Goal: Transaction & Acquisition: Purchase product/service

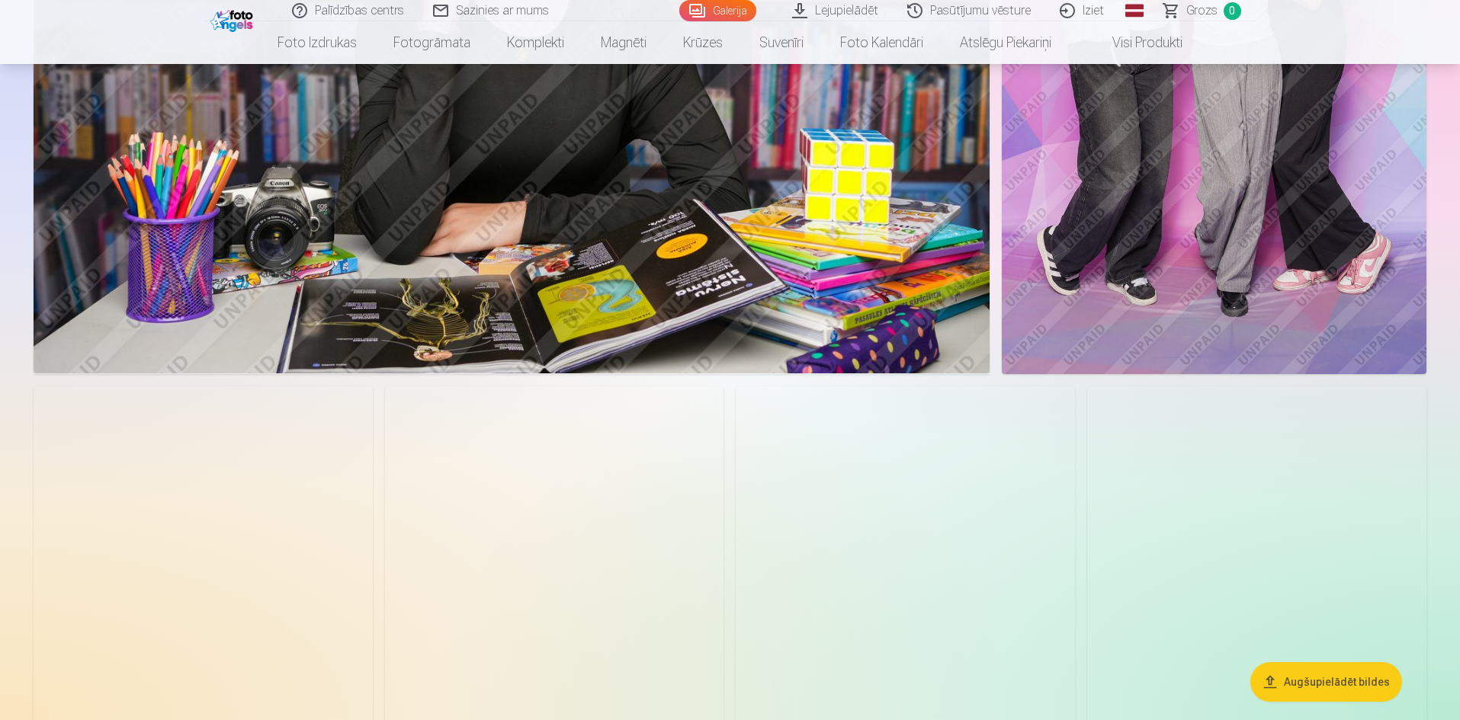
scroll to position [1143, 0]
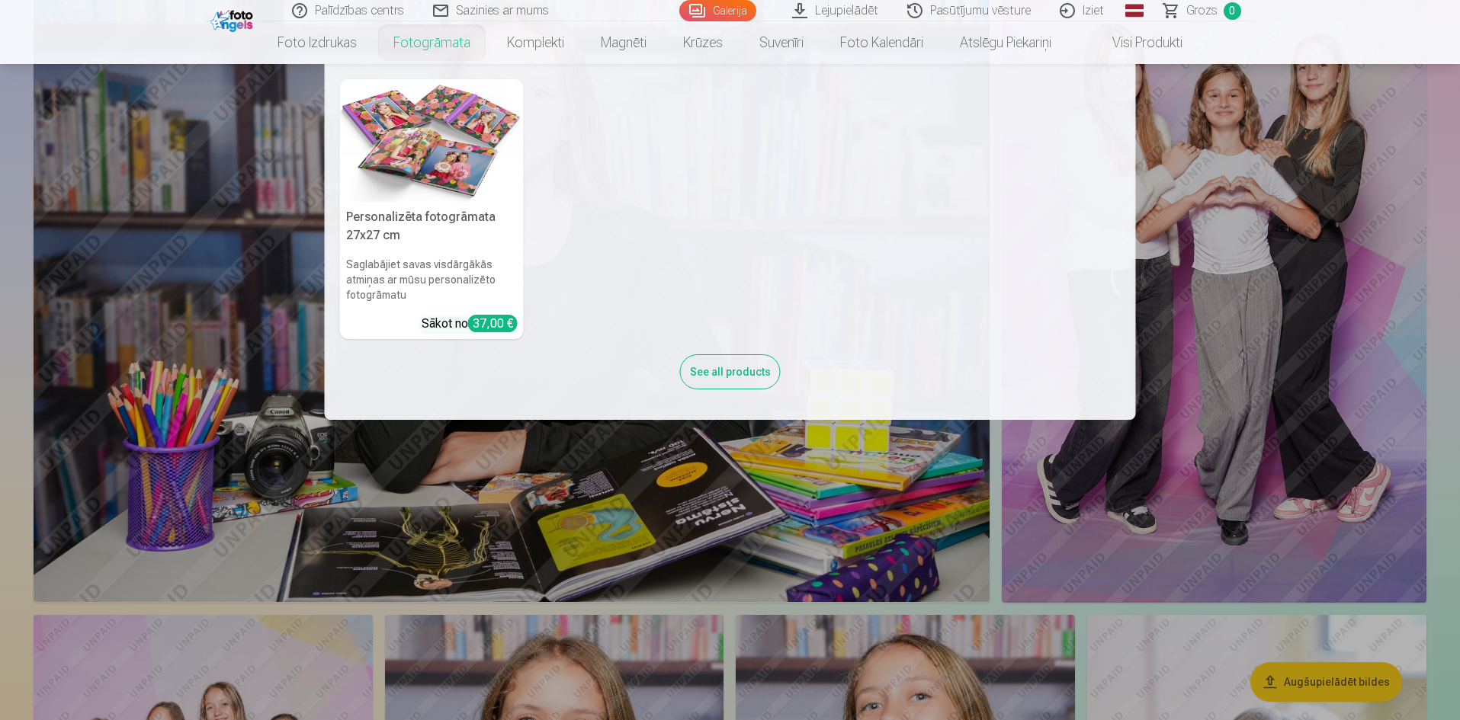
click at [419, 48] on link "Fotogrāmata" at bounding box center [432, 42] width 114 height 43
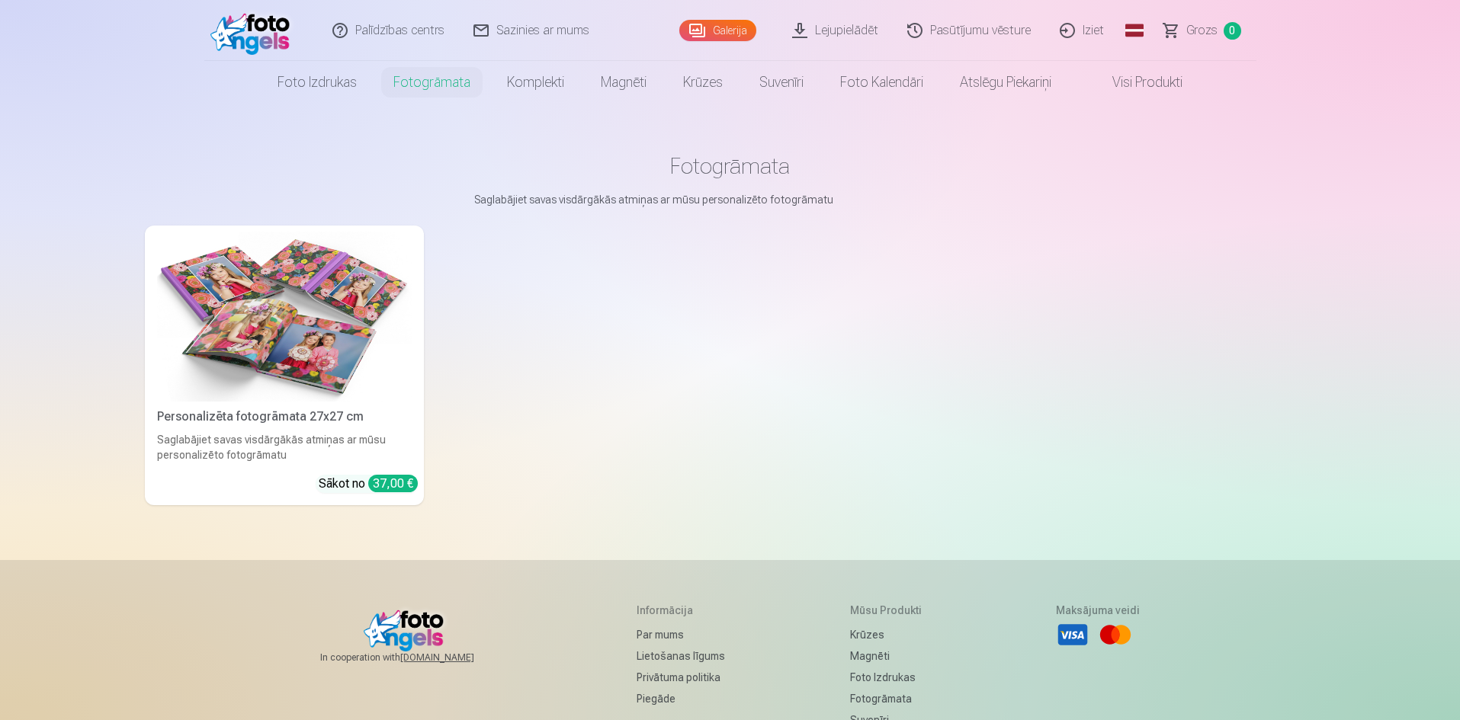
click at [387, 483] on div "37,00 €" at bounding box center [393, 484] width 50 height 18
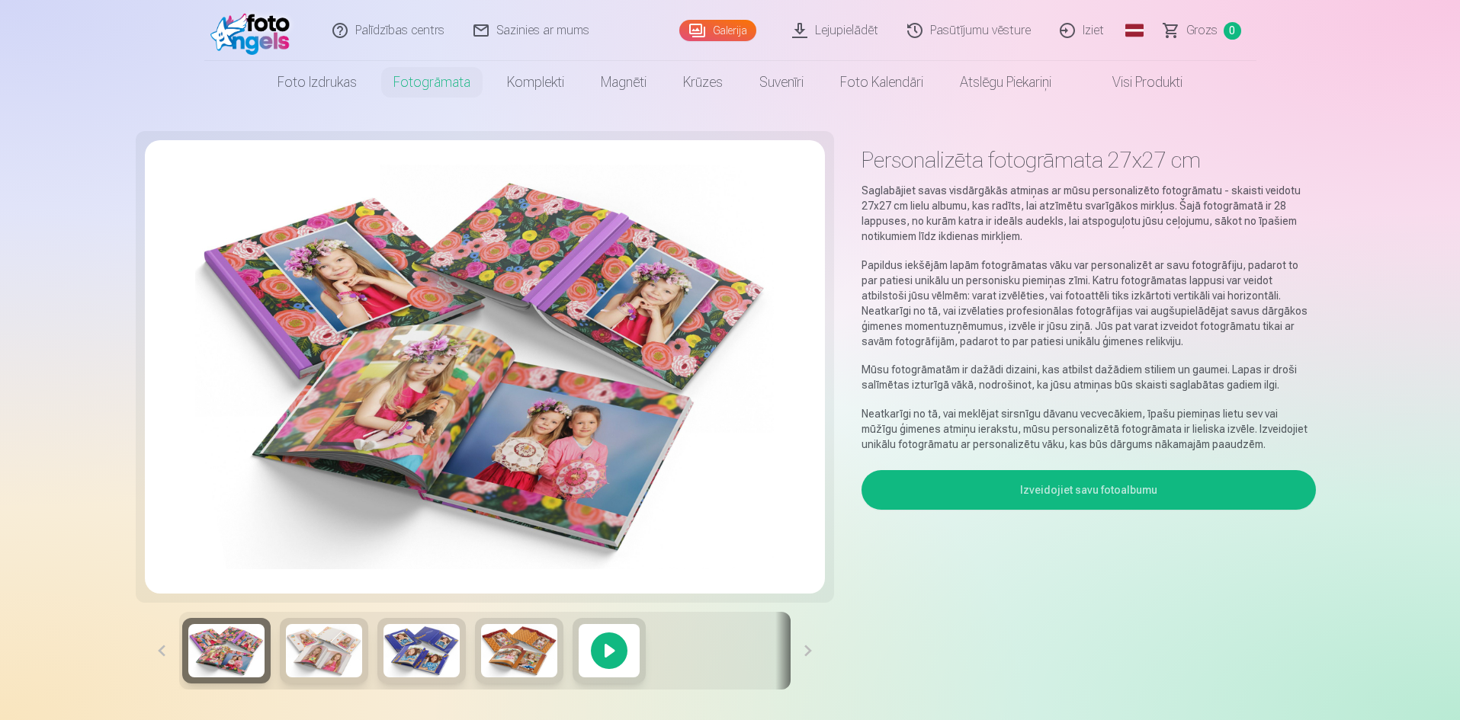
click at [944, 486] on button "Izveidojiet savu fotoalbumu" at bounding box center [1088, 490] width 454 height 40
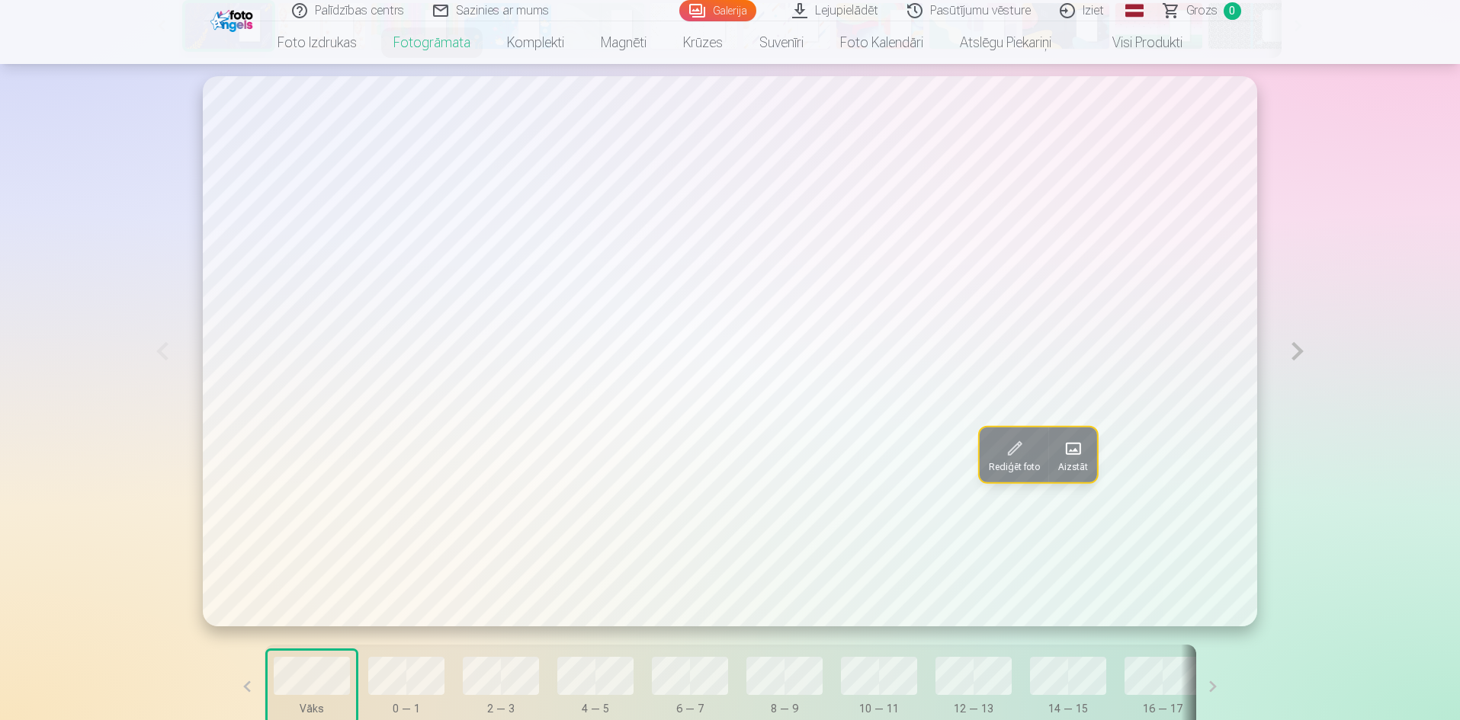
scroll to position [915, 0]
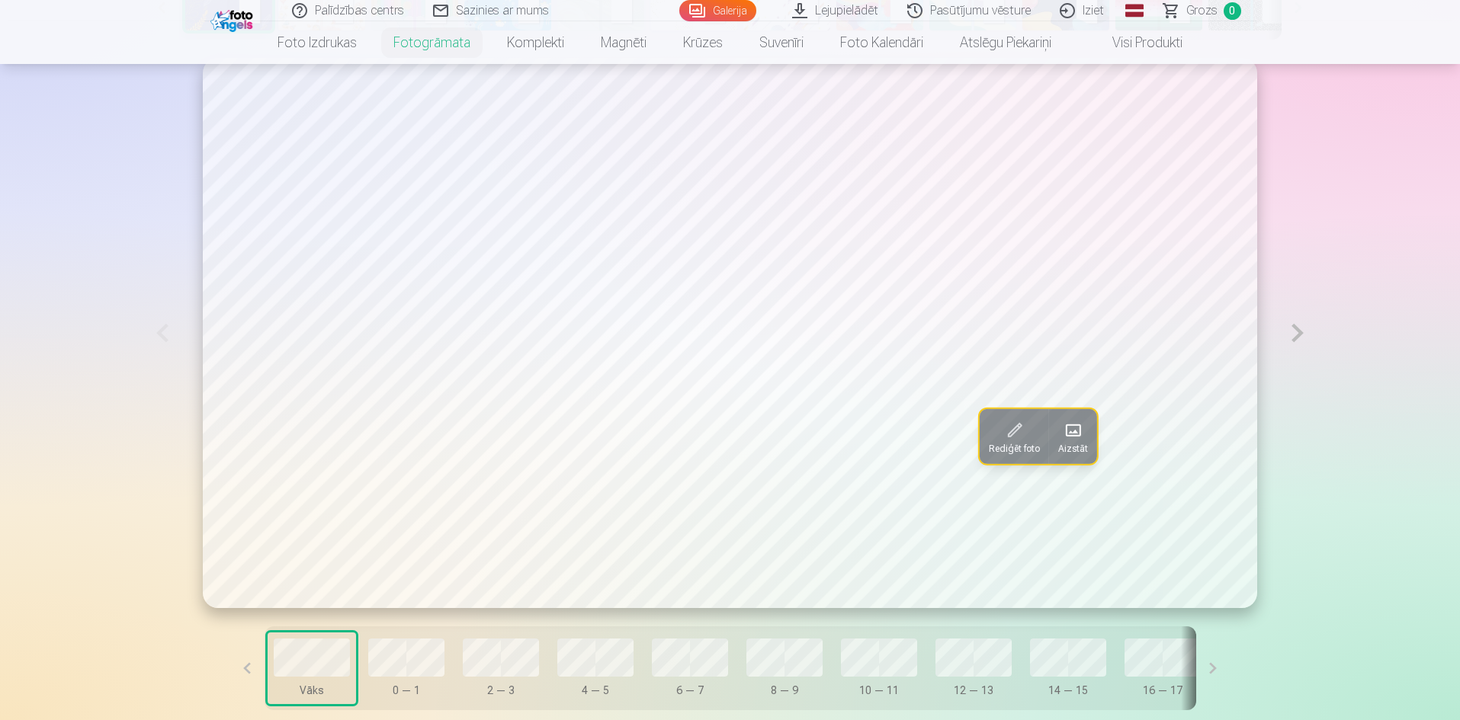
click at [1296, 344] on button at bounding box center [1297, 333] width 35 height 550
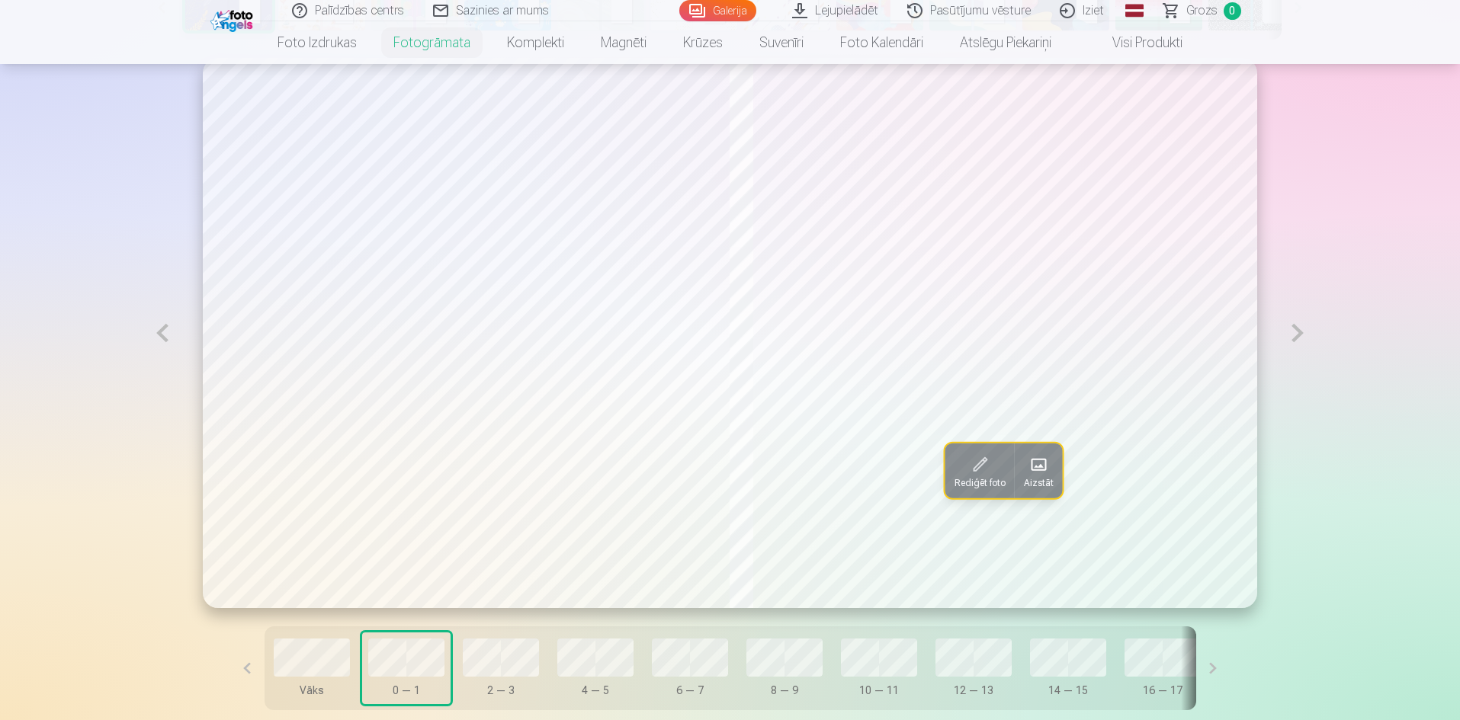
click at [1296, 343] on button at bounding box center [1297, 333] width 35 height 550
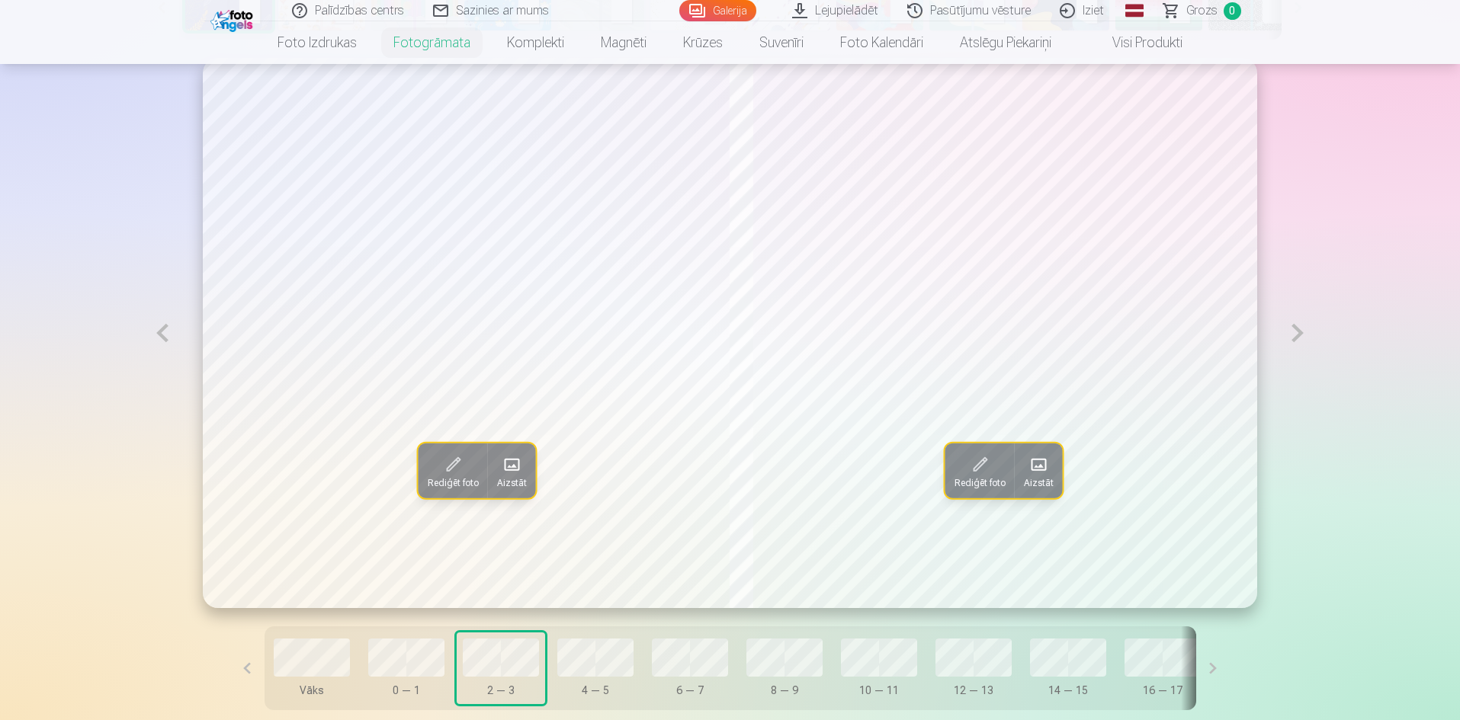
click at [1296, 343] on button at bounding box center [1297, 333] width 35 height 550
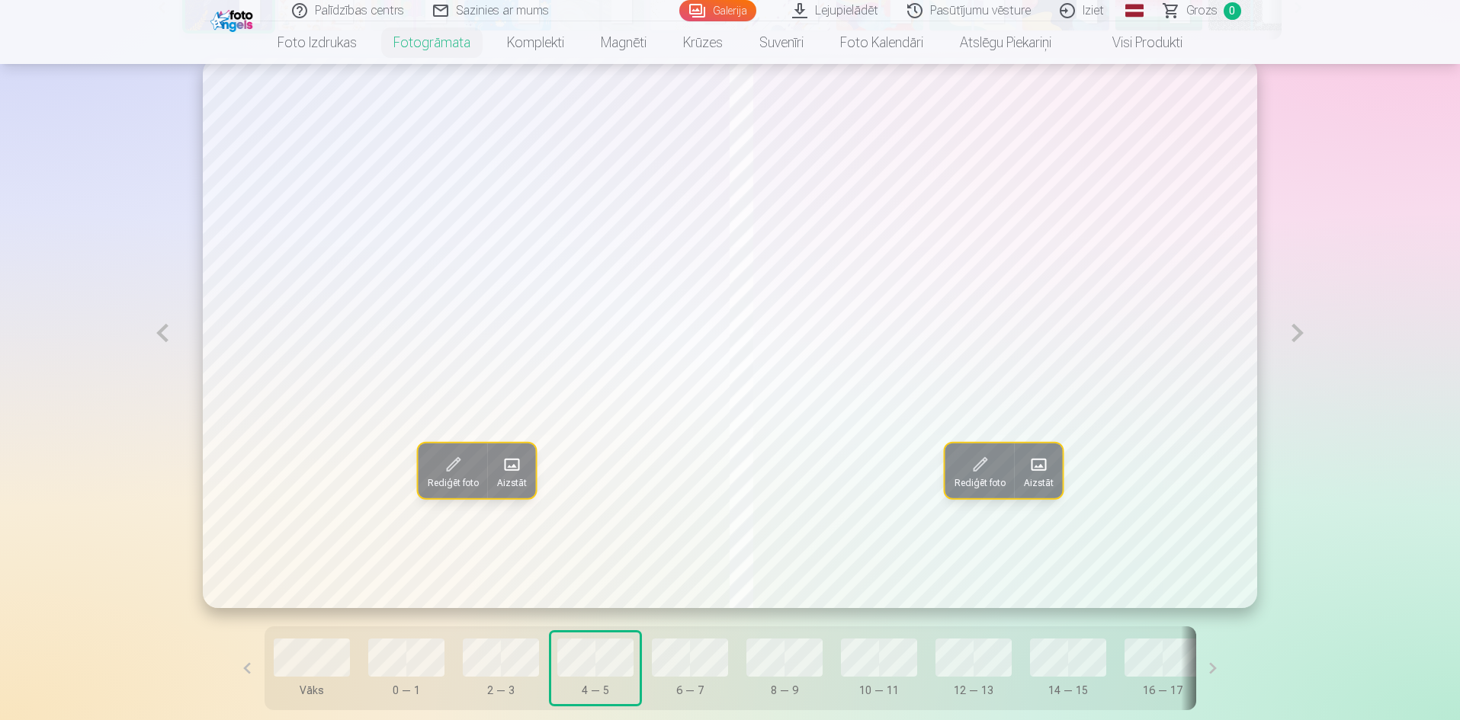
click at [1296, 343] on button at bounding box center [1297, 333] width 35 height 550
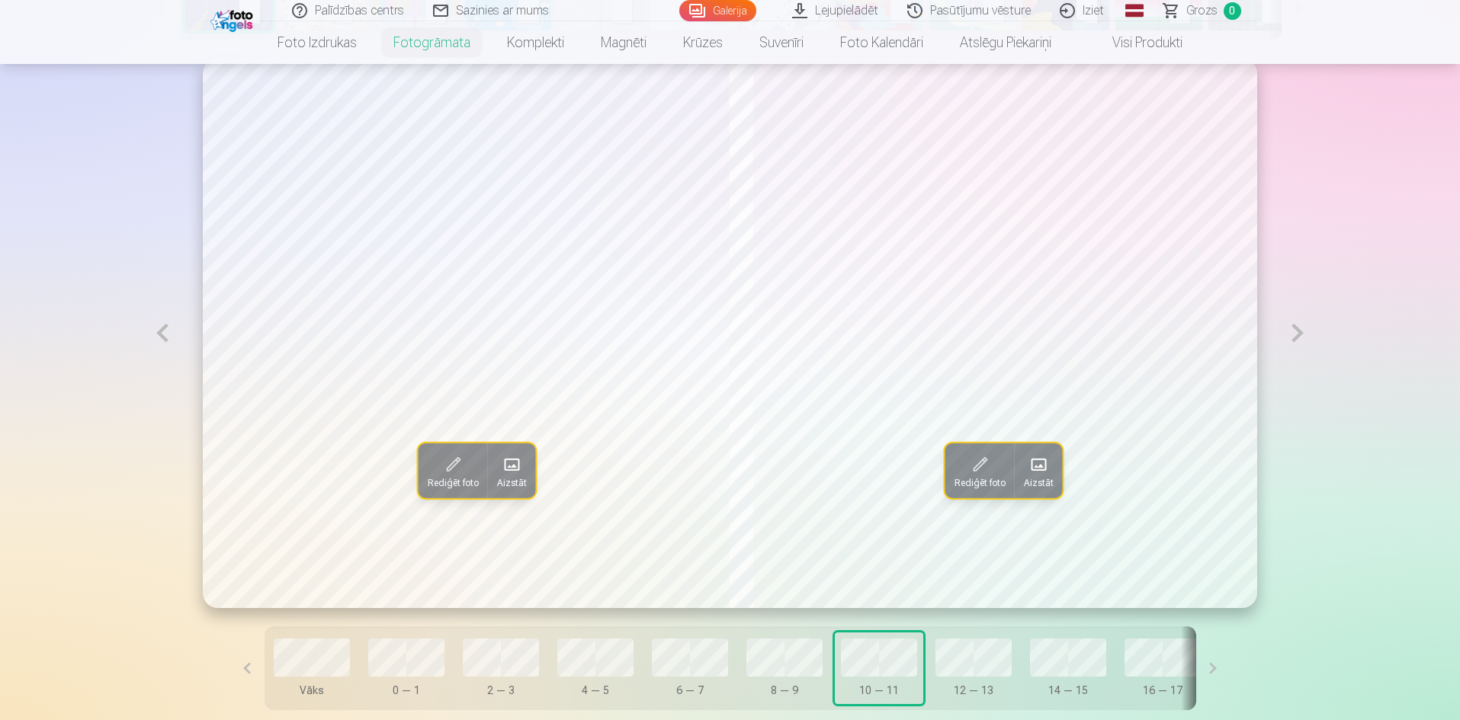
click at [1296, 343] on button at bounding box center [1297, 333] width 35 height 550
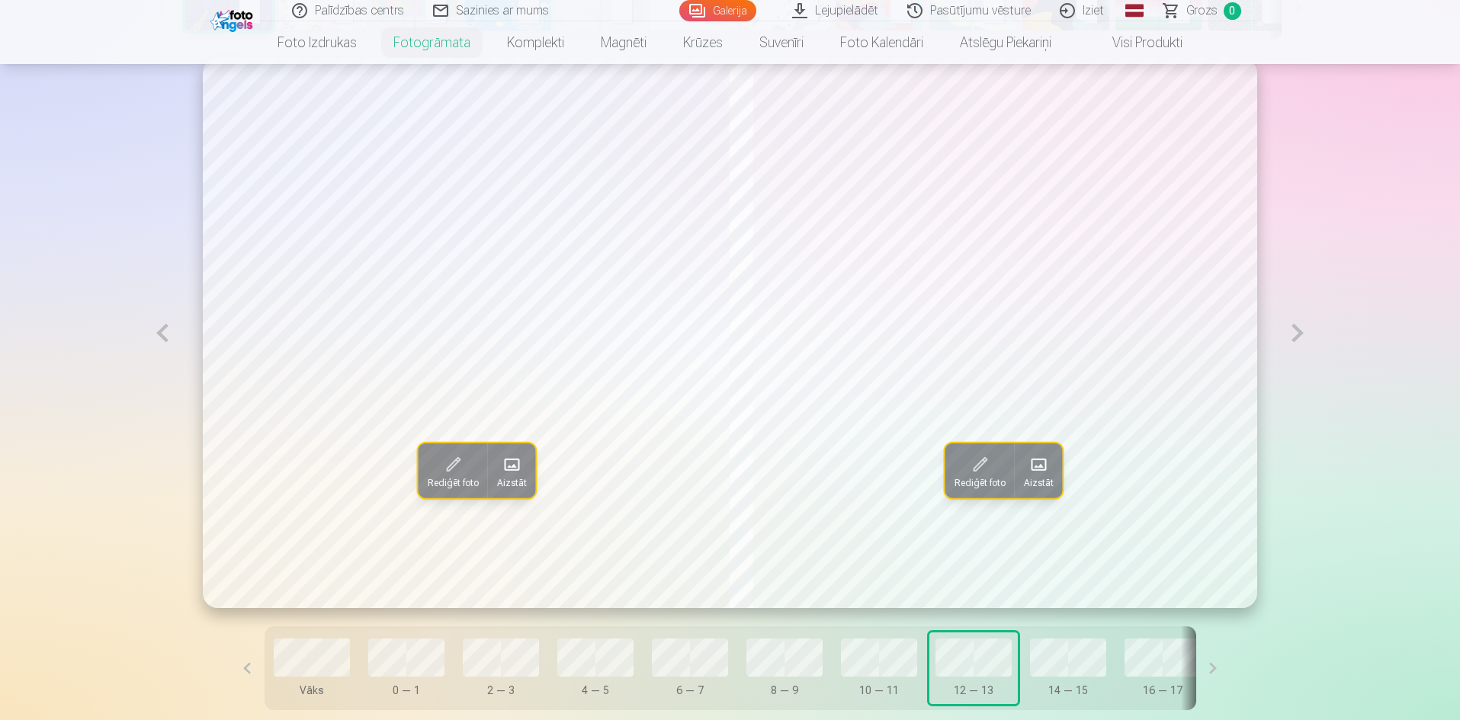
click at [1295, 343] on button at bounding box center [1297, 333] width 35 height 550
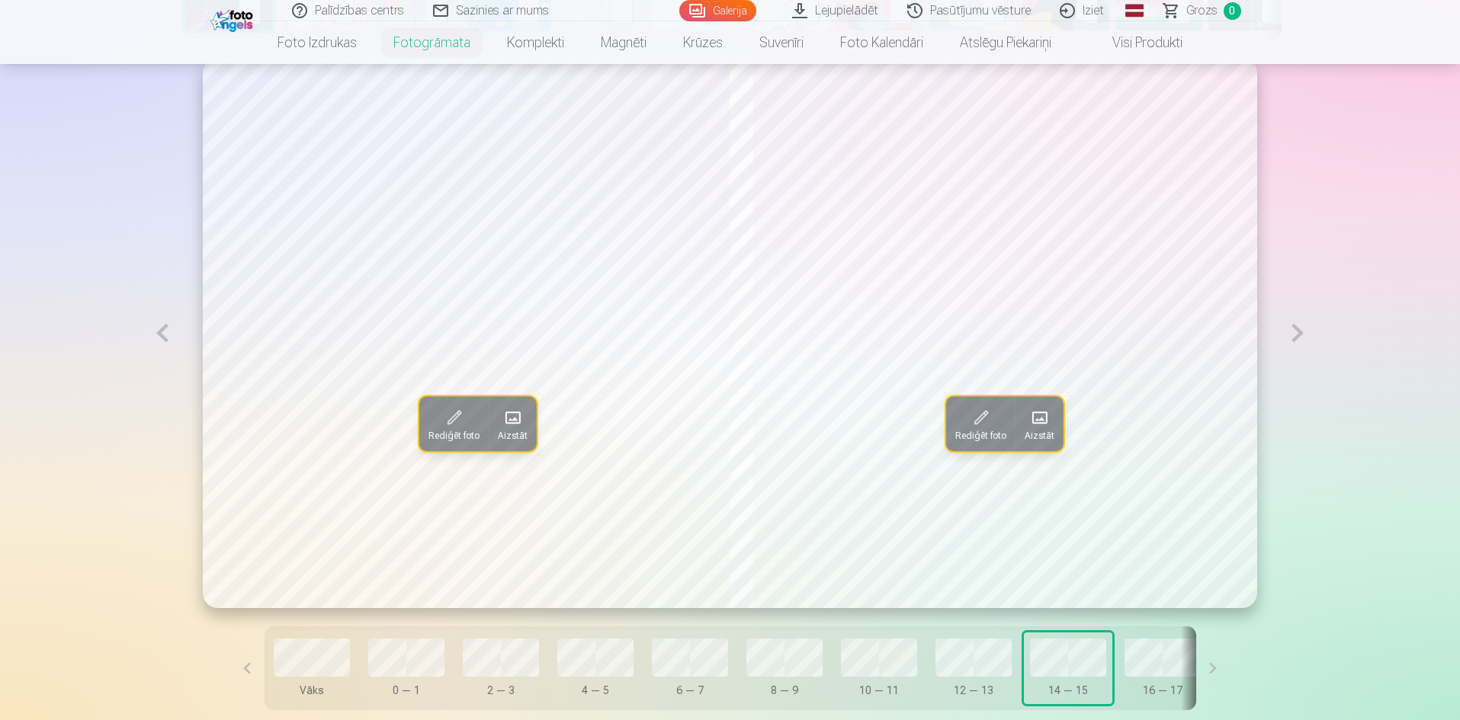
click at [1294, 345] on button at bounding box center [1297, 333] width 35 height 550
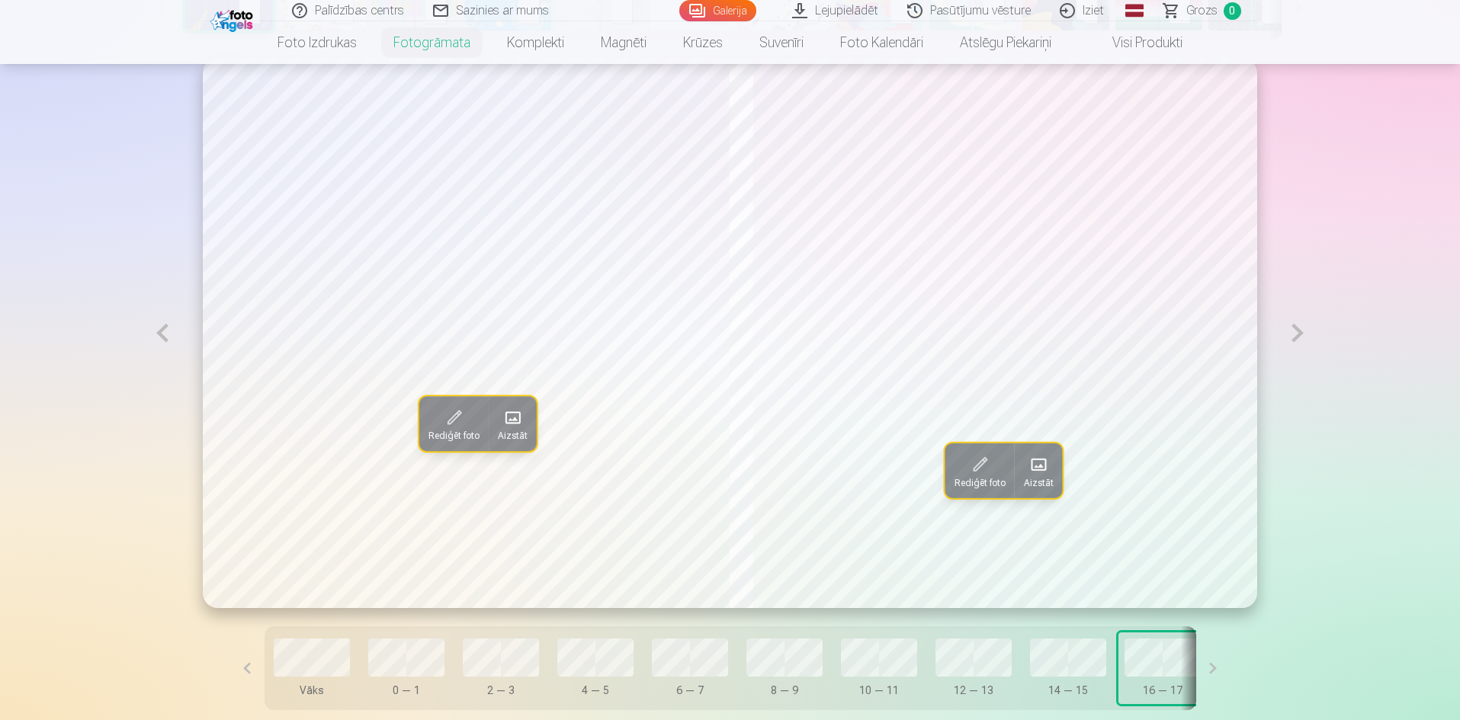
click at [1294, 345] on button at bounding box center [1297, 333] width 35 height 550
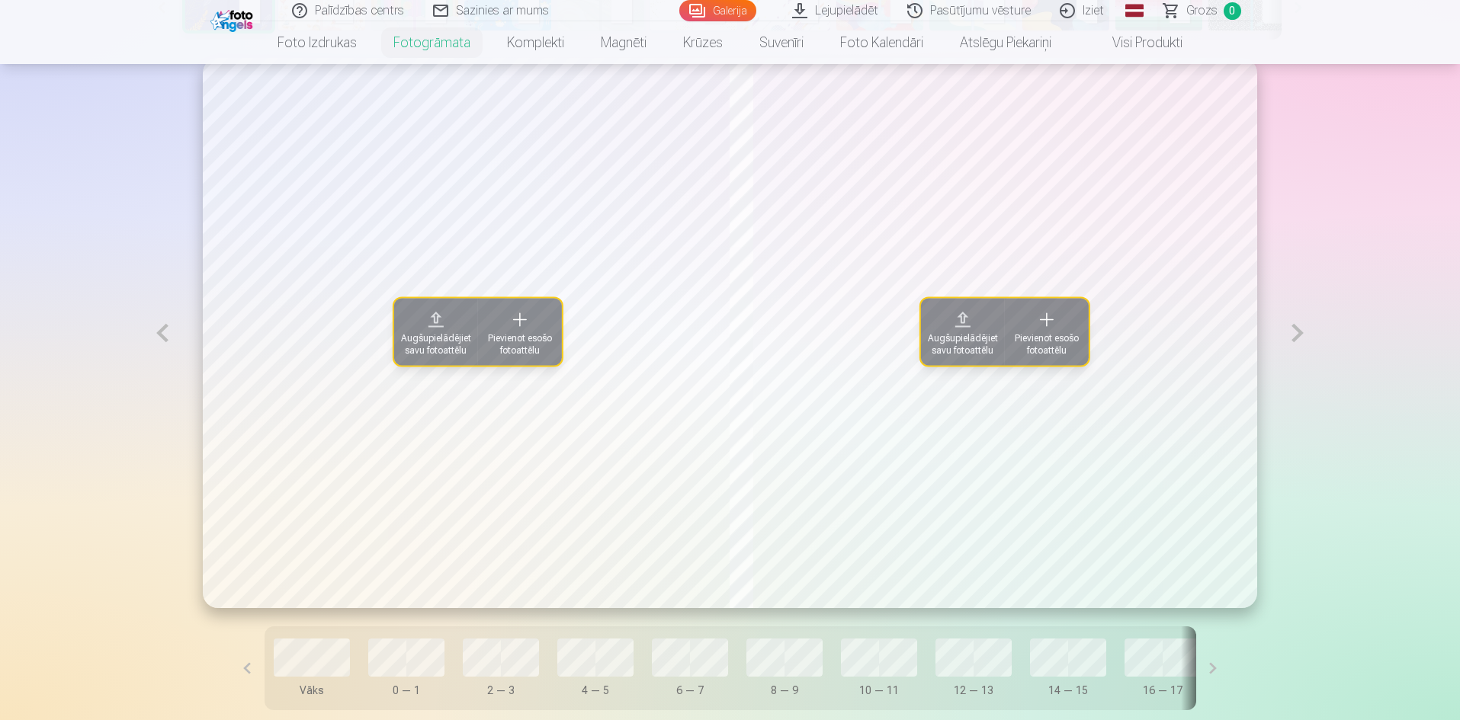
click at [158, 332] on button at bounding box center [162, 333] width 35 height 550
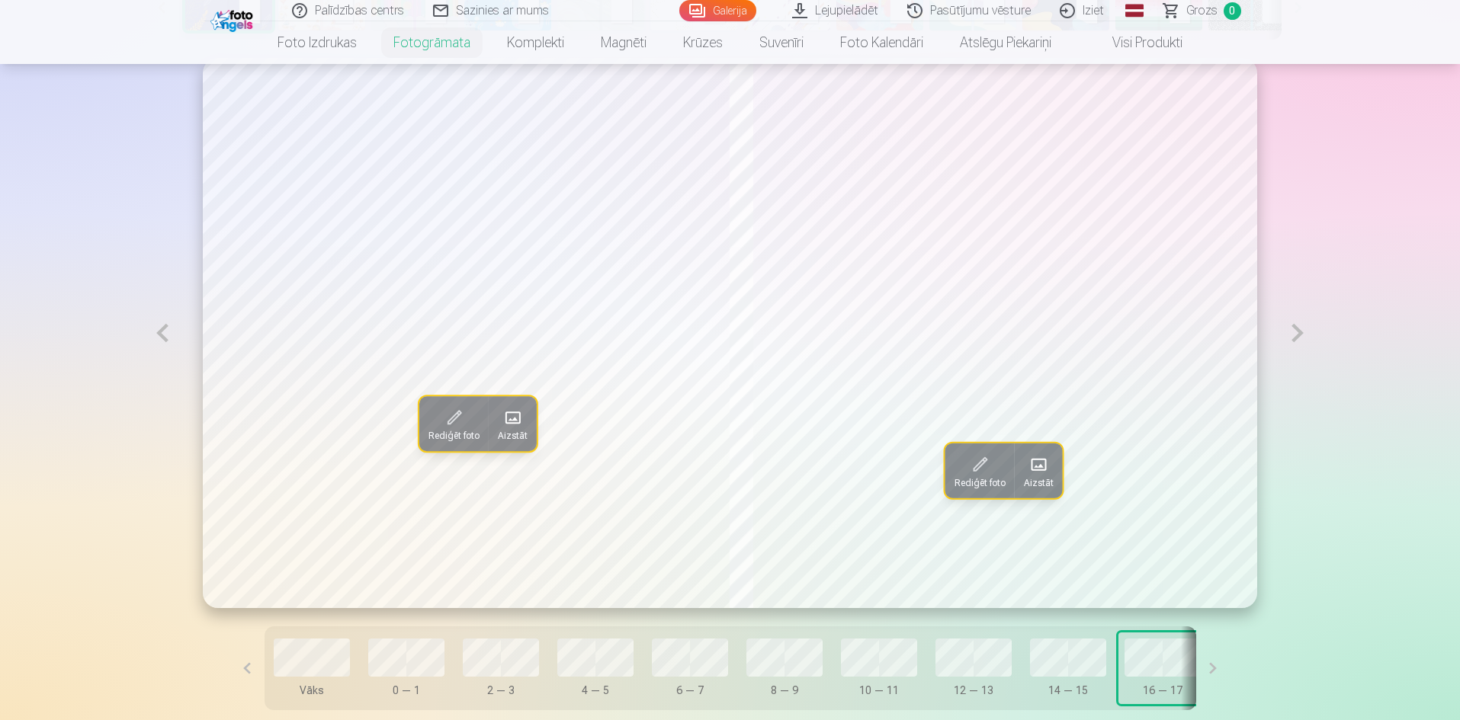
scroll to position [611, 0]
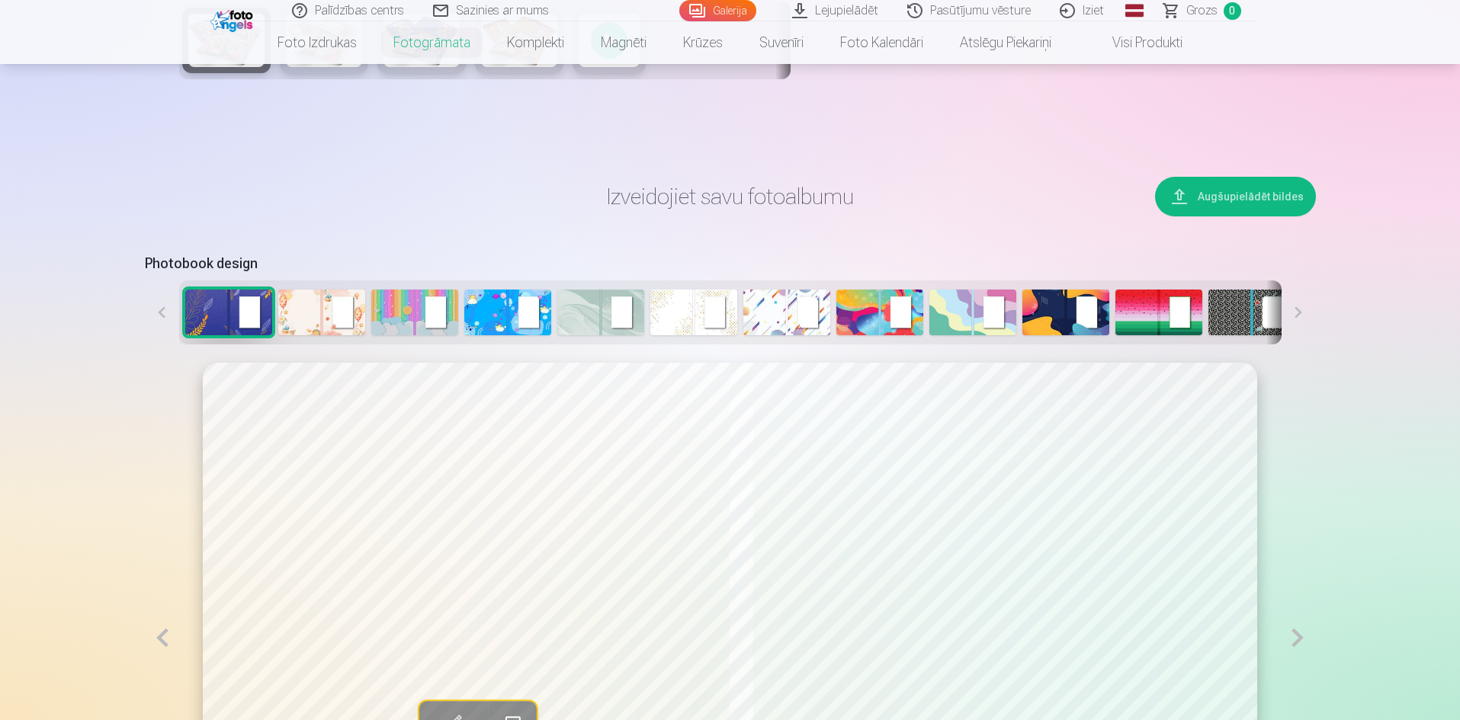
click at [663, 306] on img at bounding box center [693, 313] width 87 height 46
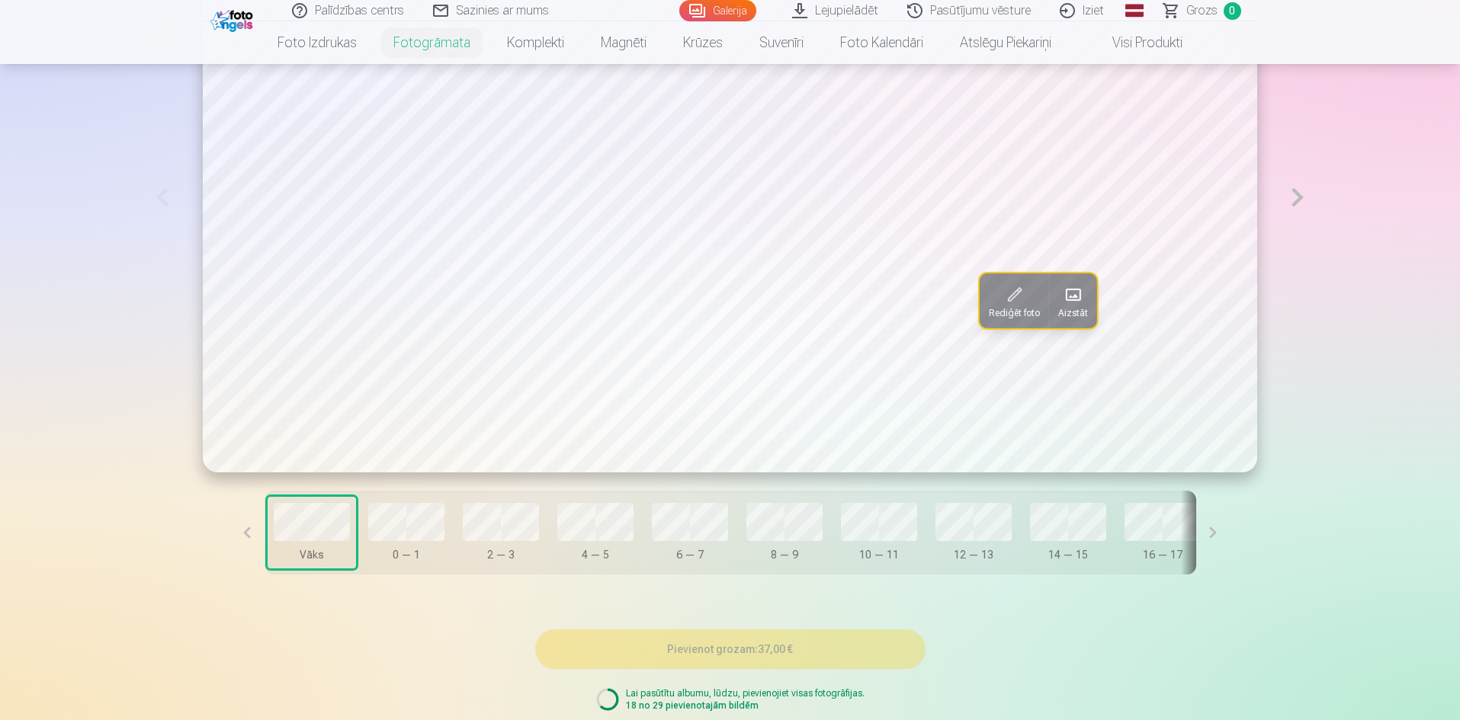
scroll to position [1144, 0]
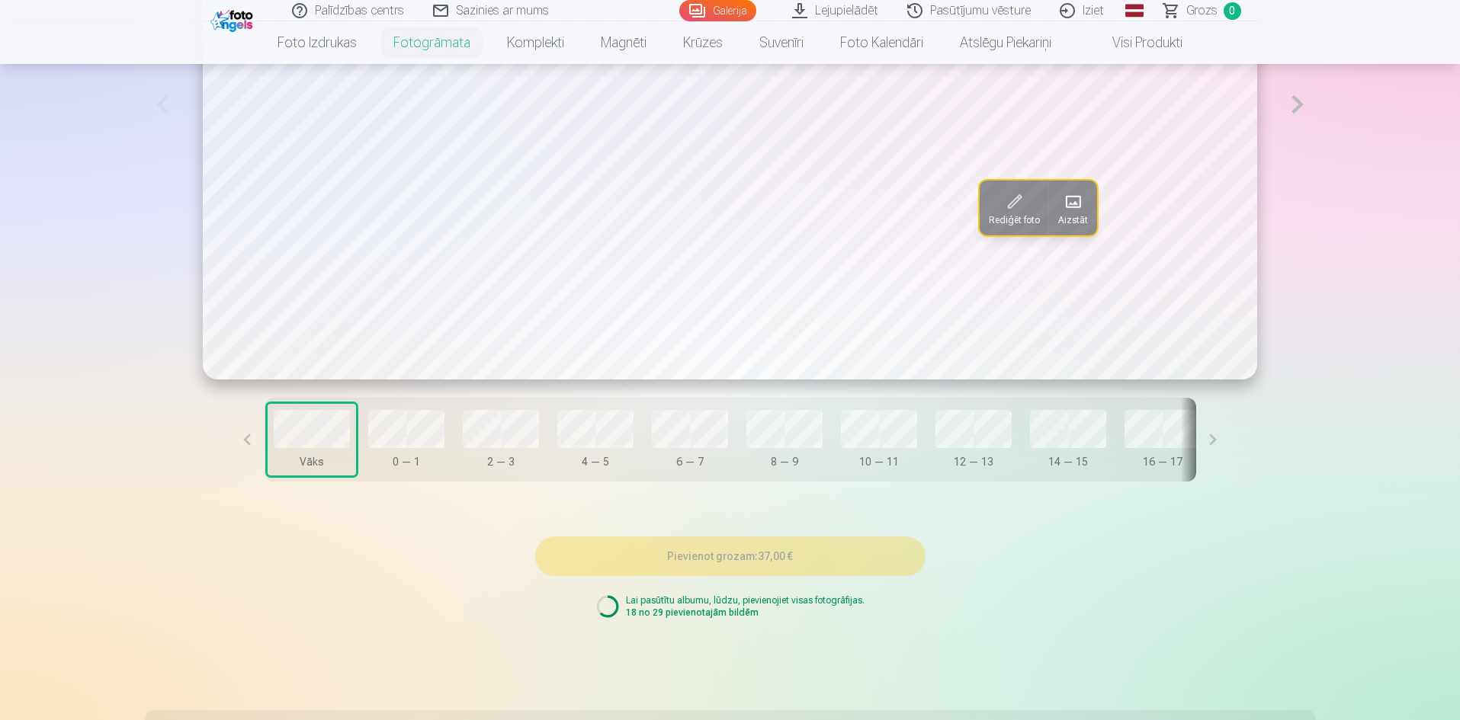
click at [1196, 438] on button at bounding box center [1213, 440] width 34 height 84
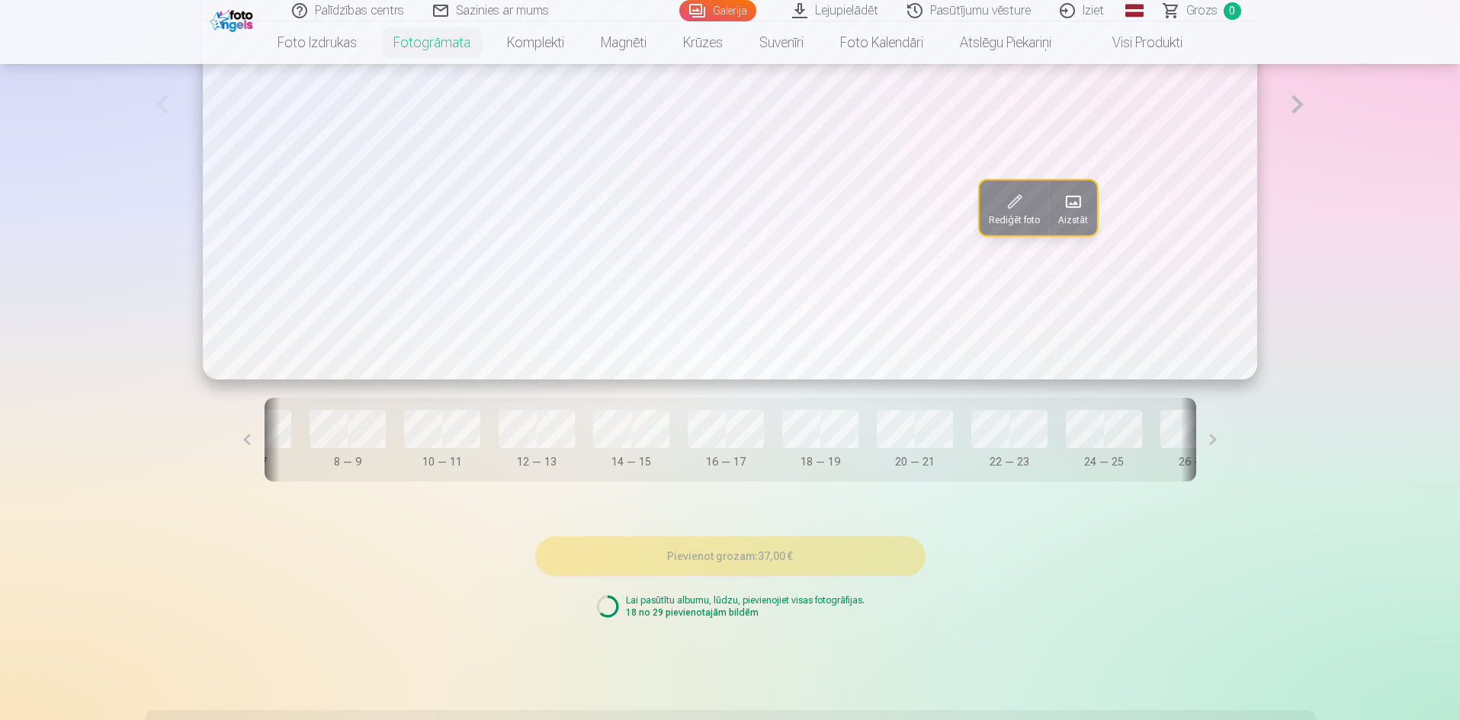
scroll to position [0, 441]
click at [800, 434] on button "18 — 19" at bounding box center [815, 440] width 88 height 72
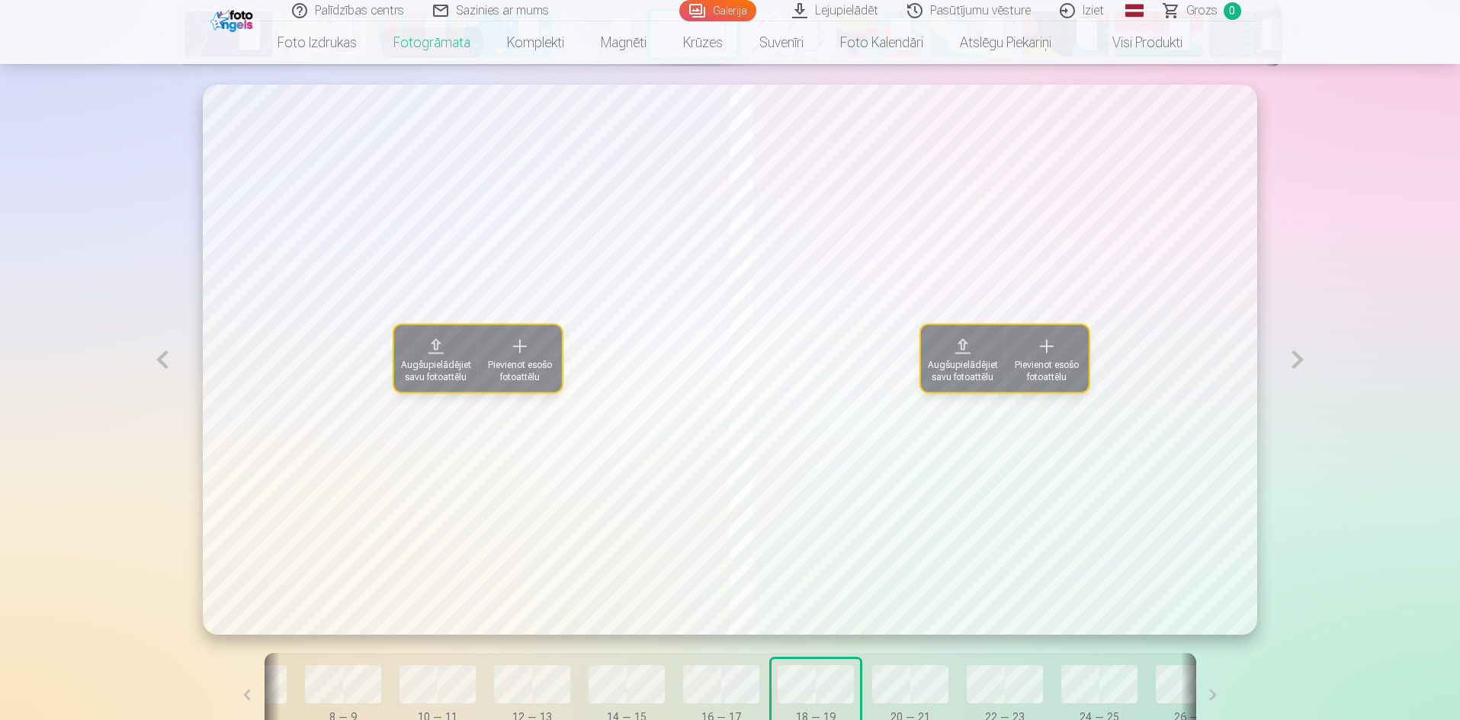
scroll to position [839, 0]
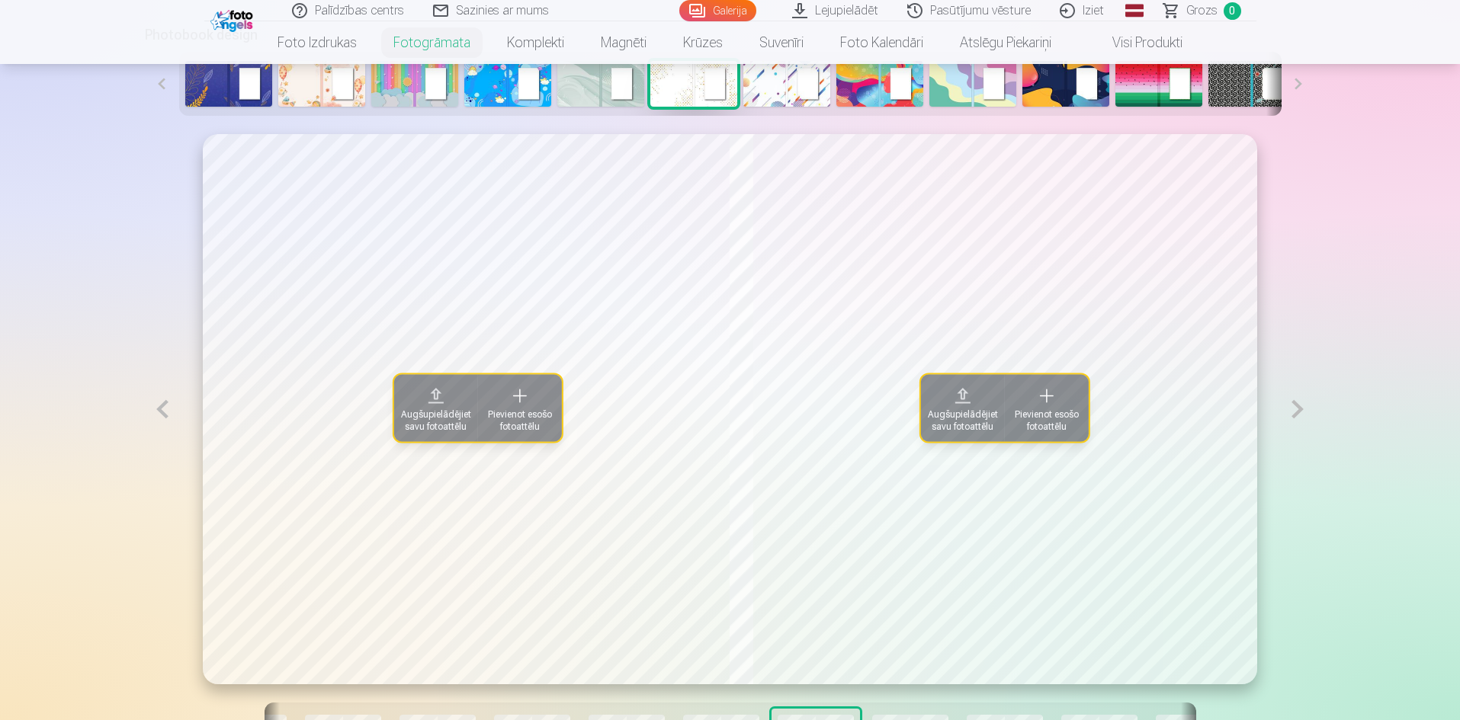
click at [410, 423] on span "Augšupielādējiet savu fotoattēlu" at bounding box center [436, 421] width 70 height 24
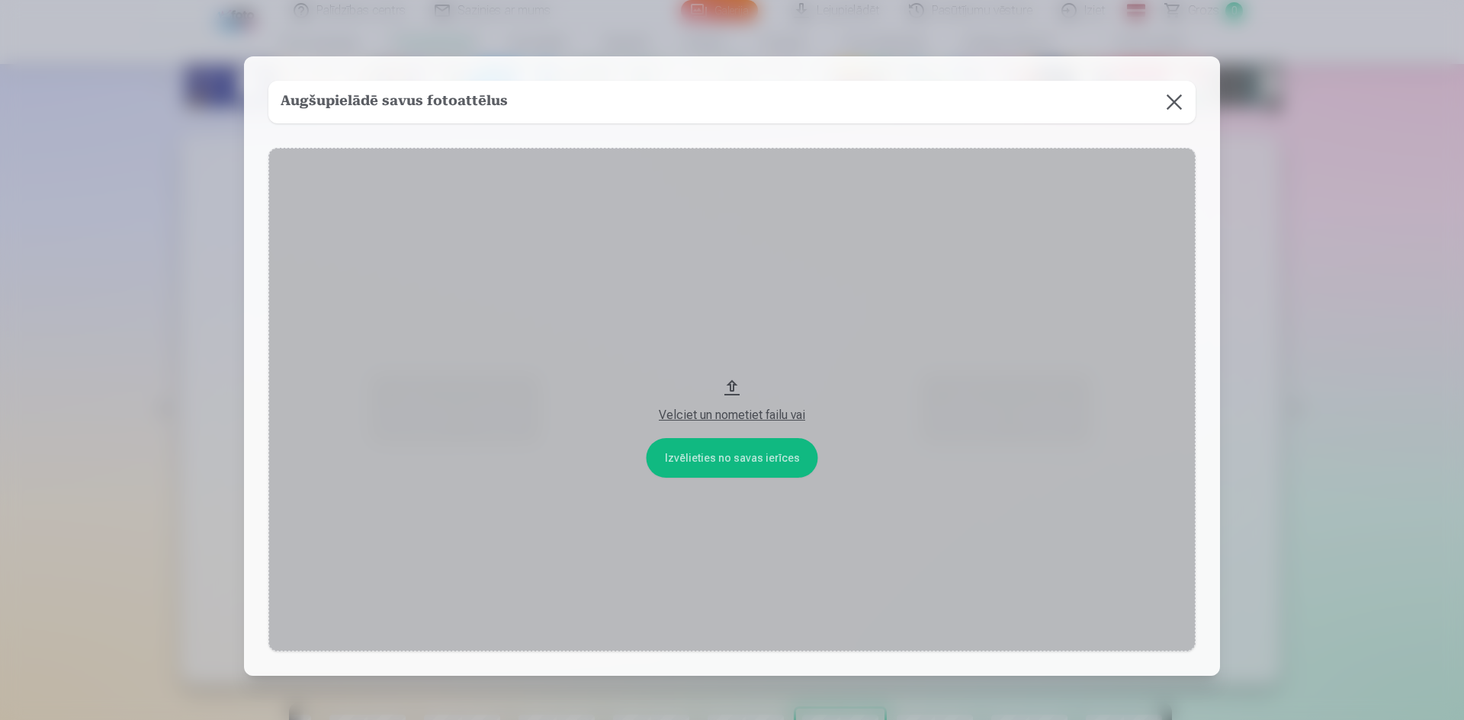
click at [720, 414] on div "Velciet un nometiet failu vai" at bounding box center [732, 415] width 896 height 18
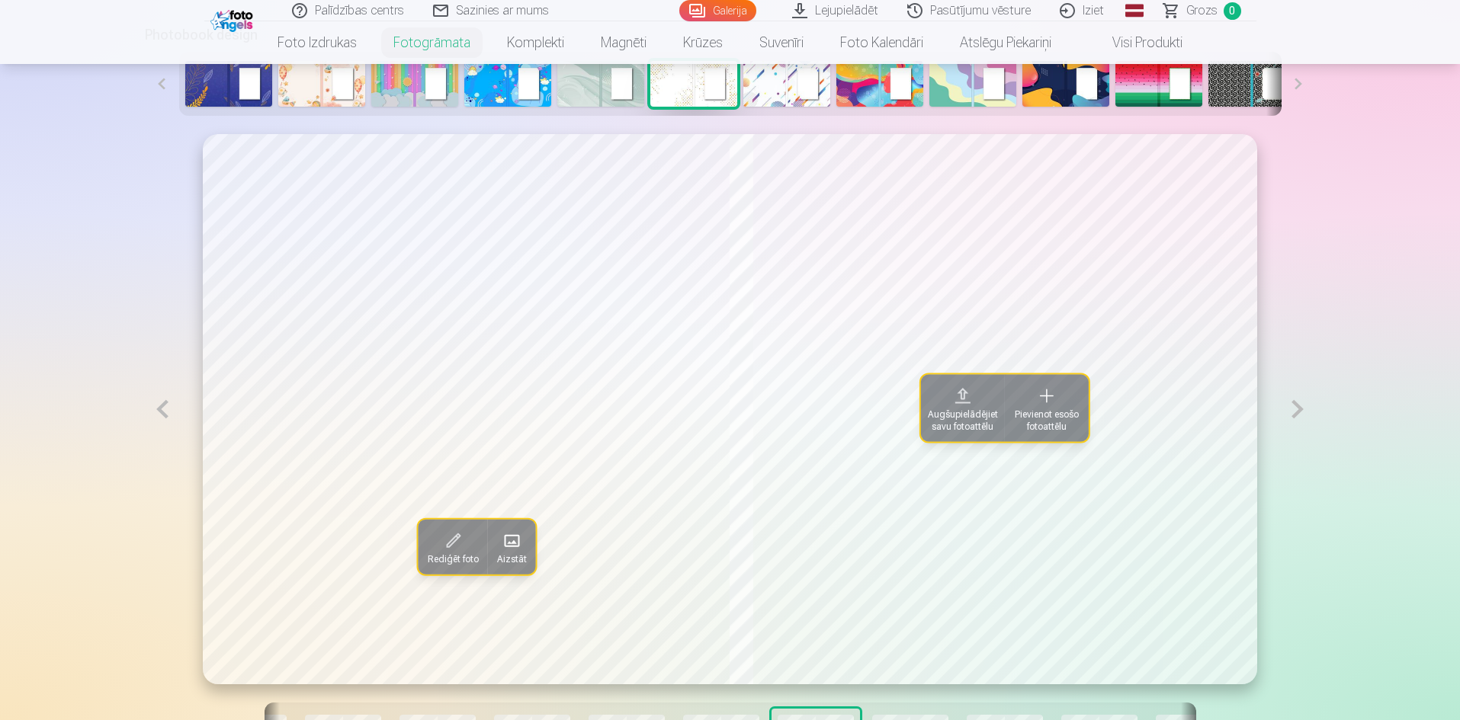
click at [955, 419] on span "Augšupielādējiet savu fotoattēlu" at bounding box center [963, 421] width 70 height 24
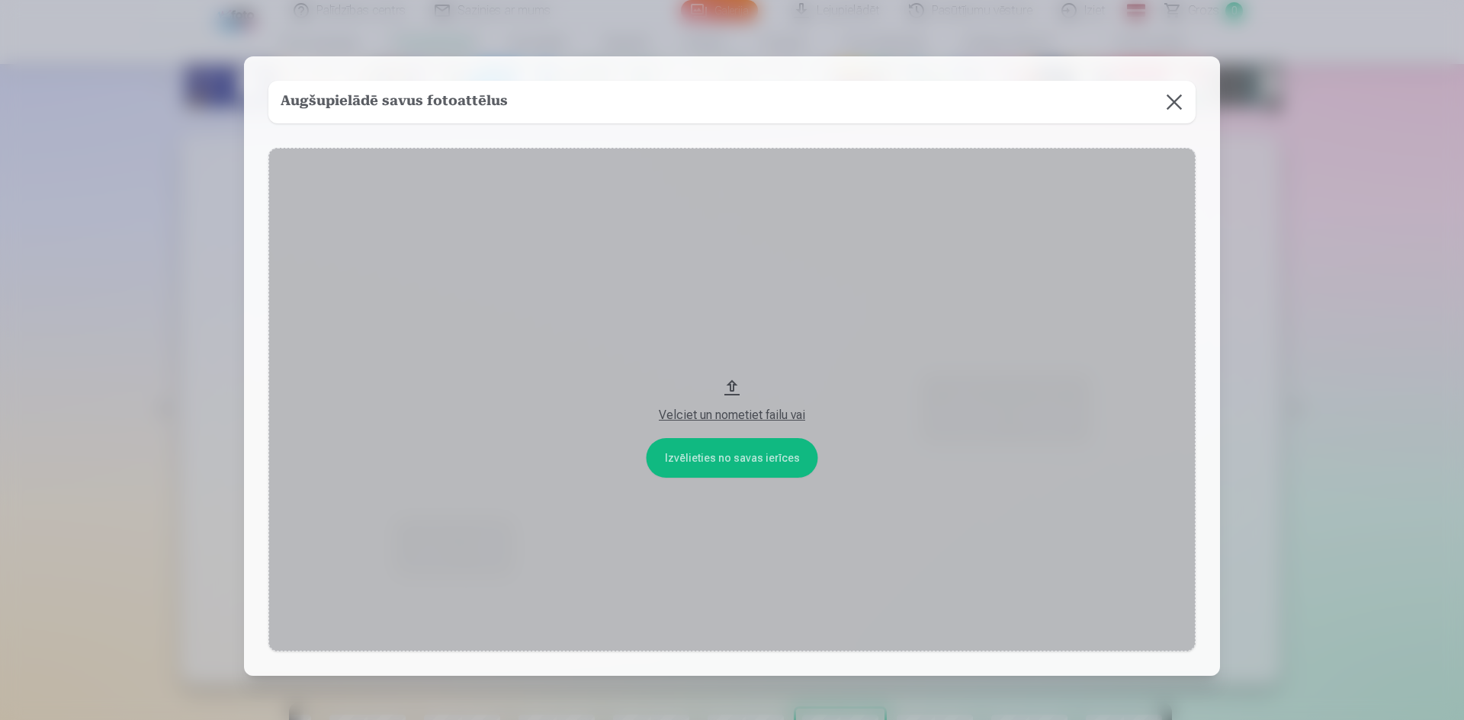
click at [766, 412] on div "Velciet un nometiet failu vai" at bounding box center [732, 415] width 896 height 18
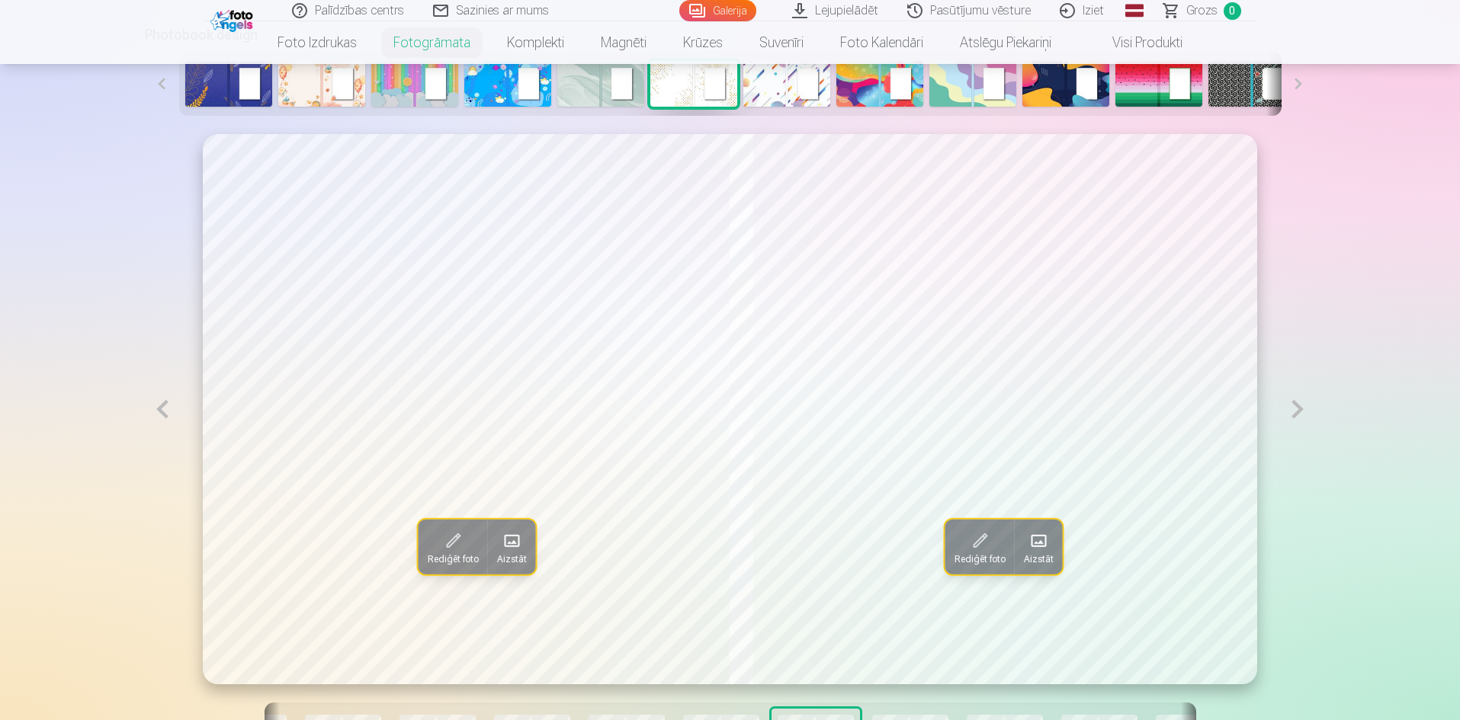
click at [1291, 412] on button at bounding box center [1297, 409] width 35 height 550
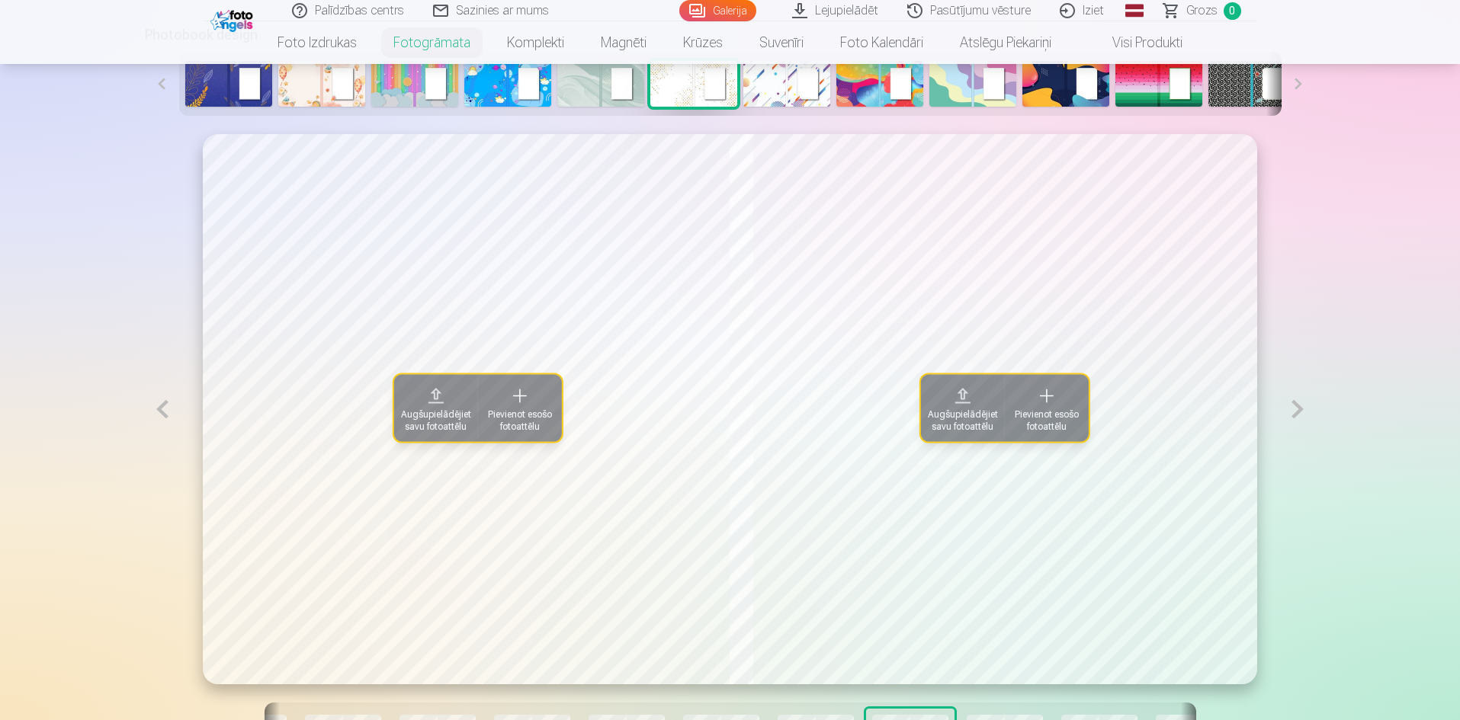
click at [415, 418] on span "Augšupielādējiet savu fotoattēlu" at bounding box center [436, 421] width 70 height 24
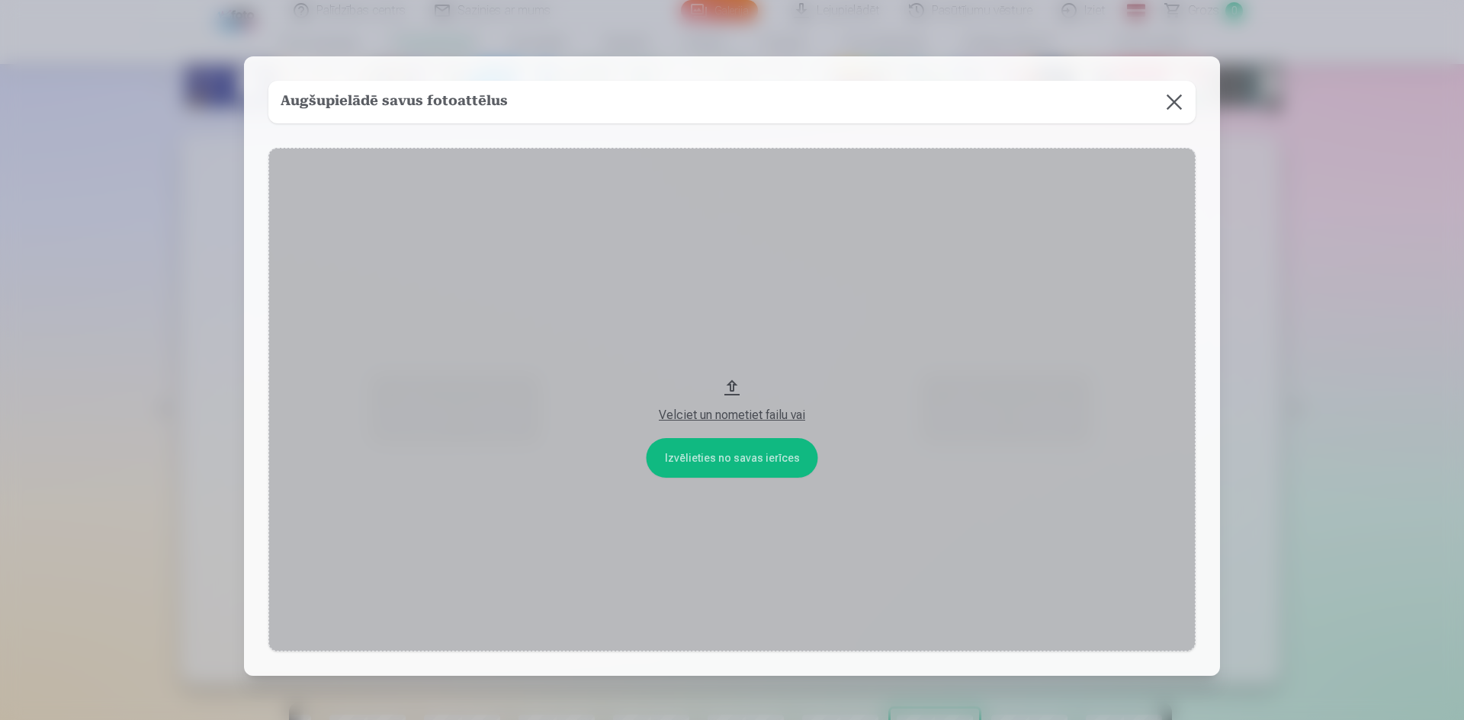
click at [686, 409] on div "Velciet un nometiet failu vai" at bounding box center [732, 415] width 896 height 18
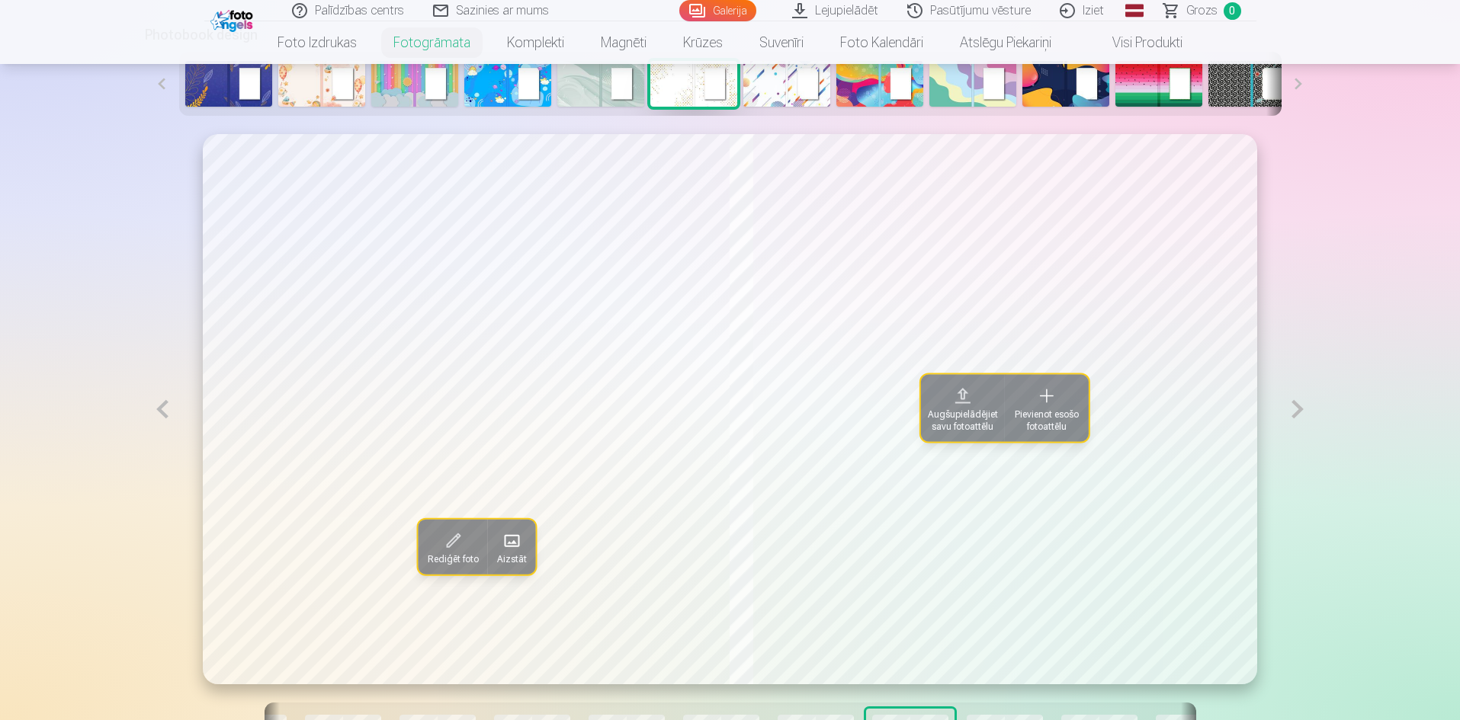
click at [984, 425] on span "Augšupielādējiet savu fotoattēlu" at bounding box center [963, 421] width 70 height 24
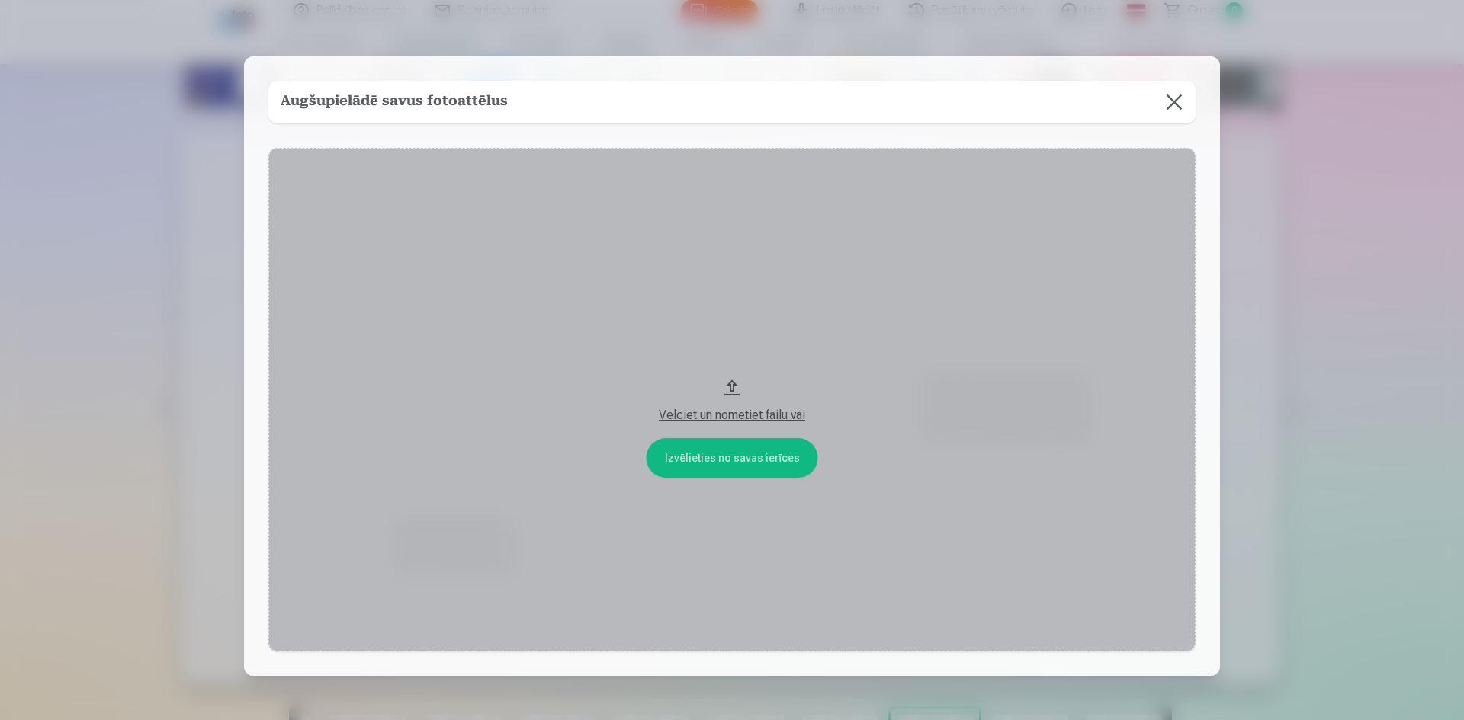
click at [748, 415] on div "Velciet un nometiet failu vai" at bounding box center [732, 415] width 896 height 18
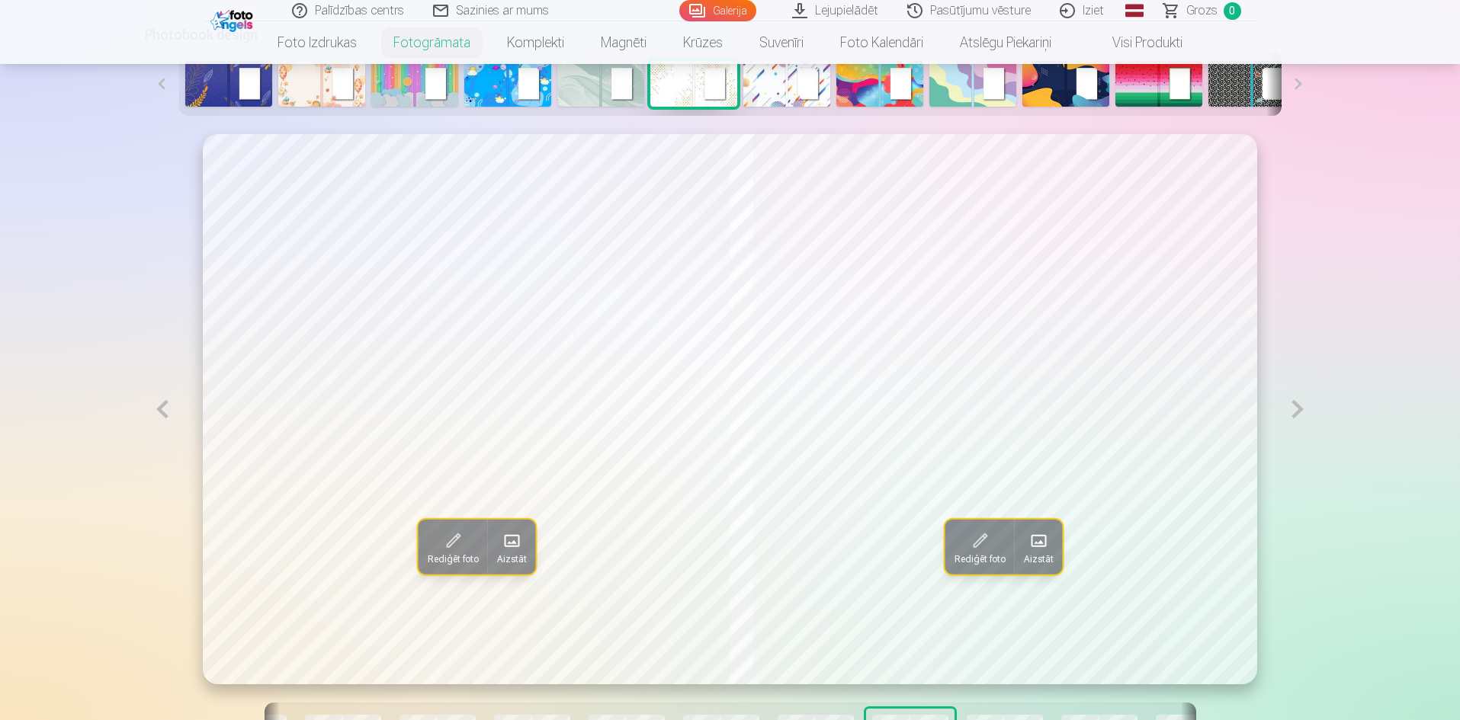
click at [1294, 414] on button at bounding box center [1297, 409] width 35 height 550
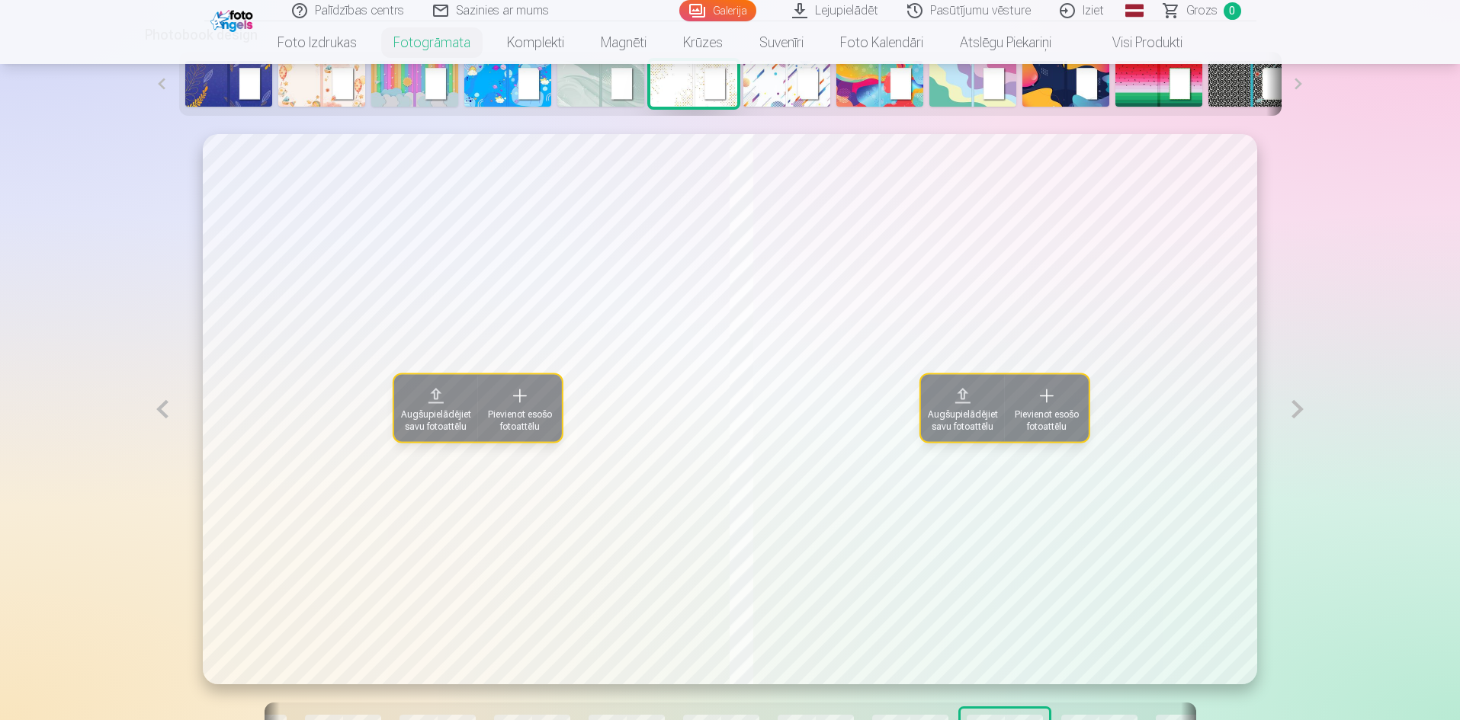
click at [409, 422] on span "Augšupielādējiet savu fotoattēlu" at bounding box center [436, 421] width 70 height 24
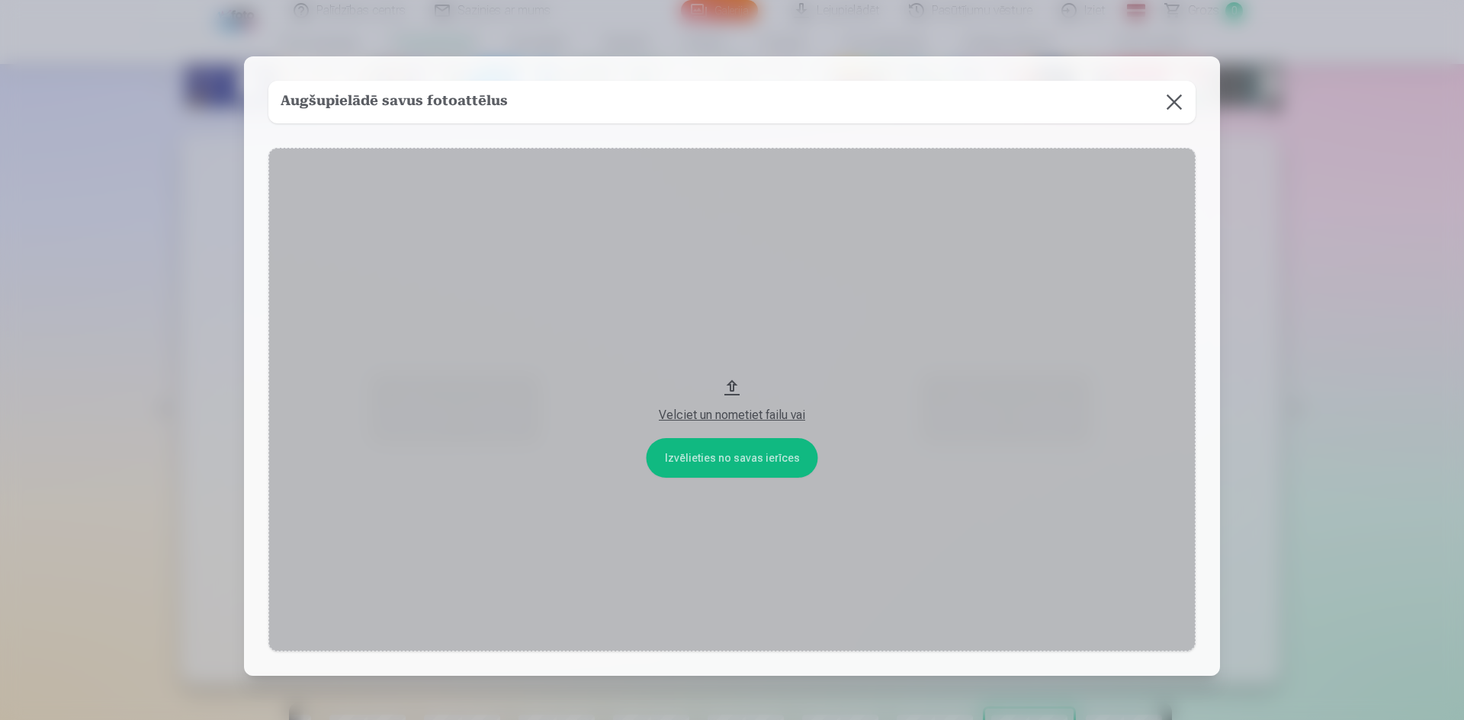
click at [665, 415] on div "Velciet un nometiet failu vai" at bounding box center [732, 415] width 896 height 18
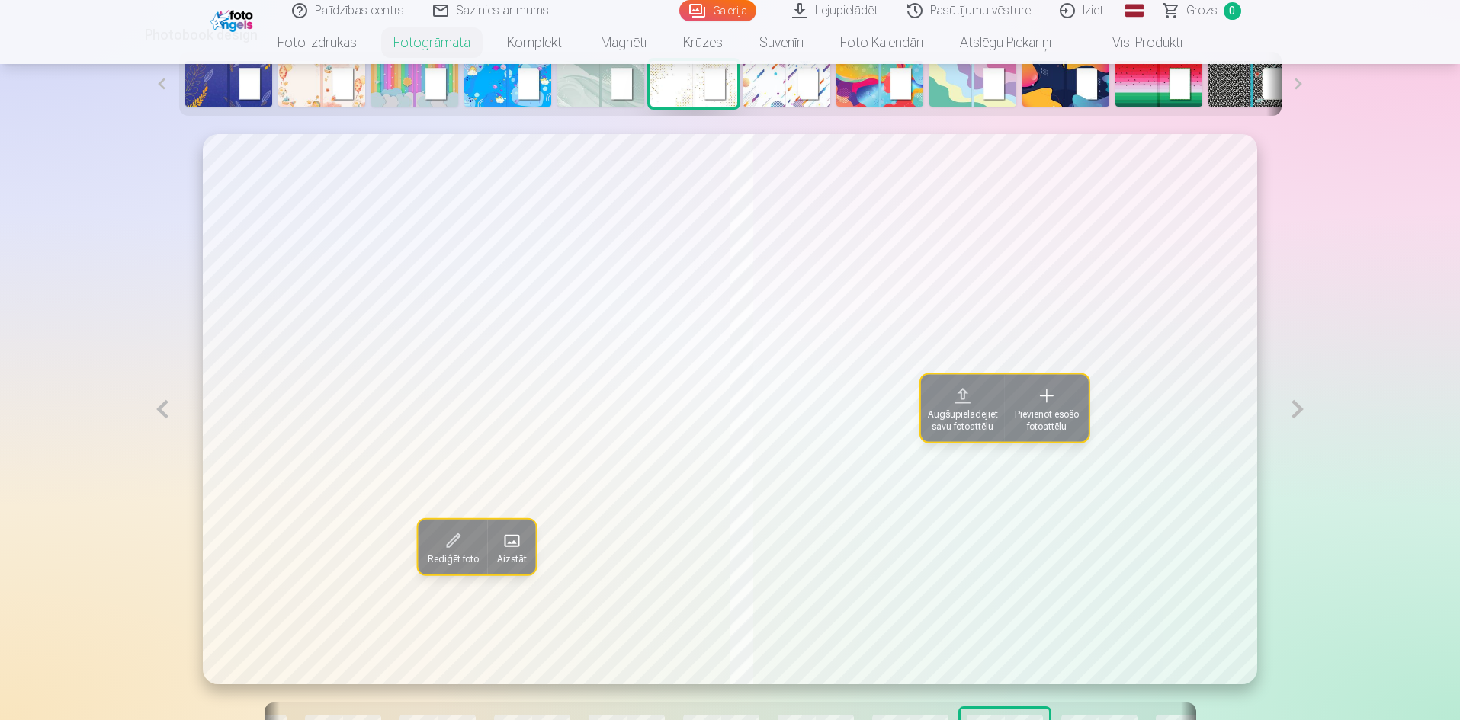
click at [959, 431] on span "Augšupielādējiet savu fotoattēlu" at bounding box center [963, 421] width 70 height 24
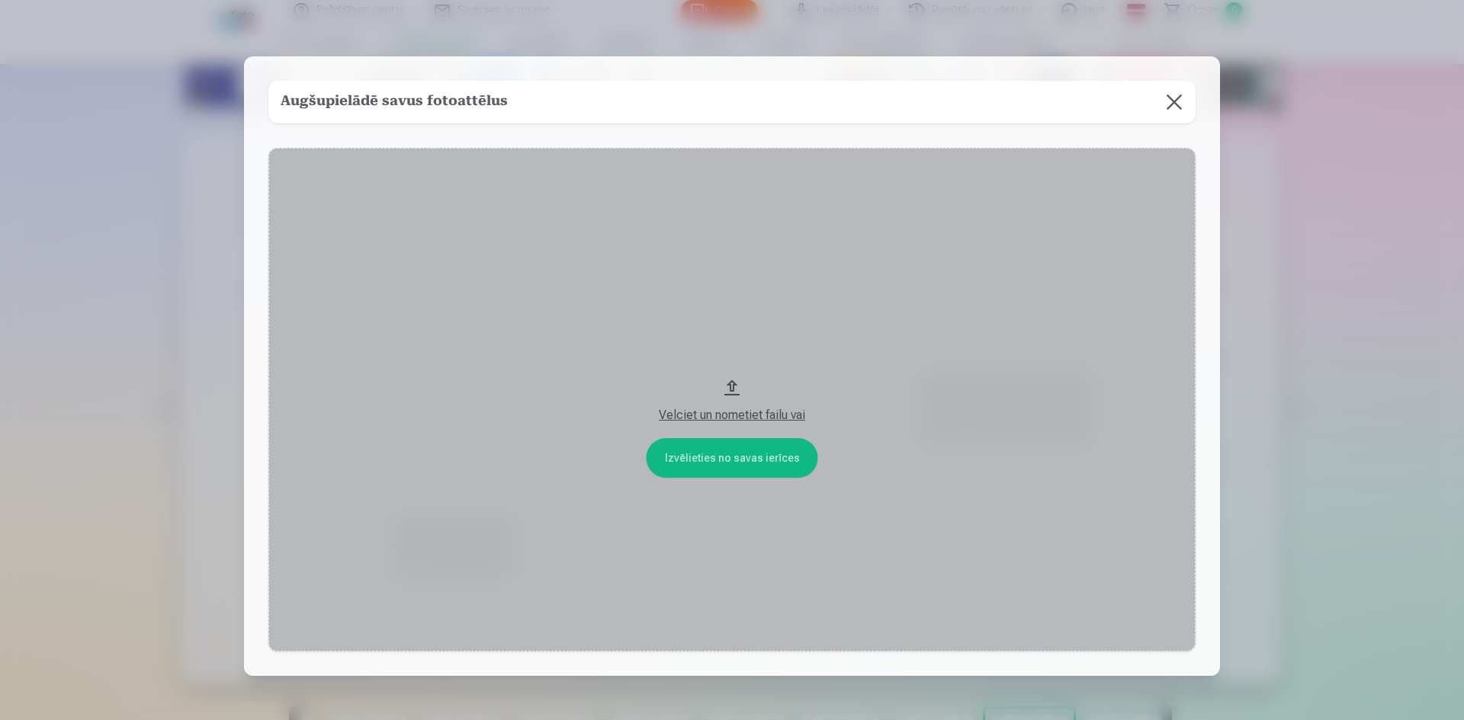
click at [684, 412] on div "Velciet un nometiet failu vai" at bounding box center [732, 415] width 896 height 18
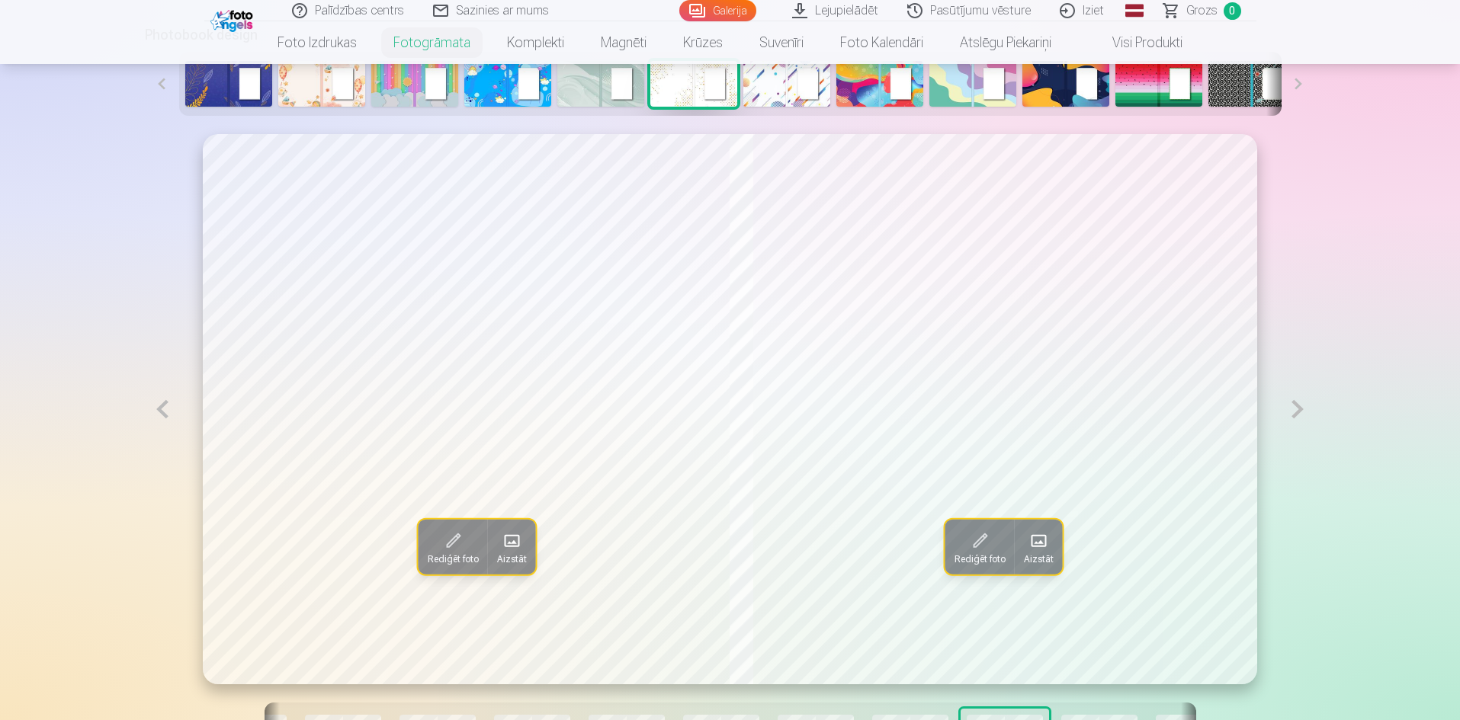
click at [1288, 412] on button at bounding box center [1297, 409] width 35 height 550
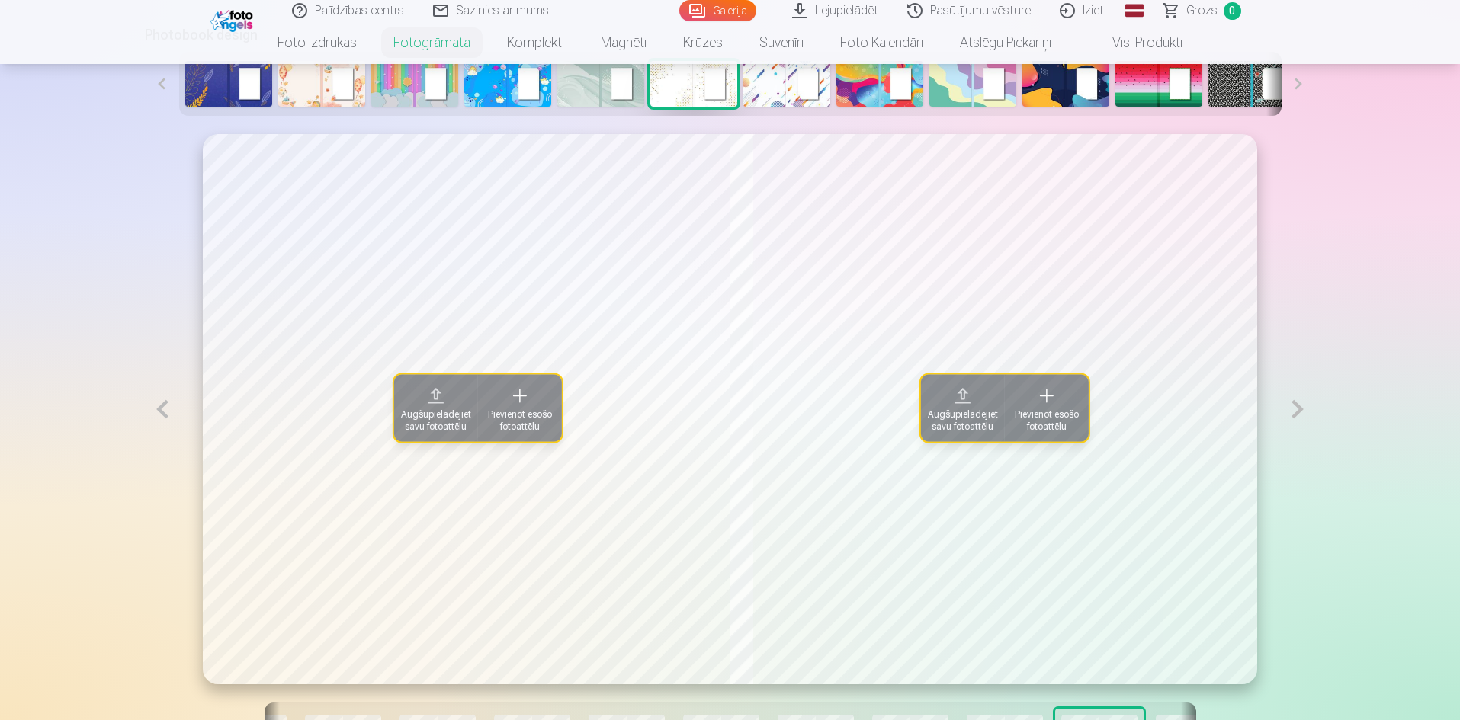
click at [430, 417] on span "Augšupielādējiet savu fotoattēlu" at bounding box center [436, 421] width 70 height 24
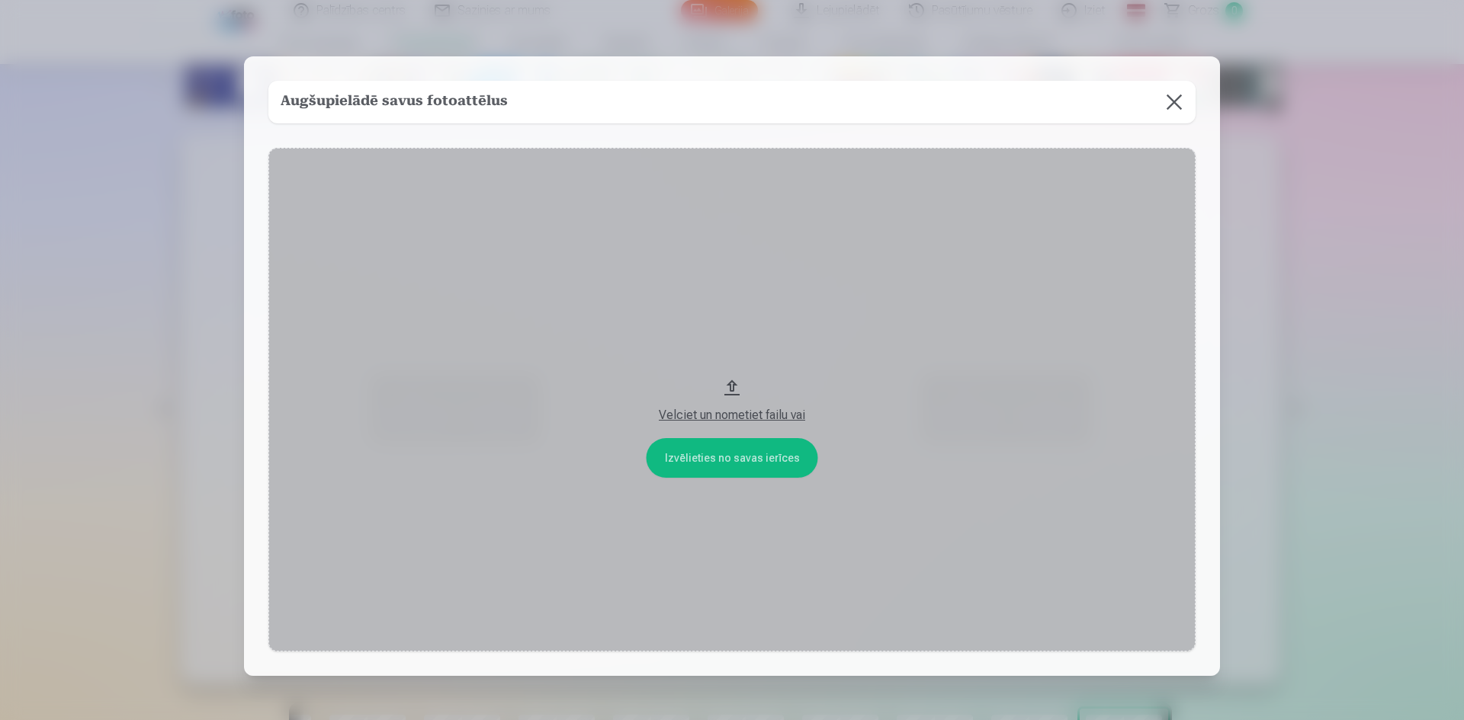
click at [693, 412] on div "Velciet un nometiet failu vai" at bounding box center [732, 415] width 896 height 18
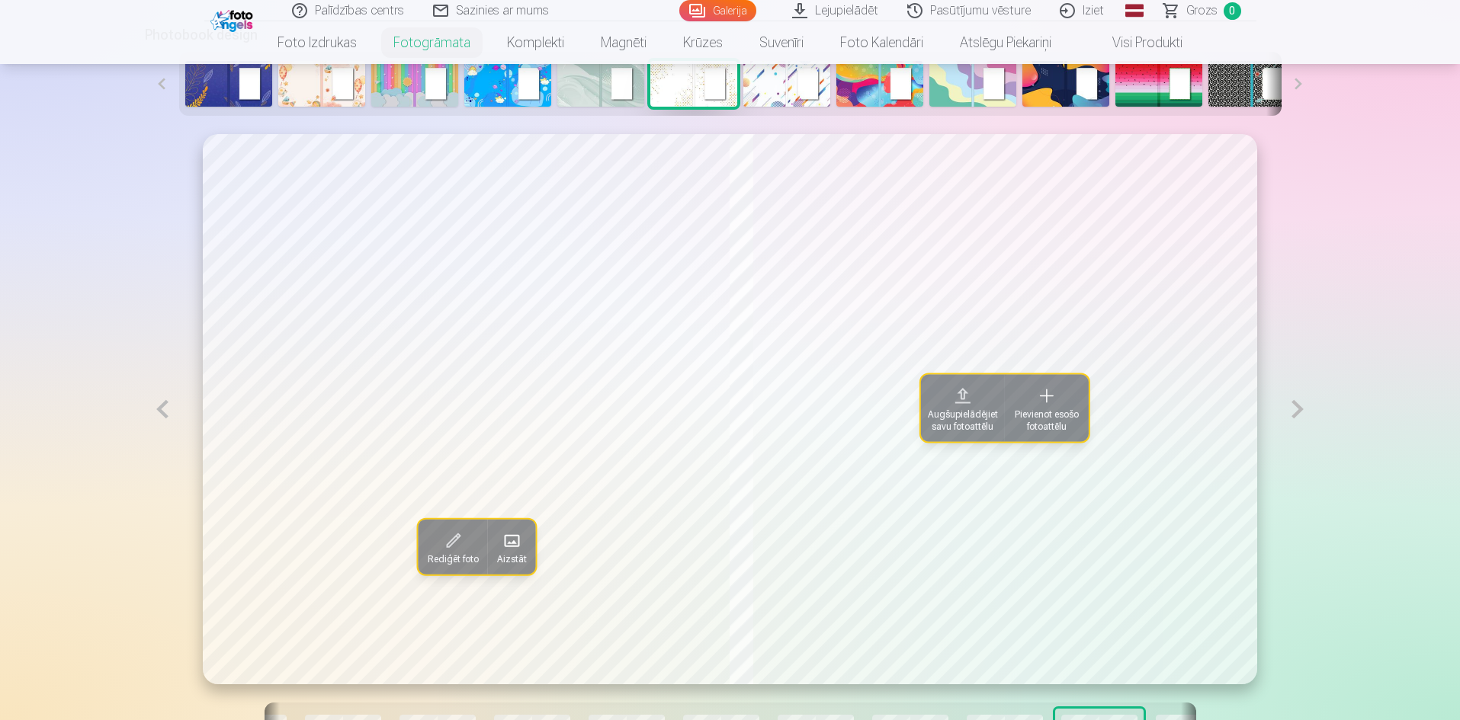
click at [962, 426] on span "Augšupielādējiet savu fotoattēlu" at bounding box center [963, 421] width 70 height 24
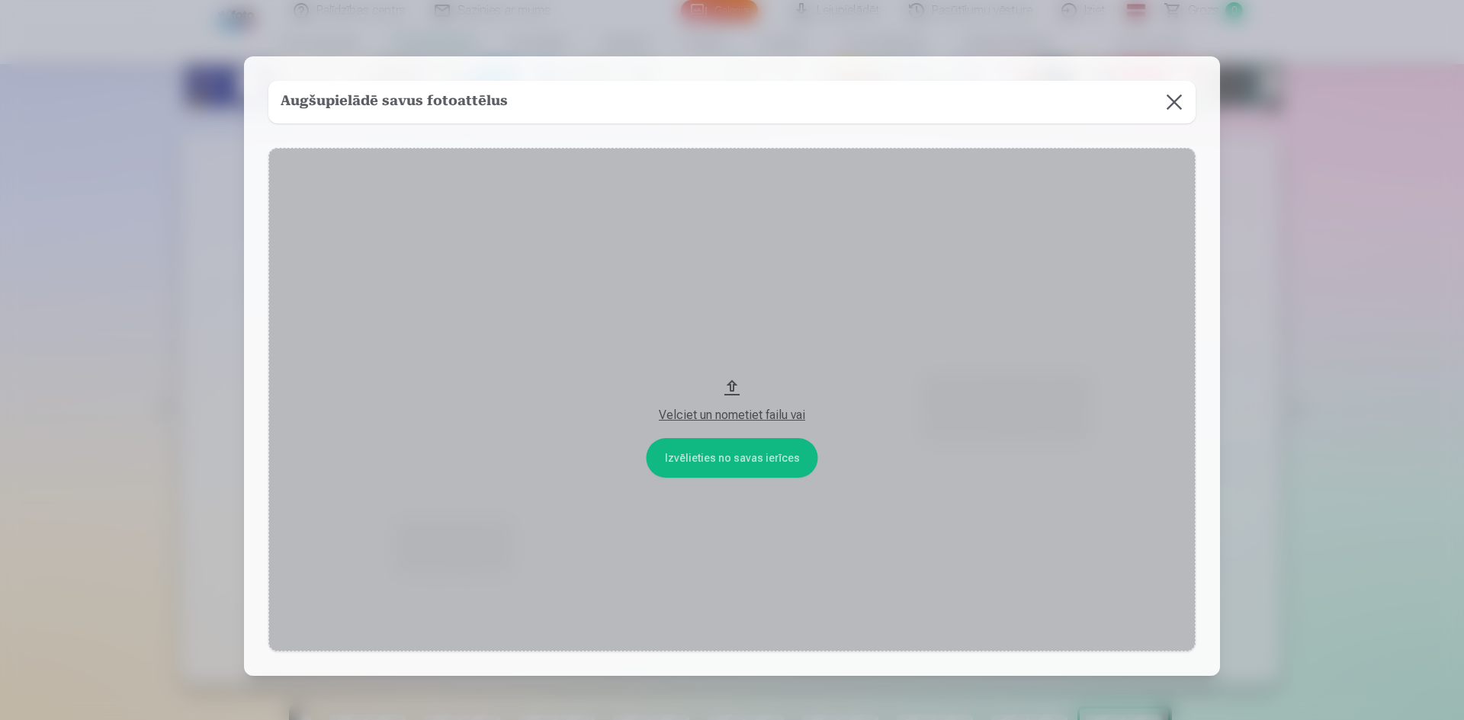
click at [690, 412] on div "Velciet un nometiet failu vai" at bounding box center [732, 415] width 896 height 18
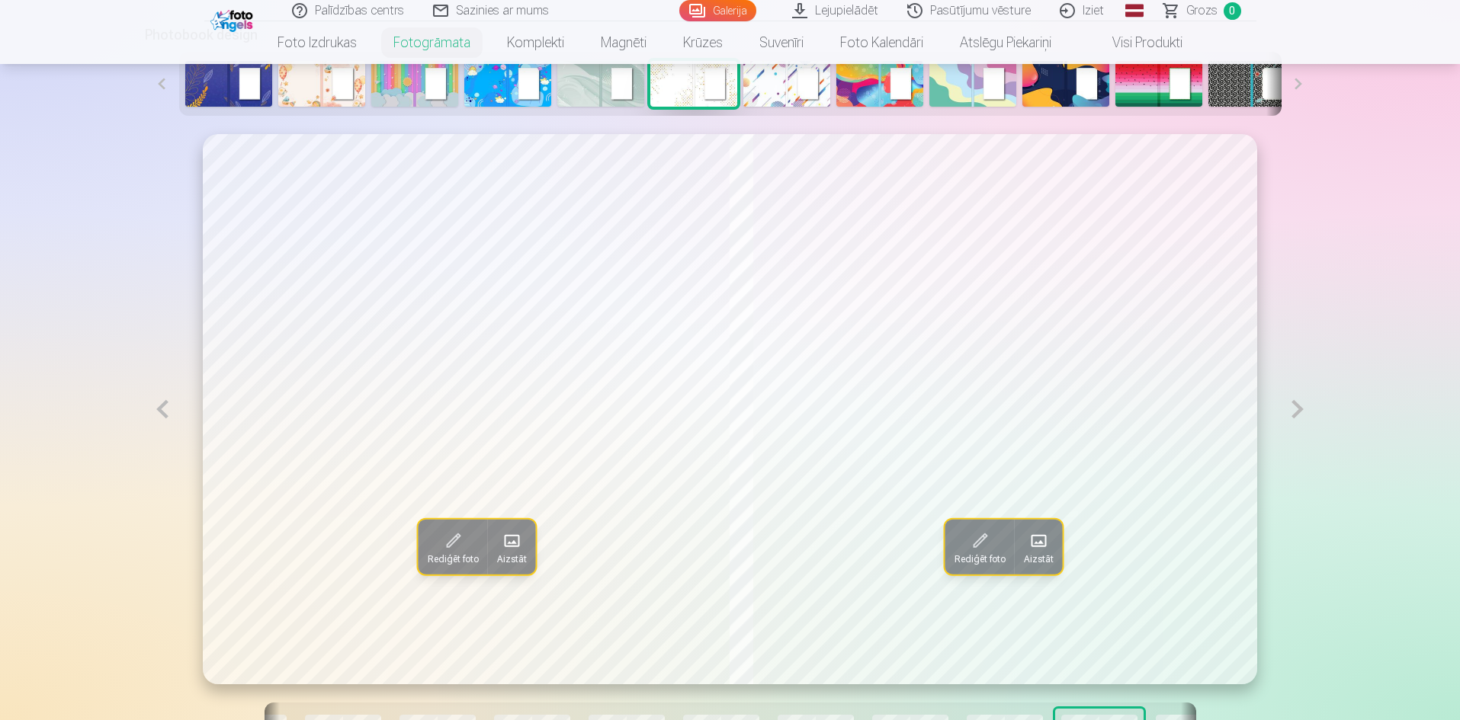
click at [1298, 415] on button at bounding box center [1297, 409] width 35 height 550
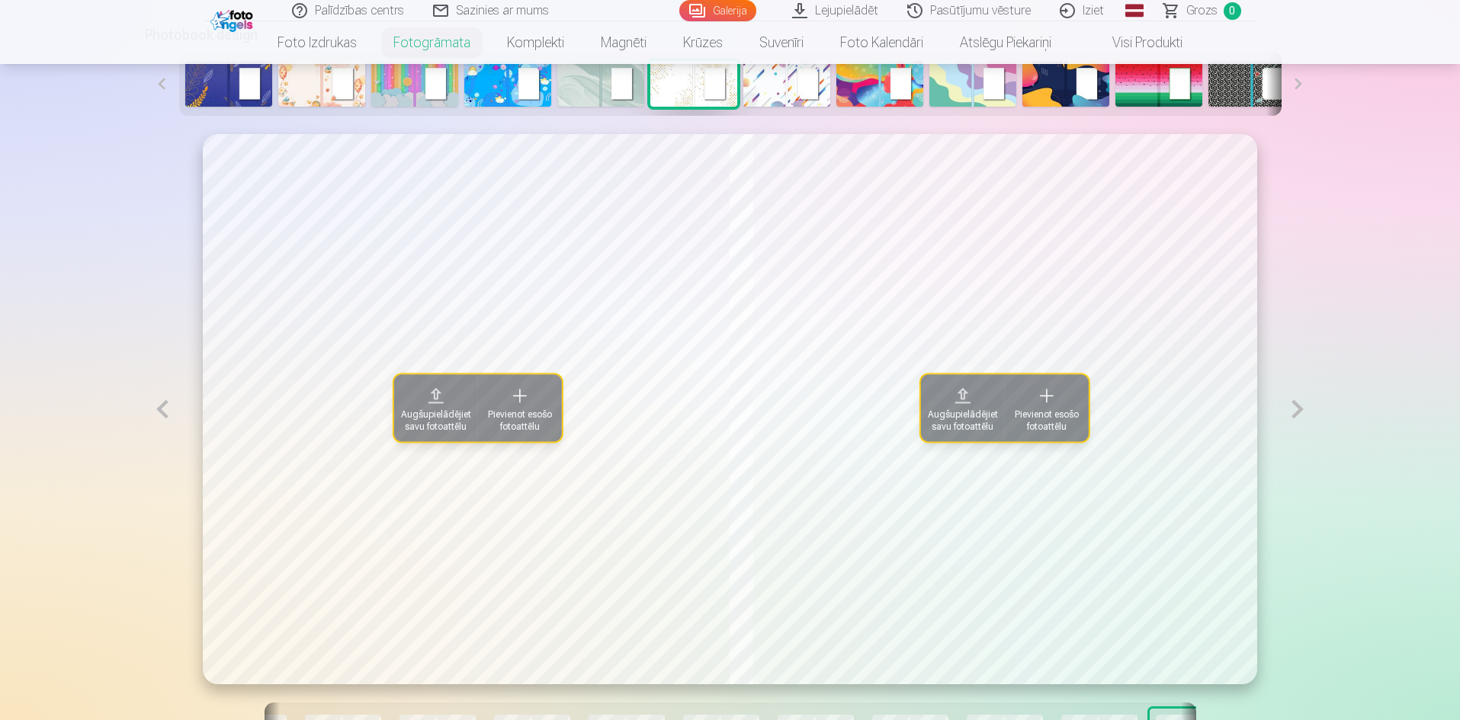
click at [424, 418] on span "Augšupielādējiet savu fotoattēlu" at bounding box center [436, 421] width 70 height 24
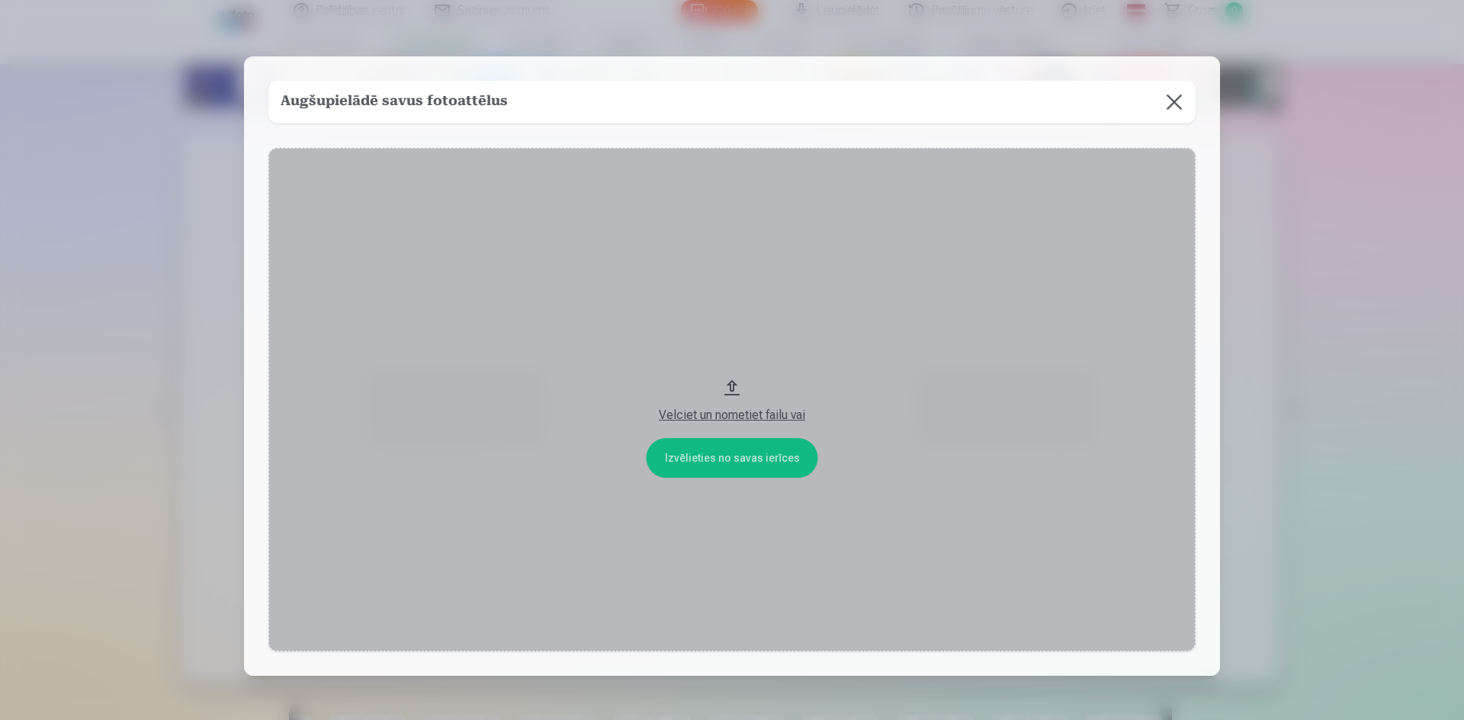
click at [778, 412] on div "Velciet un nometiet failu vai" at bounding box center [732, 415] width 896 height 18
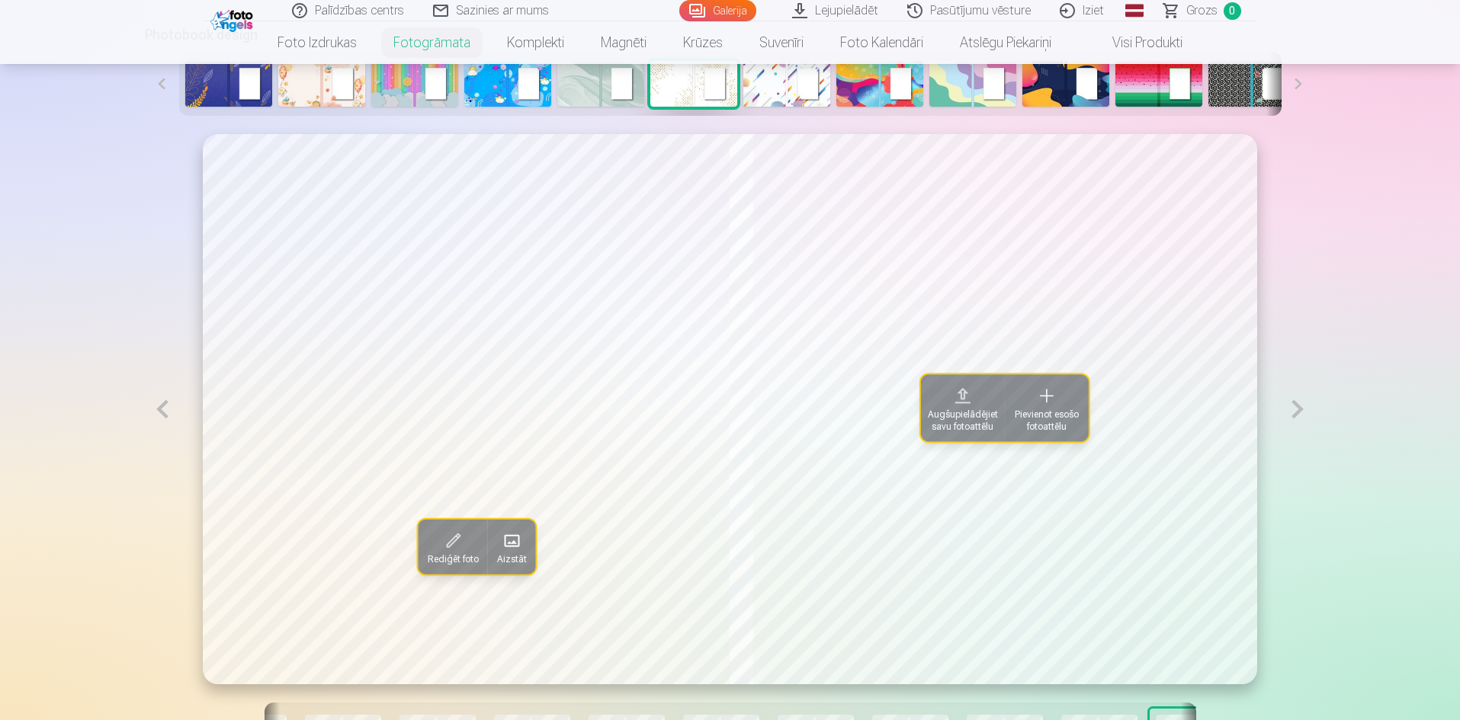
click at [953, 409] on span "Augšupielādējiet savu fotoattēlu" at bounding box center [963, 421] width 70 height 24
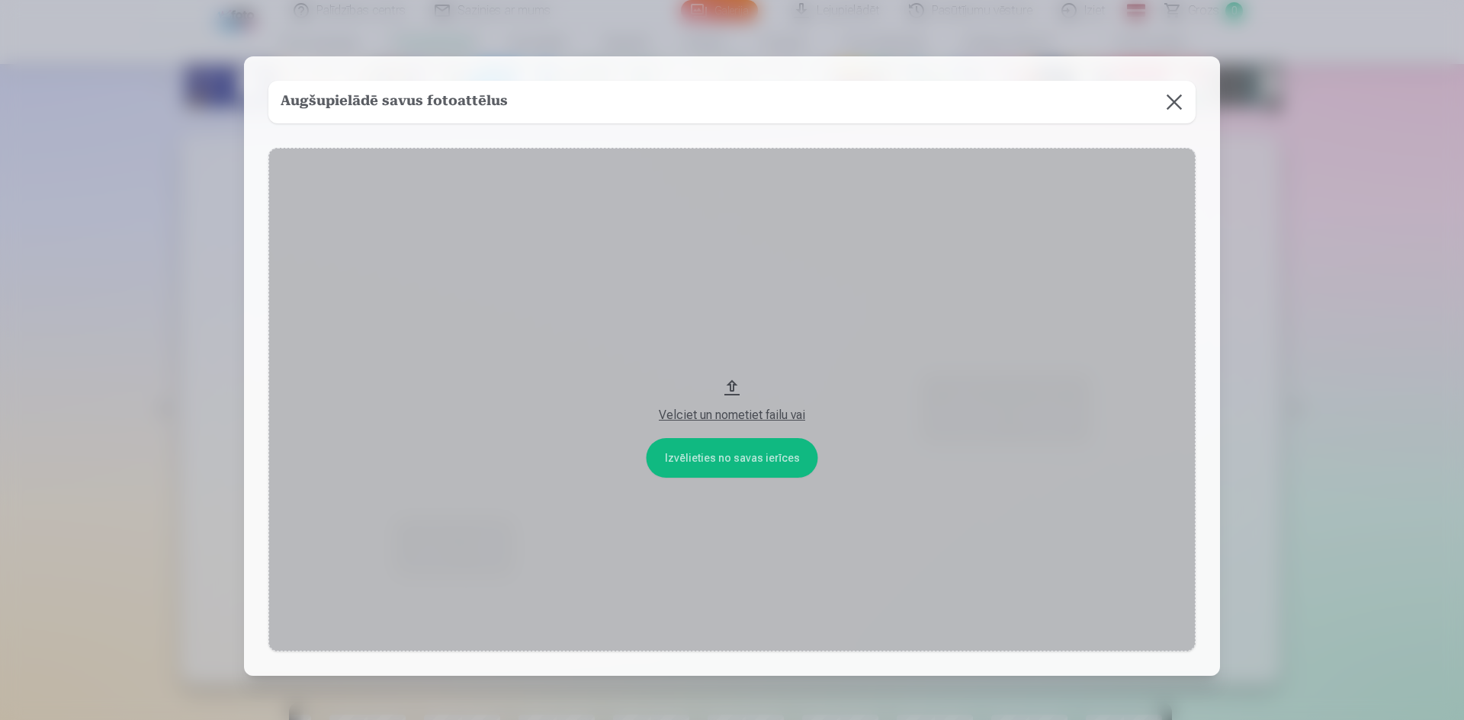
click at [755, 413] on div "Velciet un nometiet failu vai" at bounding box center [732, 415] width 896 height 18
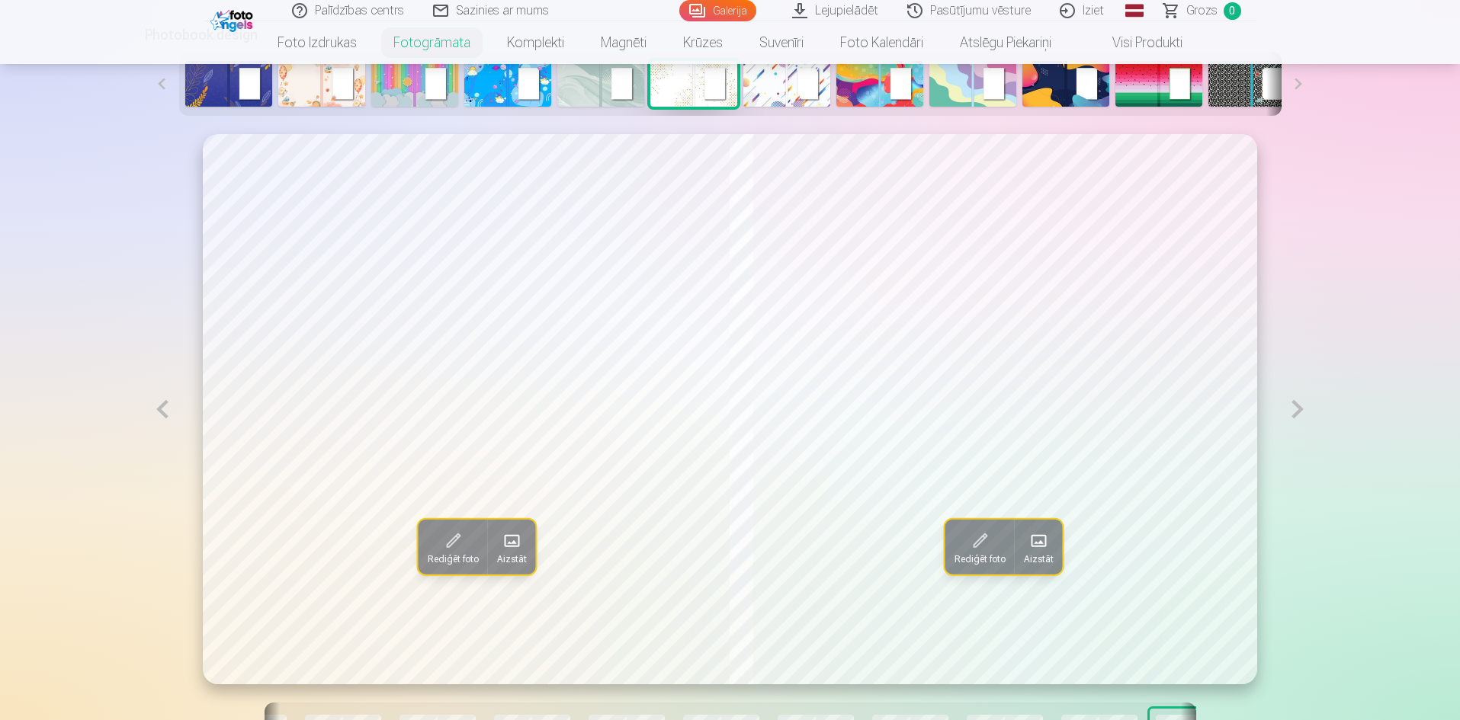
click at [1292, 407] on button at bounding box center [1297, 409] width 35 height 550
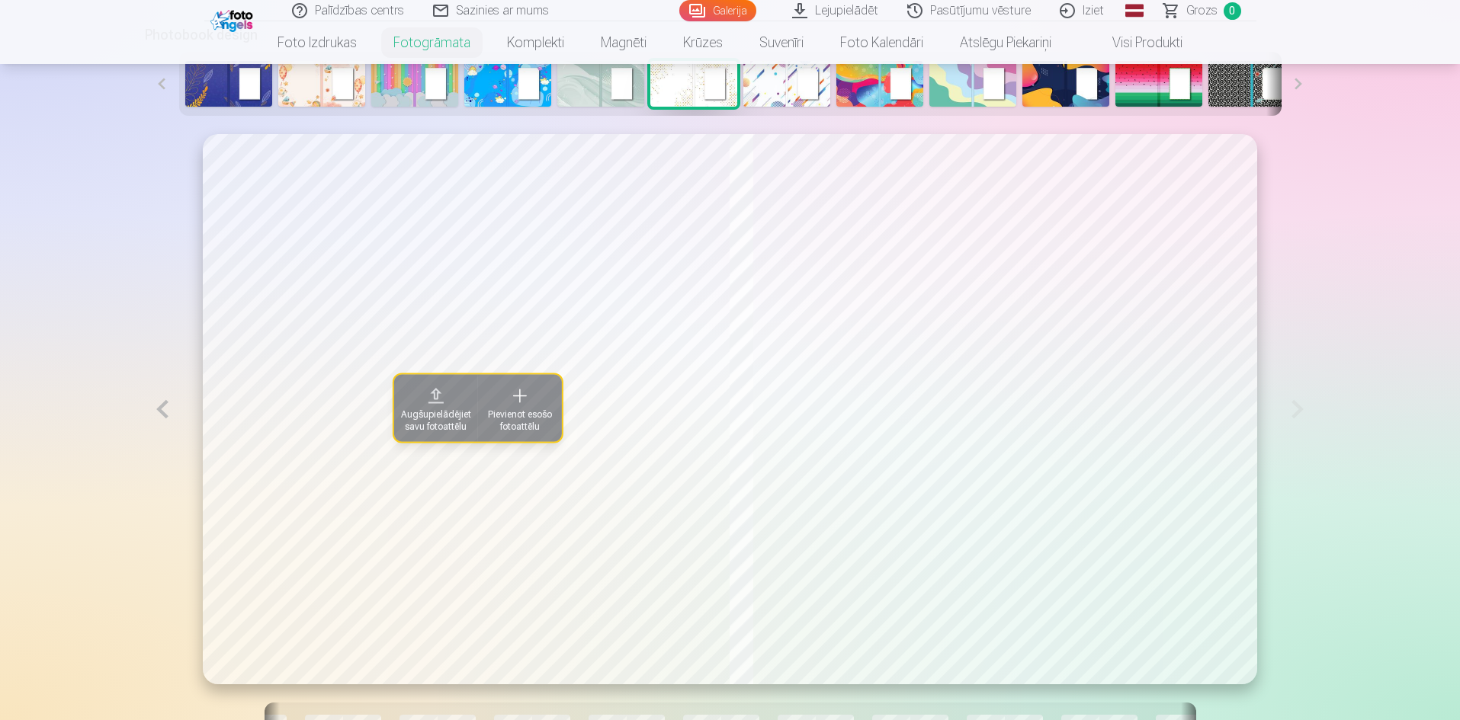
click at [419, 415] on span "Augšupielādējiet savu fotoattēlu" at bounding box center [436, 421] width 70 height 24
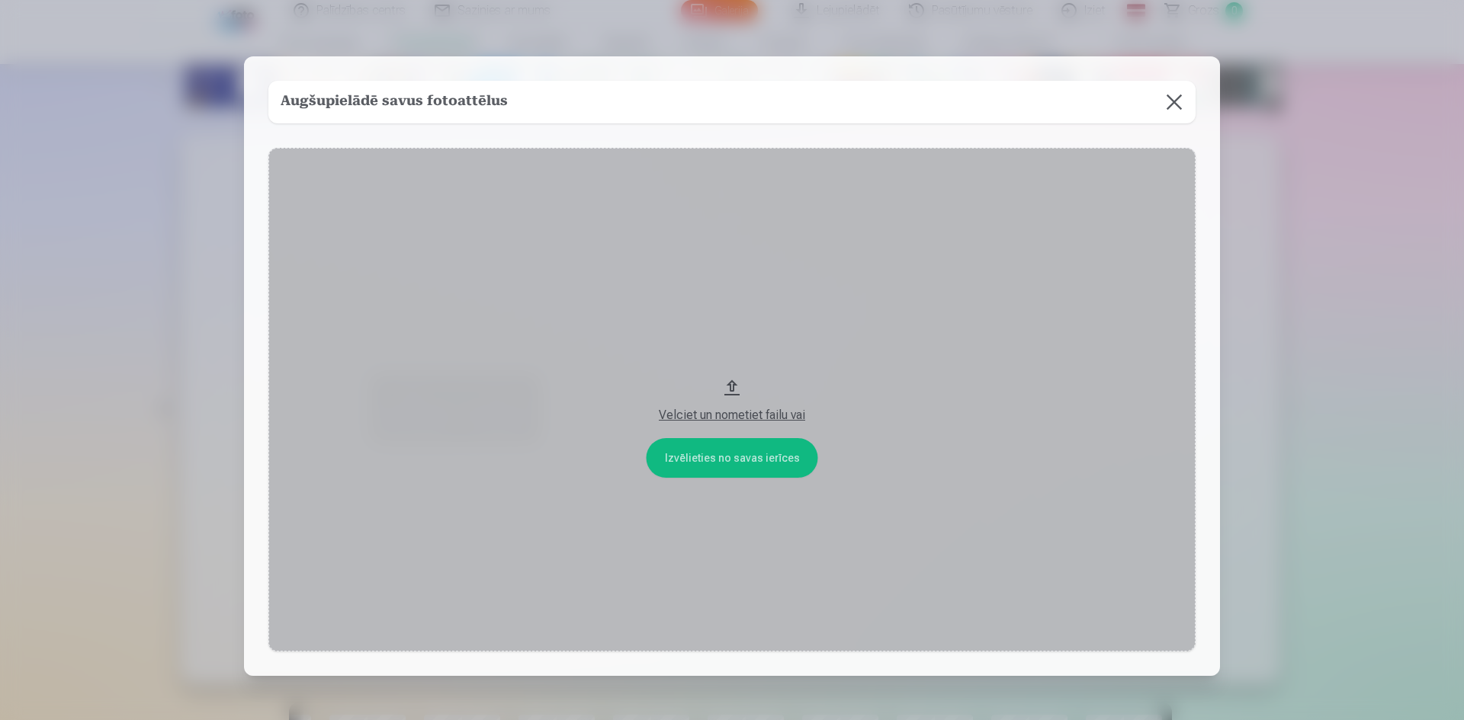
click at [685, 410] on div "Velciet un nometiet failu vai" at bounding box center [732, 415] width 896 height 18
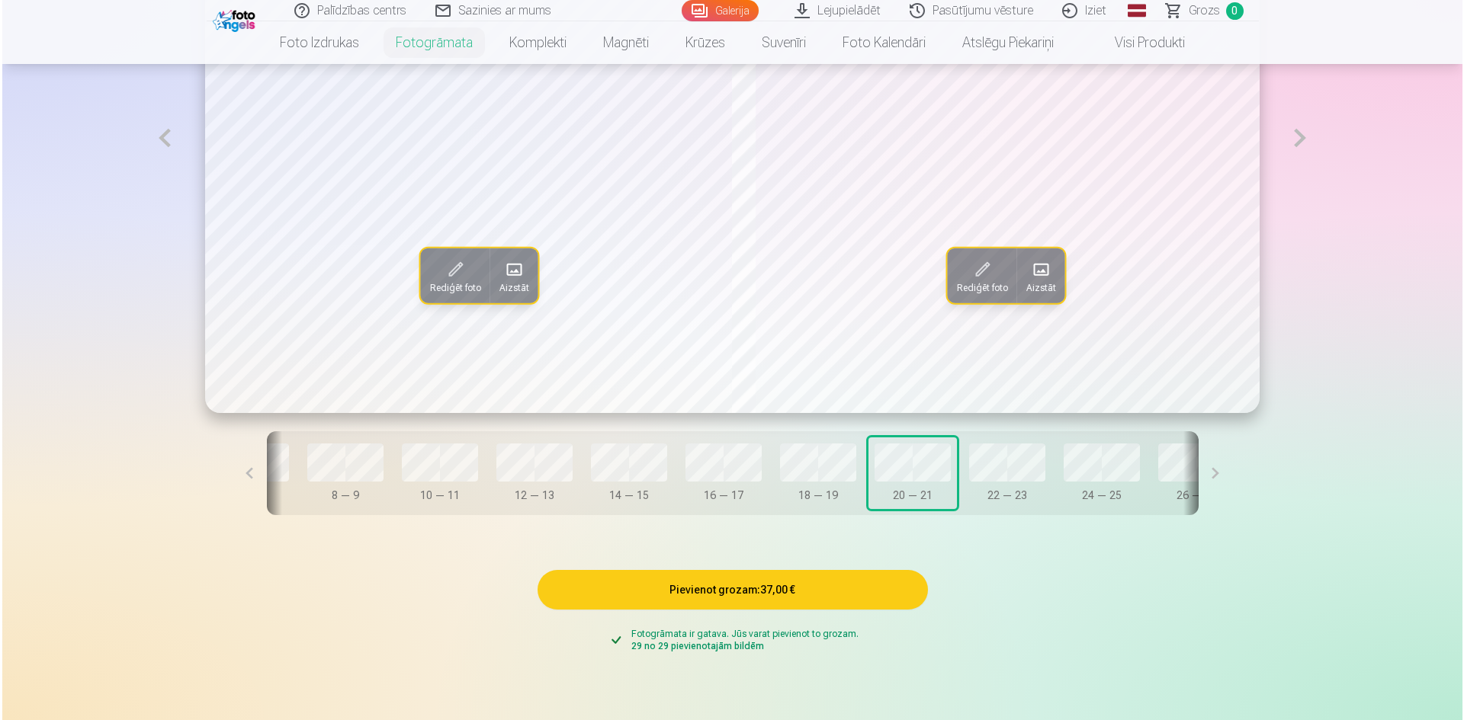
scroll to position [1068, 0]
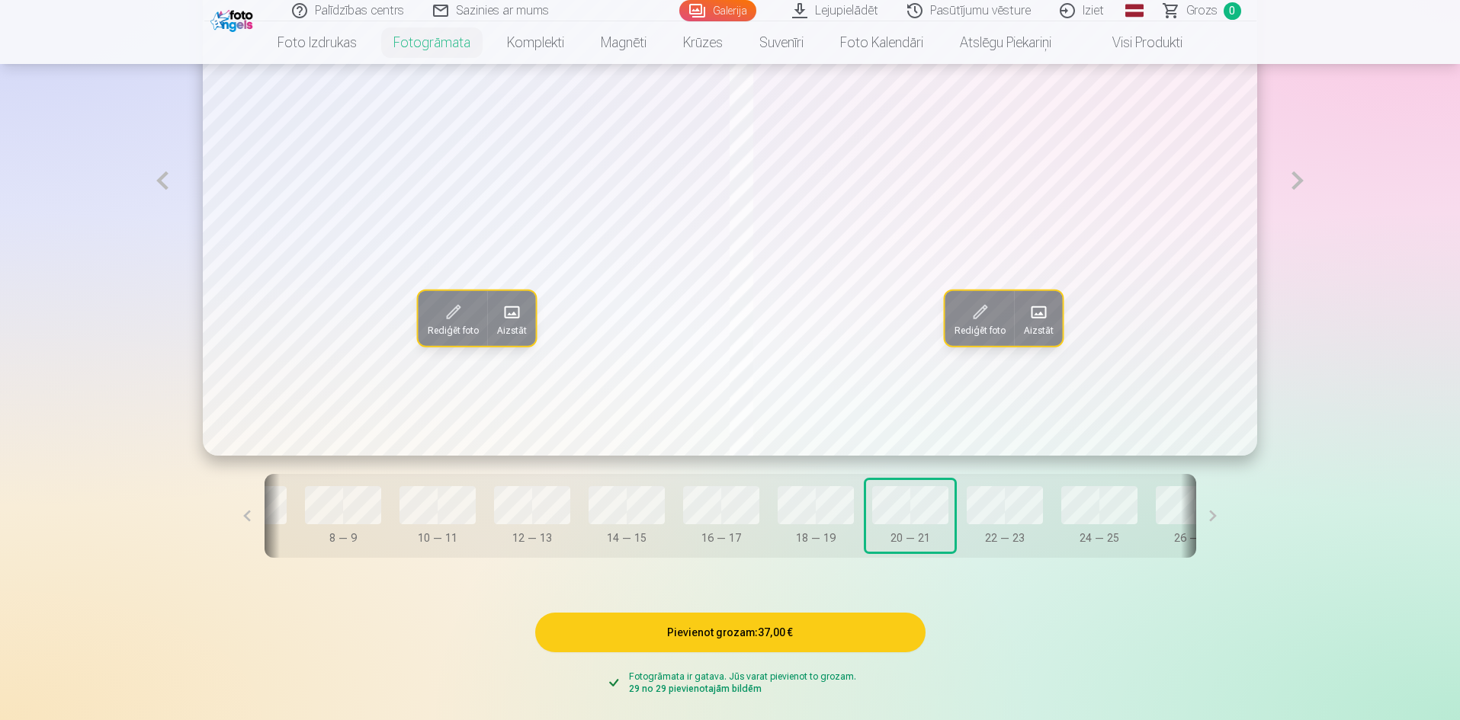
click at [1037, 325] on span at bounding box center [1039, 312] width 24 height 24
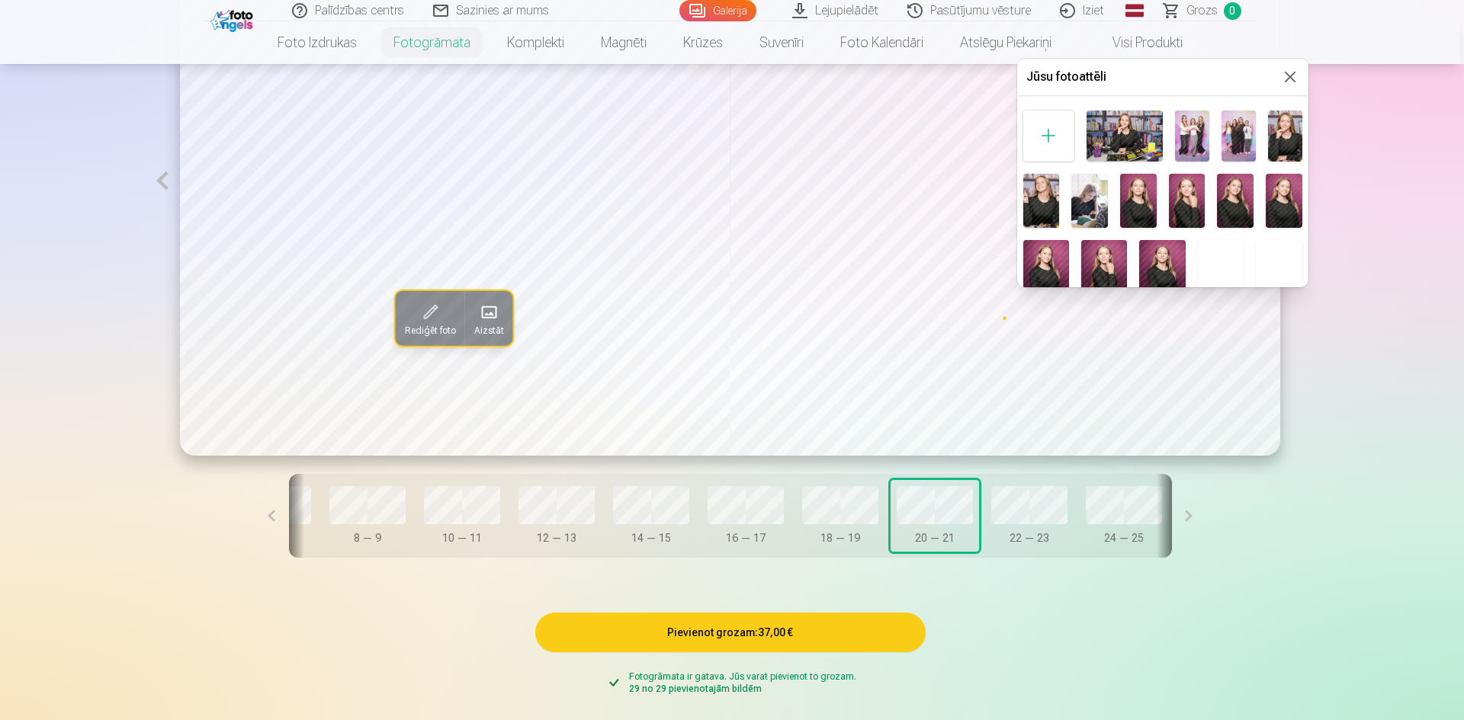
click at [1052, 137] on div at bounding box center [1048, 136] width 51 height 51
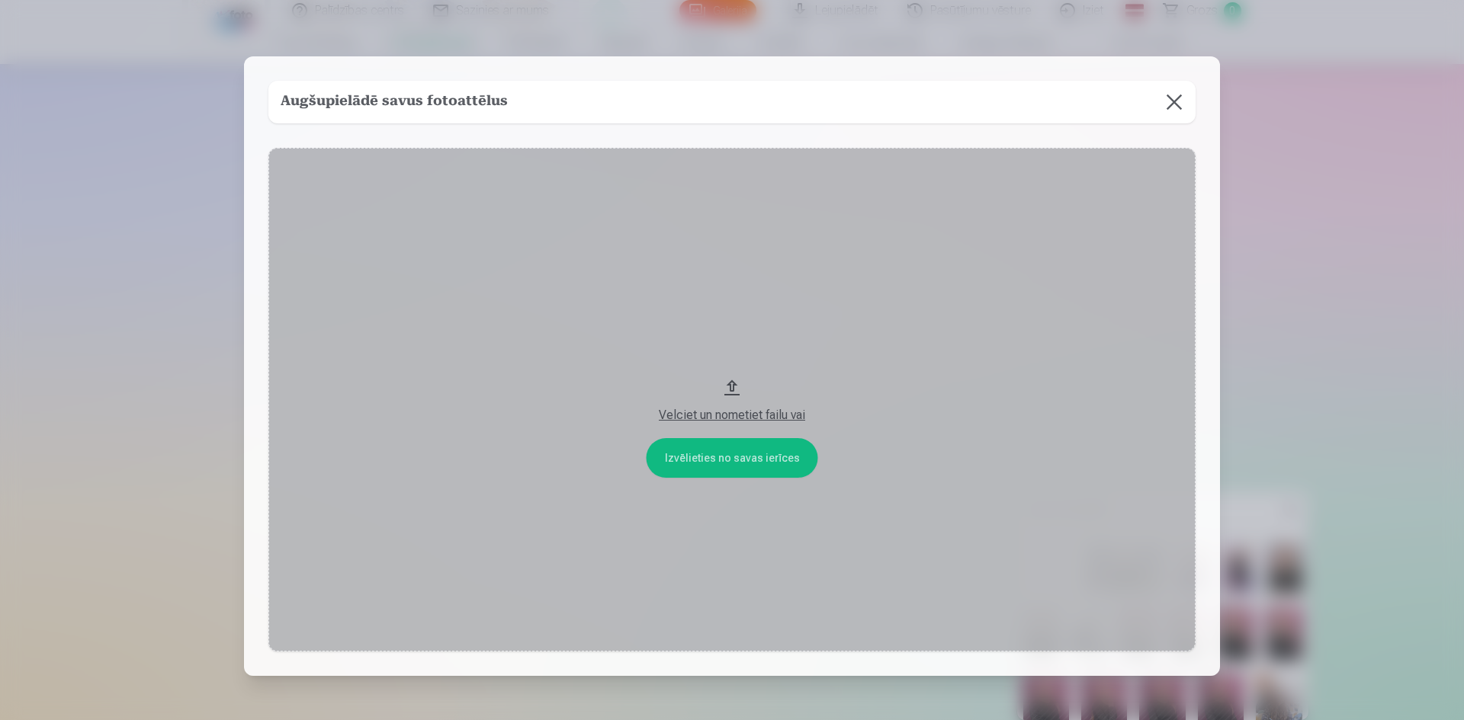
click at [758, 416] on div "Velciet un nometiet failu vai" at bounding box center [732, 415] width 896 height 18
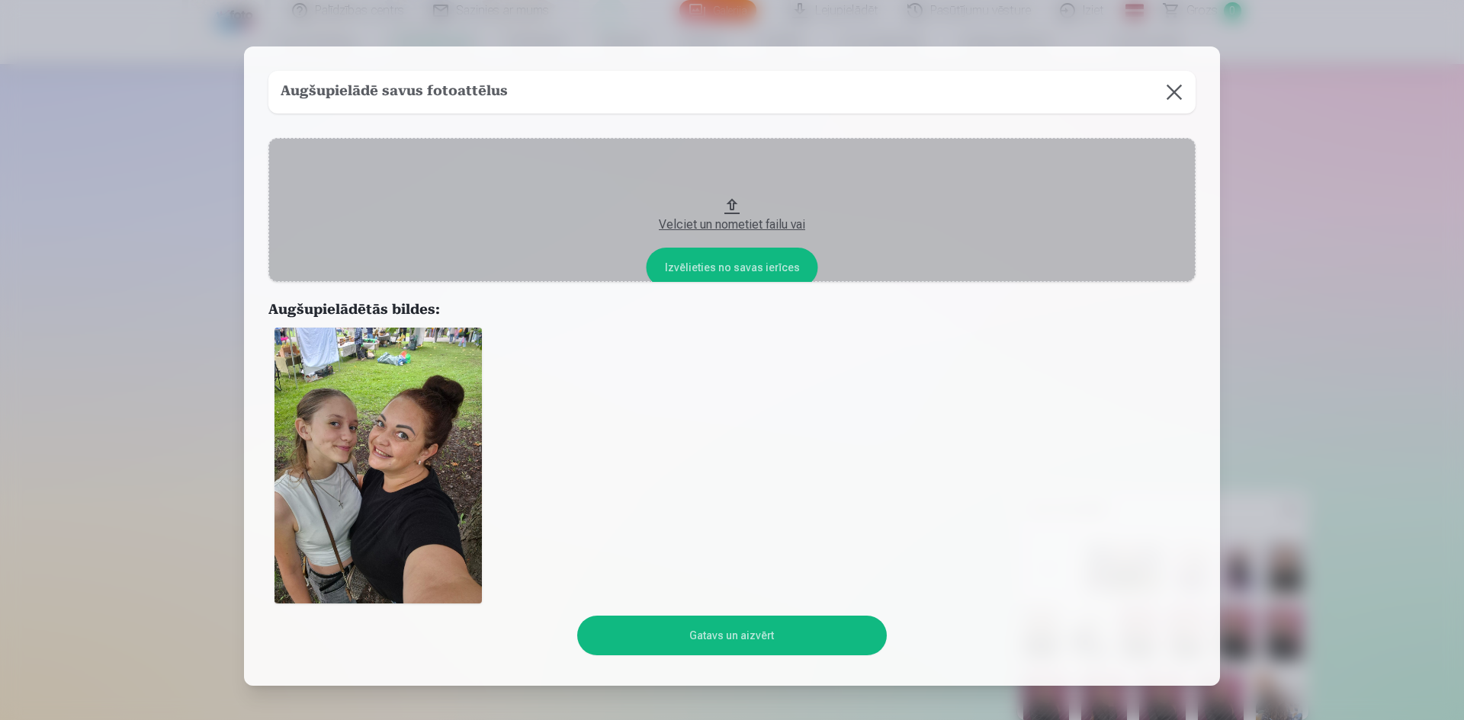
click at [782, 633] on button "Gatavs un aizvērt" at bounding box center [731, 636] width 309 height 40
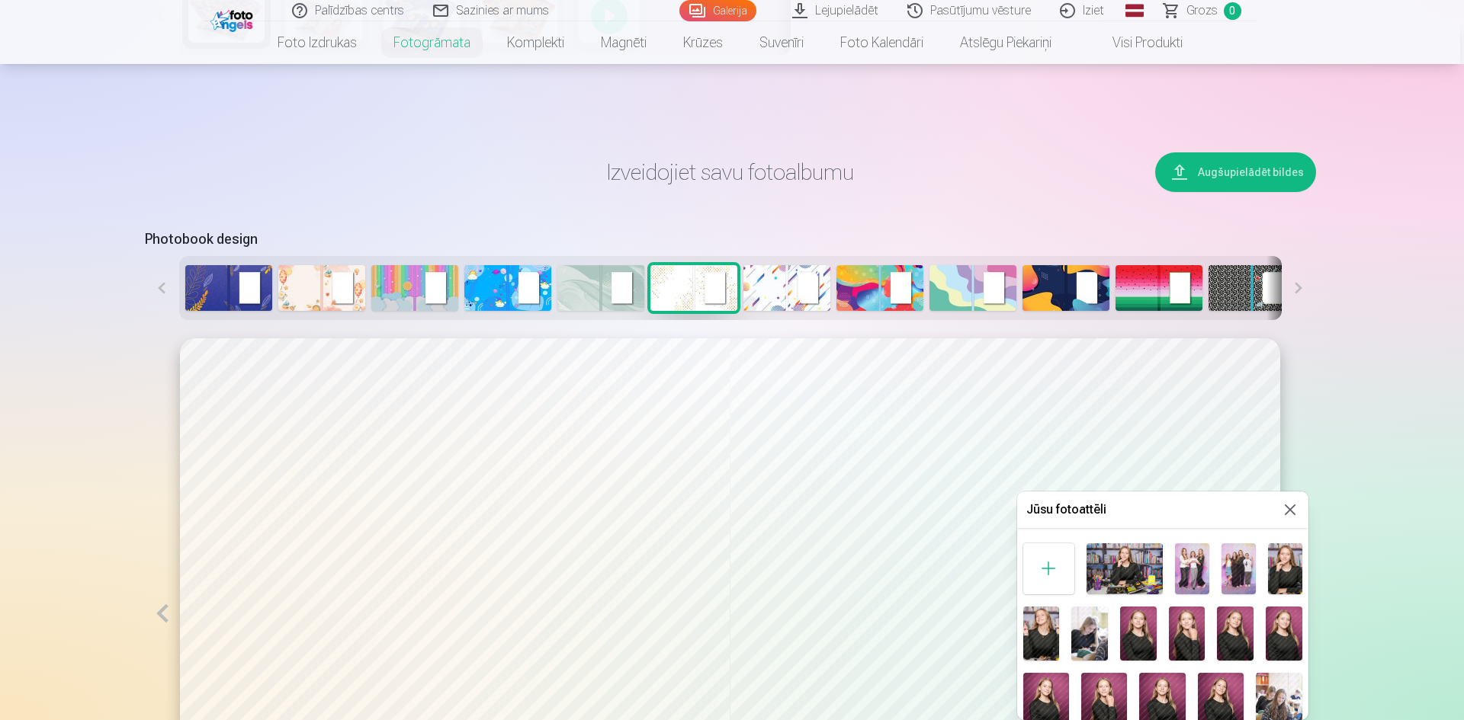
click at [1283, 511] on button at bounding box center [1290, 510] width 18 height 18
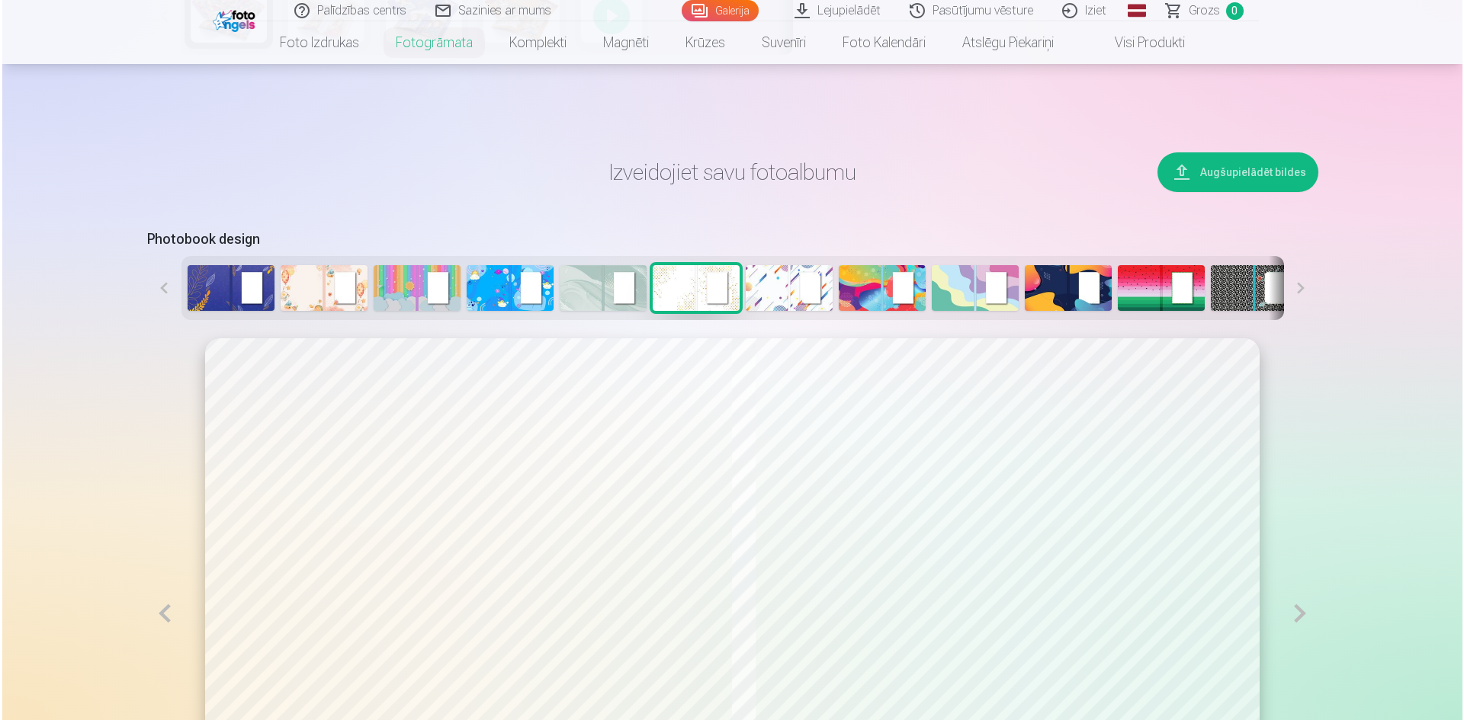
scroll to position [940, 0]
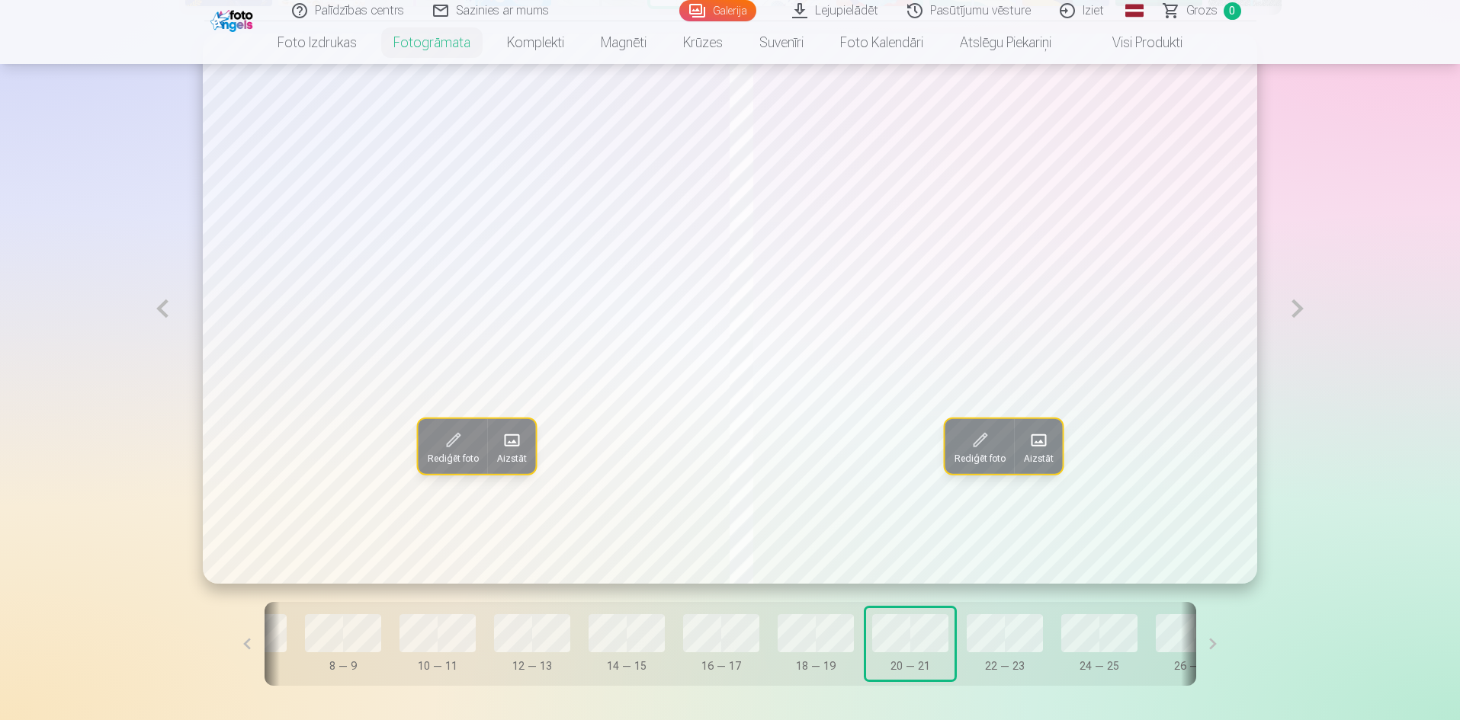
click at [1294, 316] on button at bounding box center [1297, 309] width 35 height 550
click at [1039, 440] on span at bounding box center [1039, 440] width 24 height 24
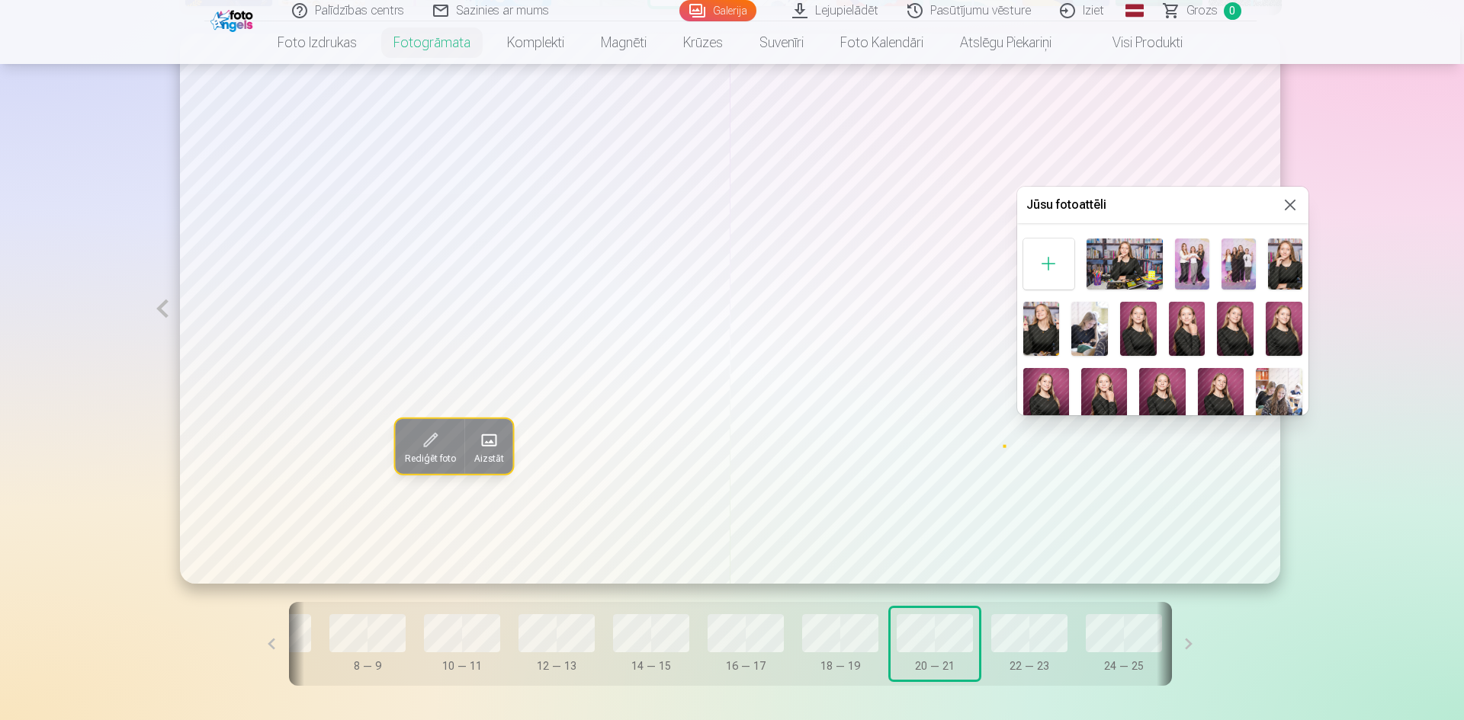
click at [1047, 259] on div at bounding box center [1048, 264] width 51 height 51
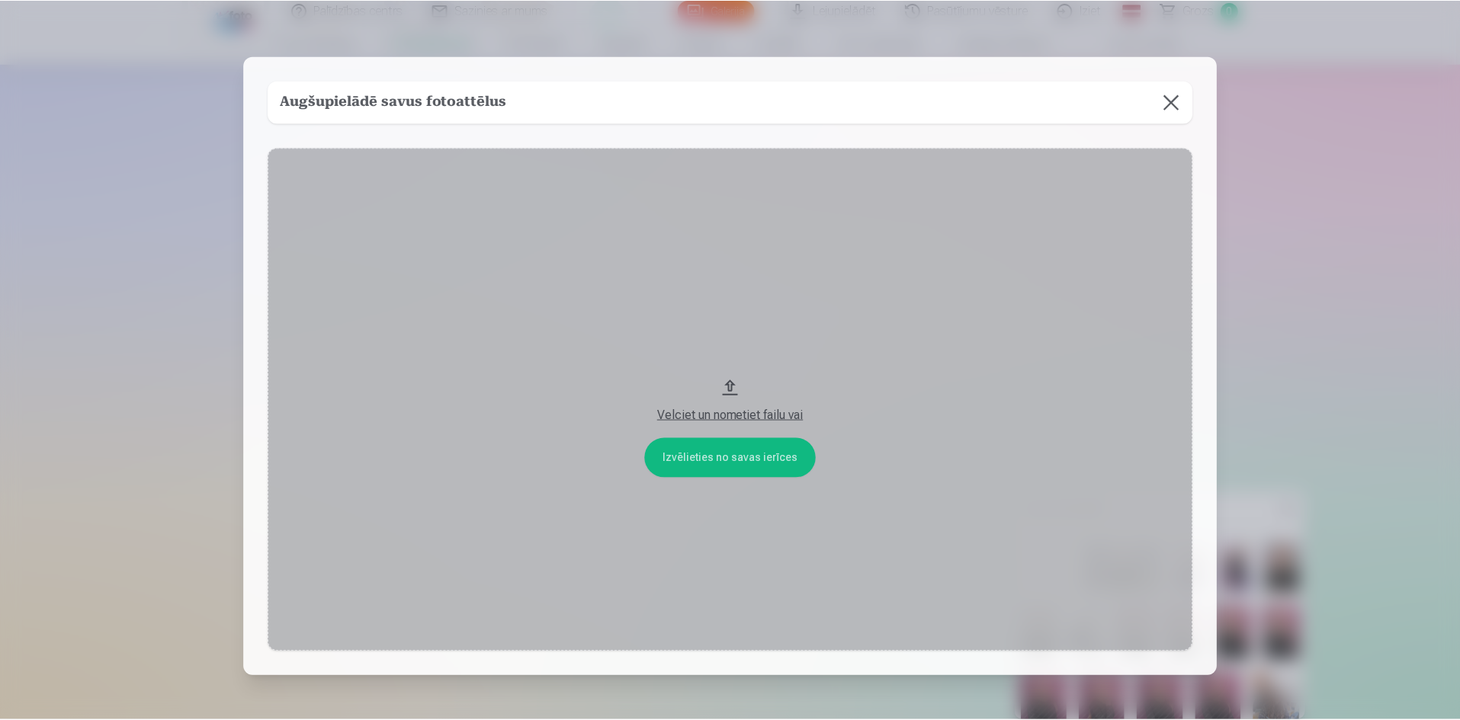
scroll to position [635, 0]
click at [784, 412] on div "Velciet un nometiet failu vai" at bounding box center [732, 415] width 896 height 18
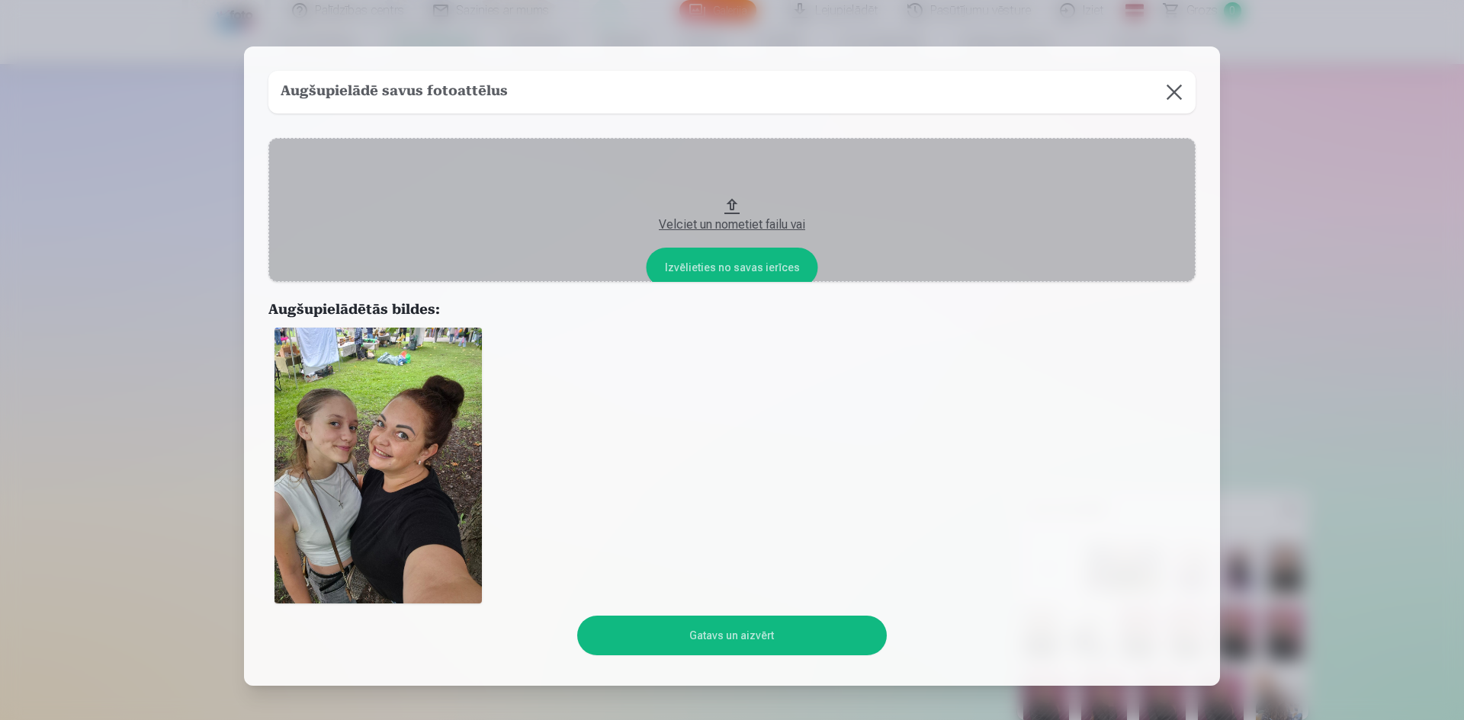
click at [691, 629] on button "Gatavs un aizvērt" at bounding box center [731, 636] width 309 height 40
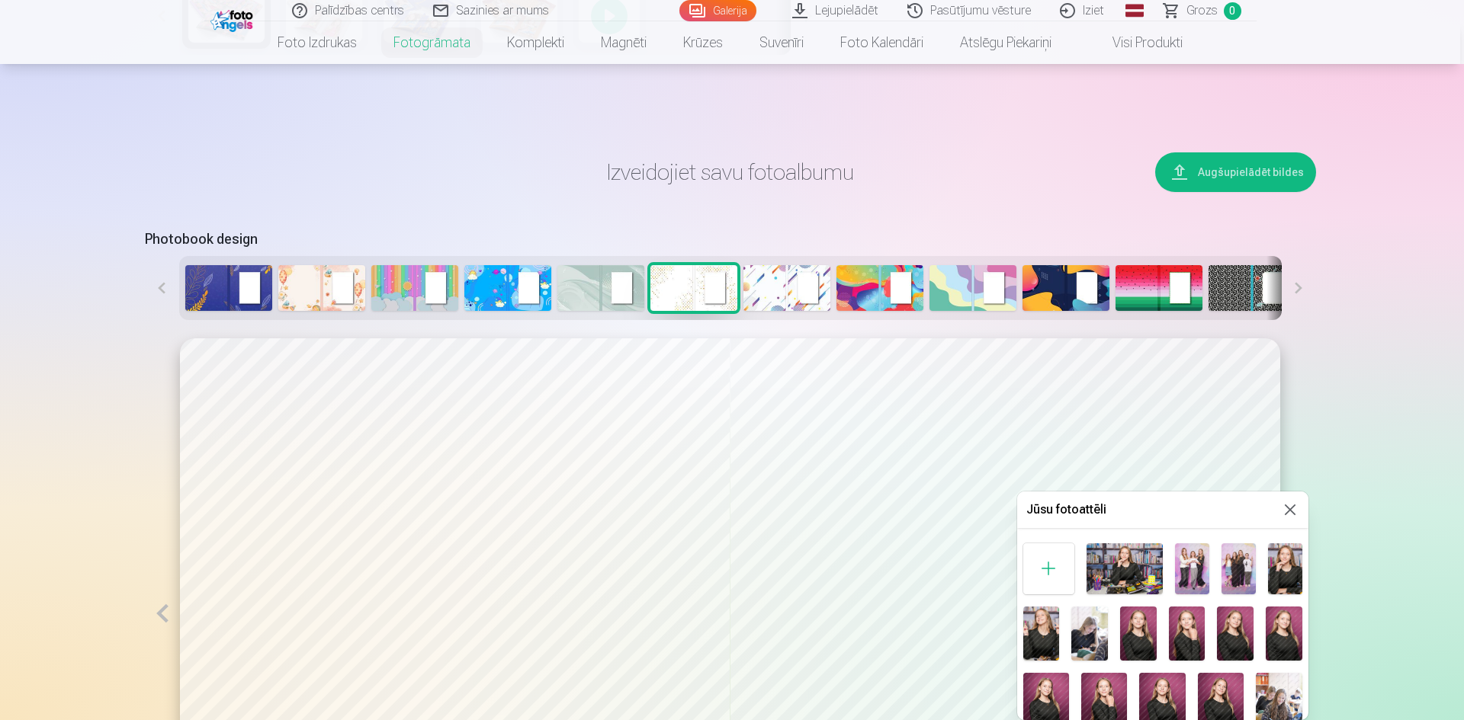
click at [1282, 505] on button at bounding box center [1290, 510] width 18 height 18
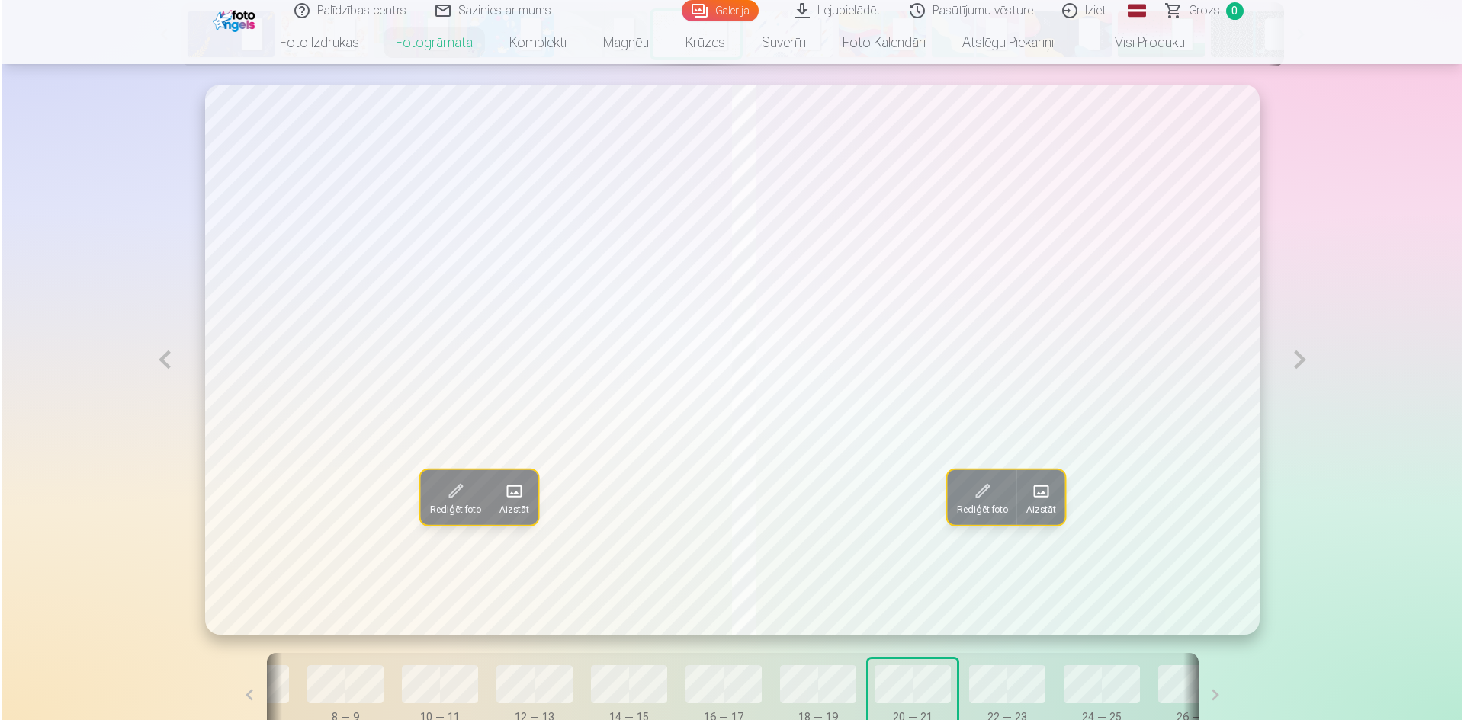
scroll to position [940, 0]
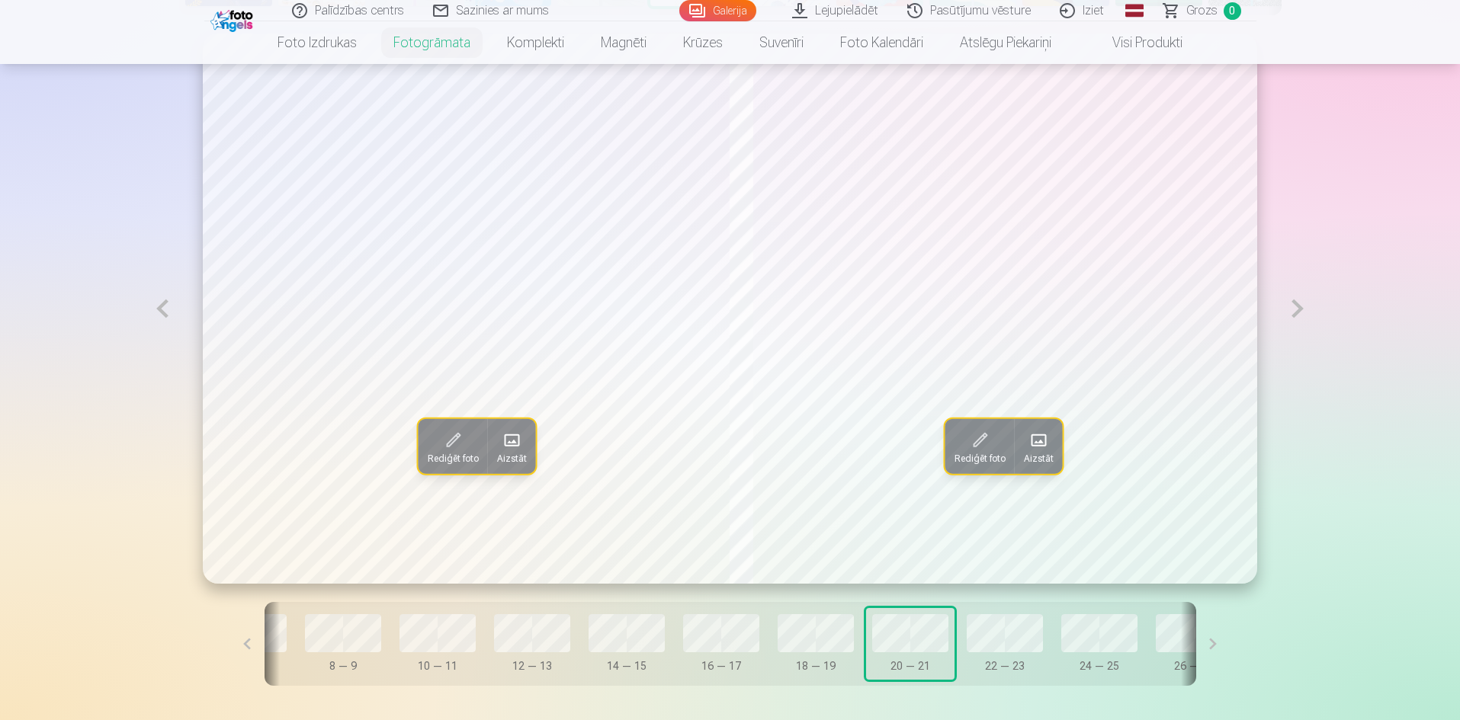
click at [986, 455] on span "Rediģēt foto" at bounding box center [979, 459] width 51 height 12
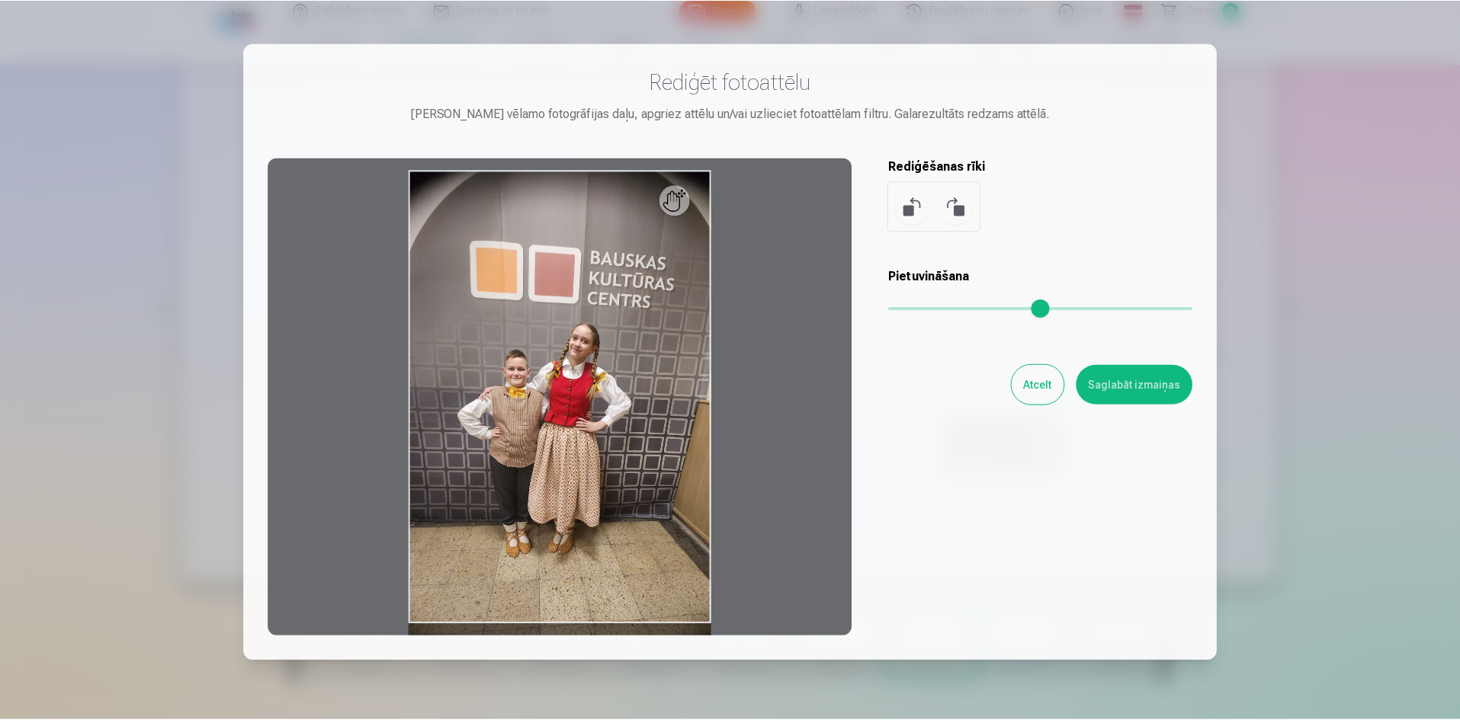
scroll to position [0, 0]
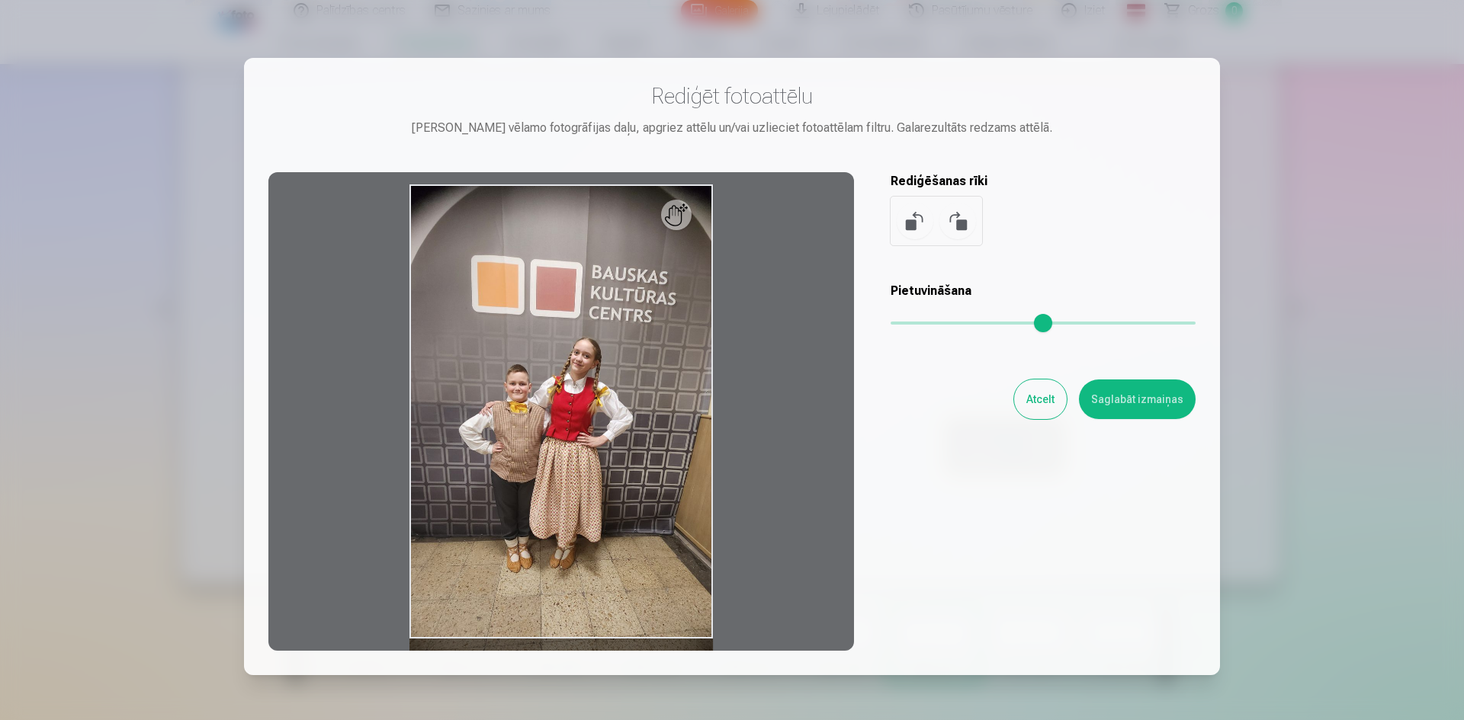
click at [1042, 406] on button "Atcelt" at bounding box center [1040, 400] width 53 height 40
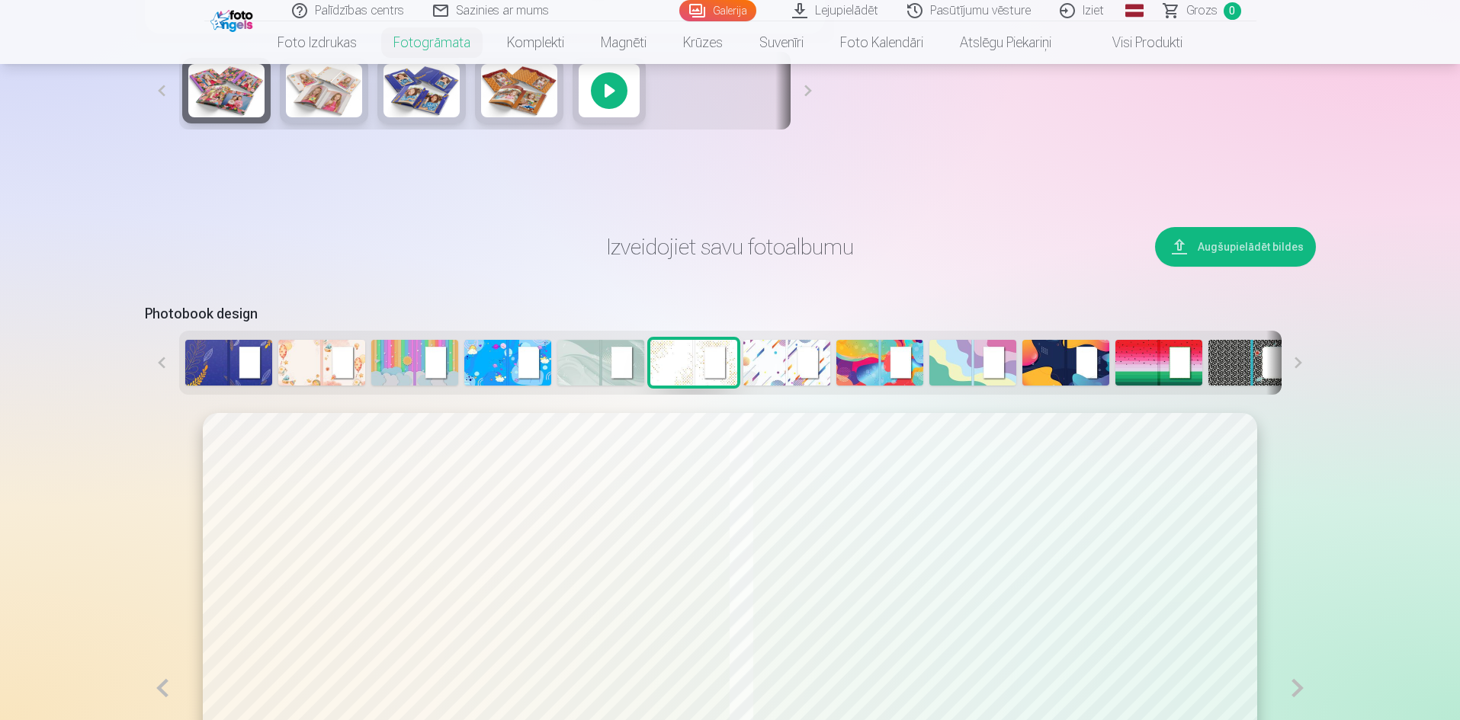
scroll to position [635, 0]
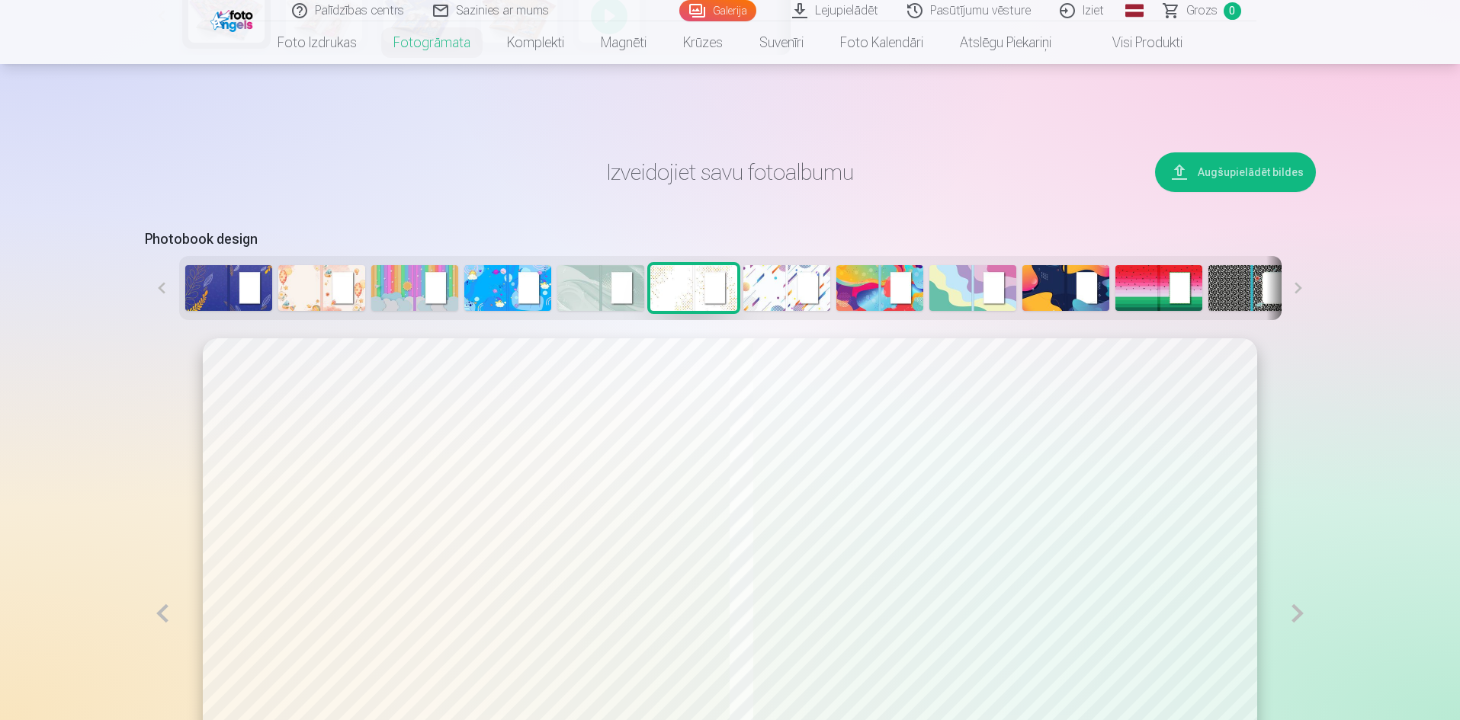
click at [275, 279] on div at bounding box center [730, 288] width 1102 height 64
click at [285, 284] on img at bounding box center [321, 288] width 87 height 46
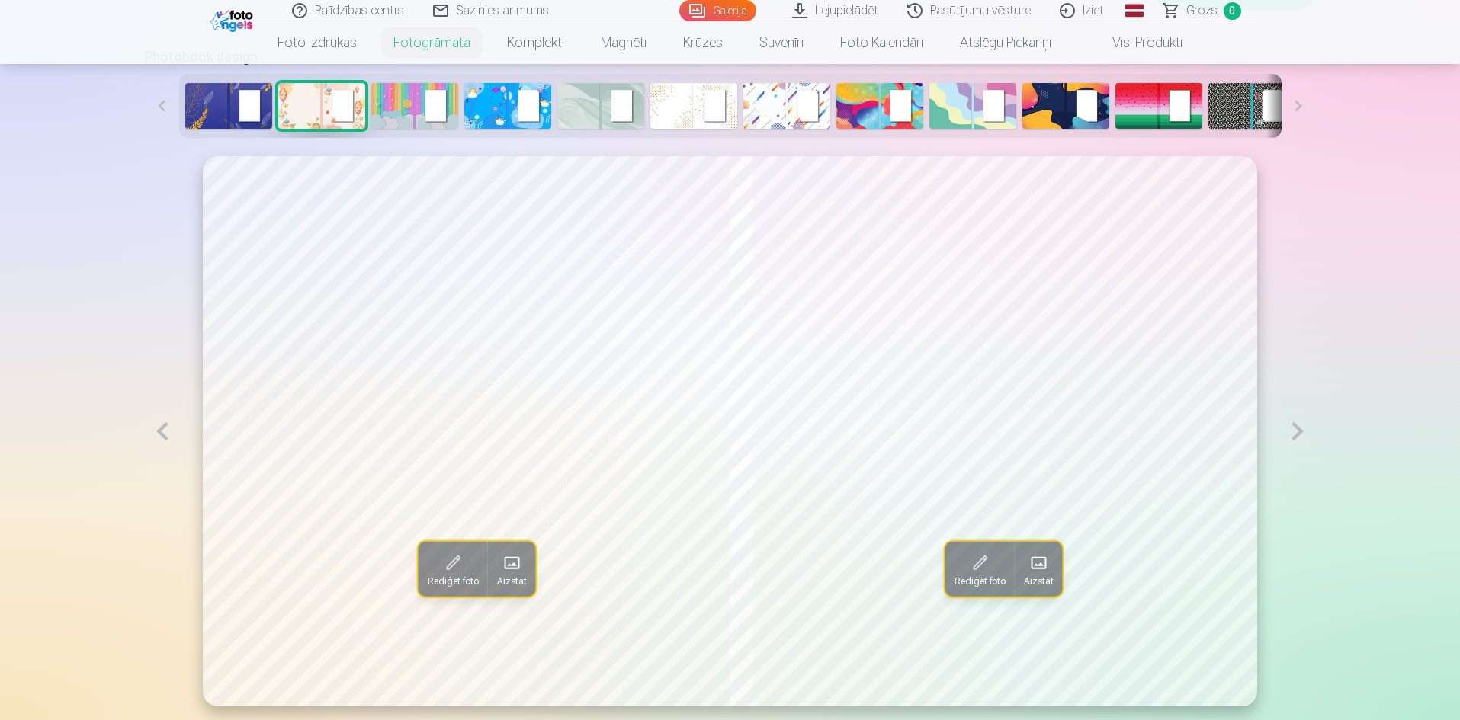
scroll to position [940, 0]
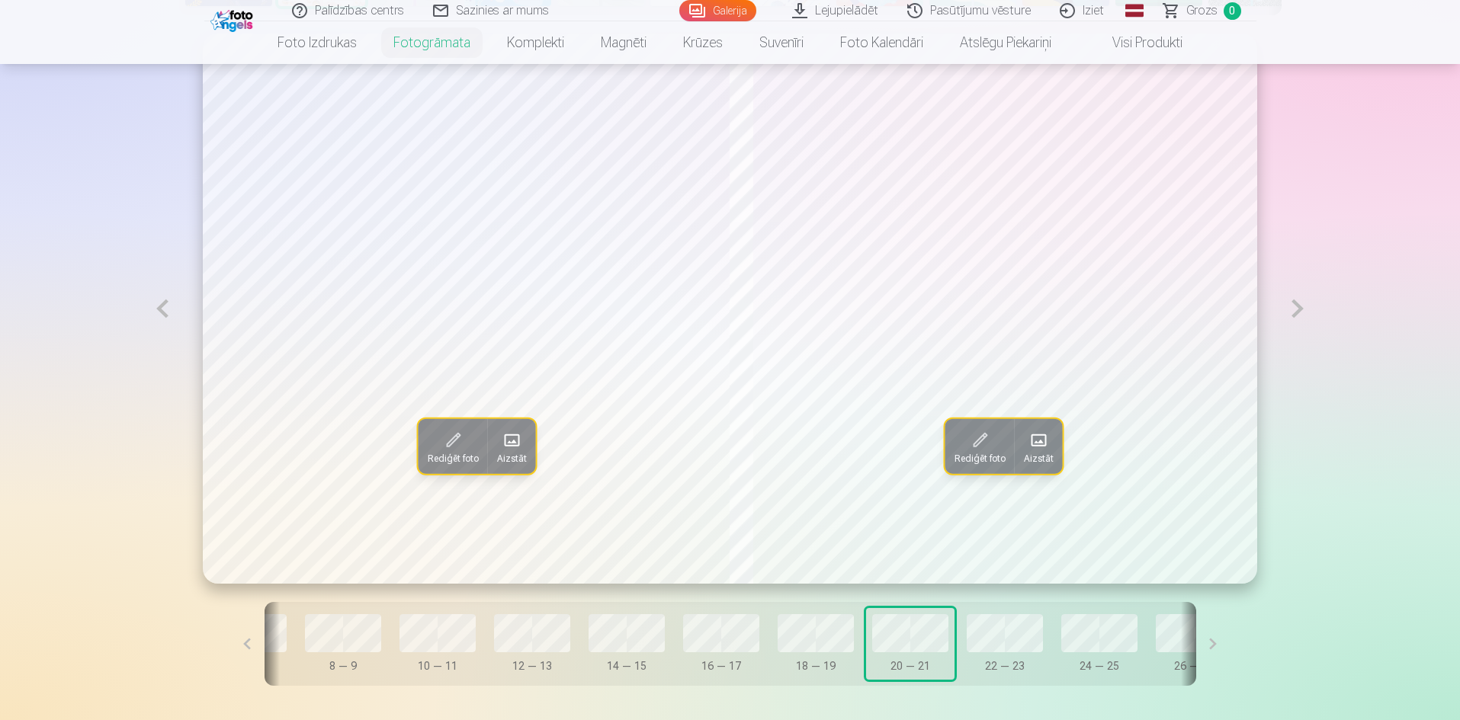
click at [265, 652] on button at bounding box center [247, 644] width 34 height 84
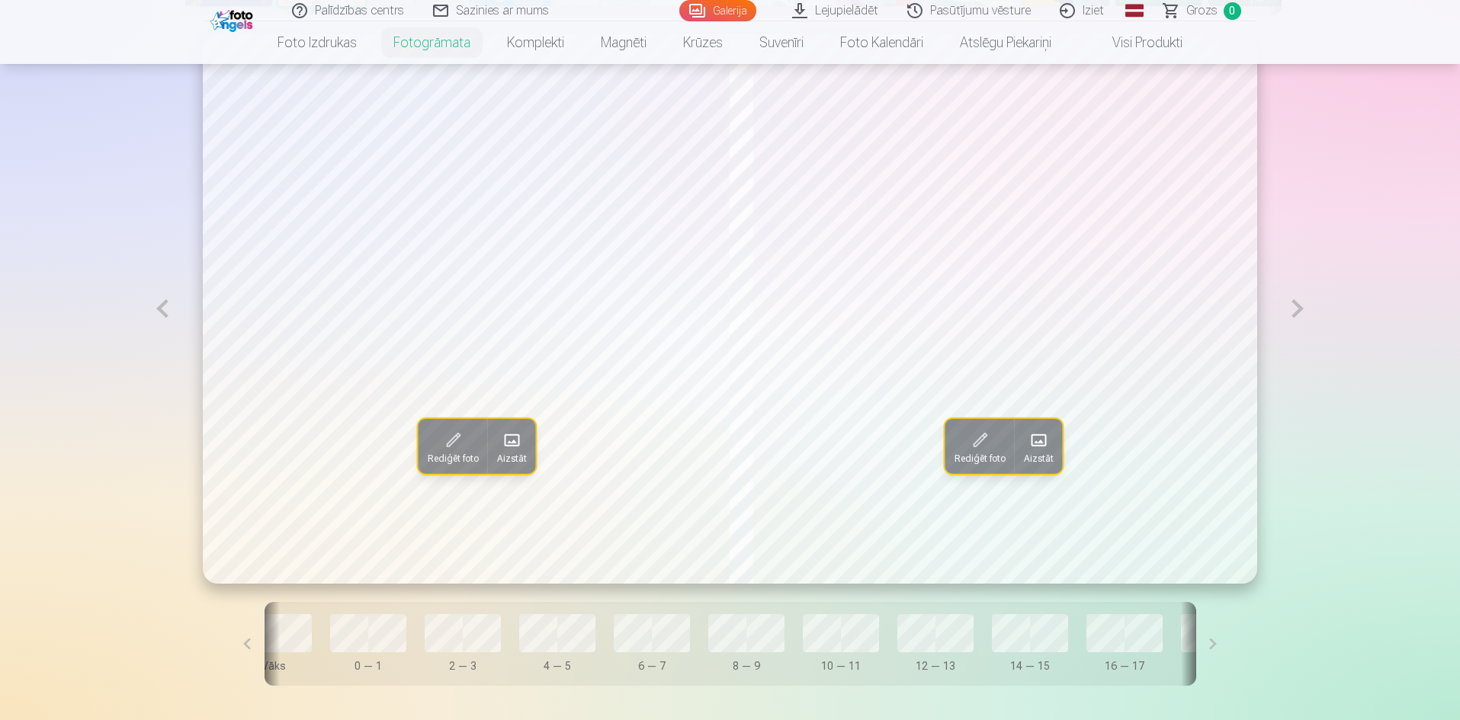
scroll to position [0, 0]
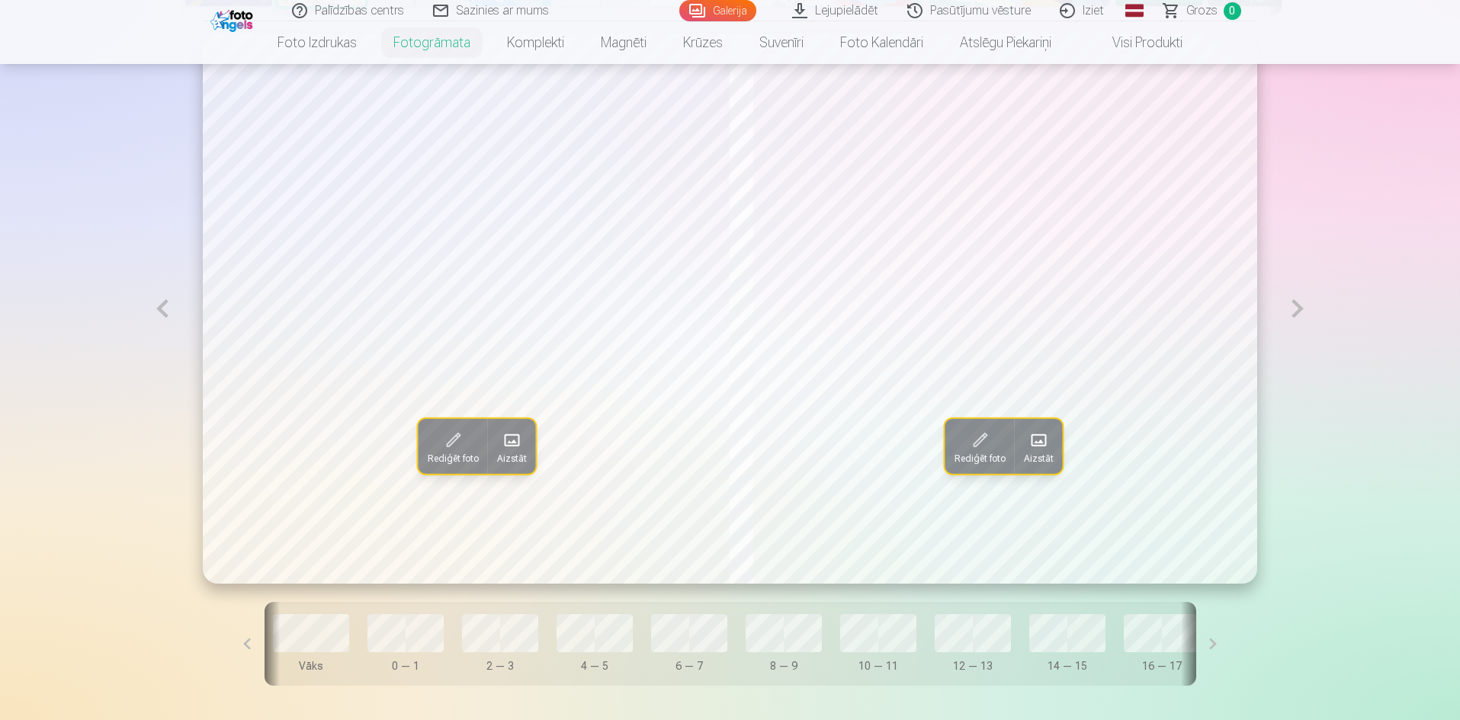
click at [265, 652] on button at bounding box center [247, 644] width 34 height 84
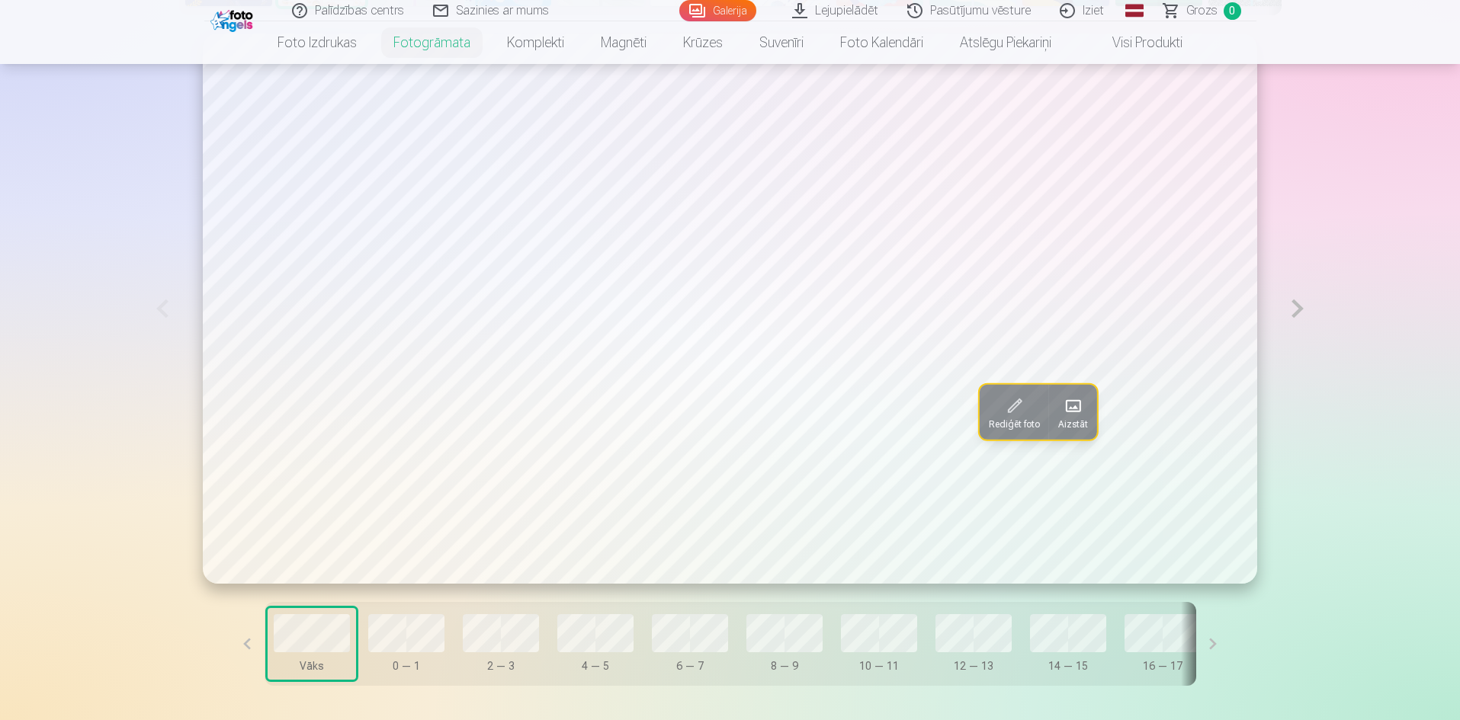
click at [1297, 312] on button at bounding box center [1297, 309] width 35 height 550
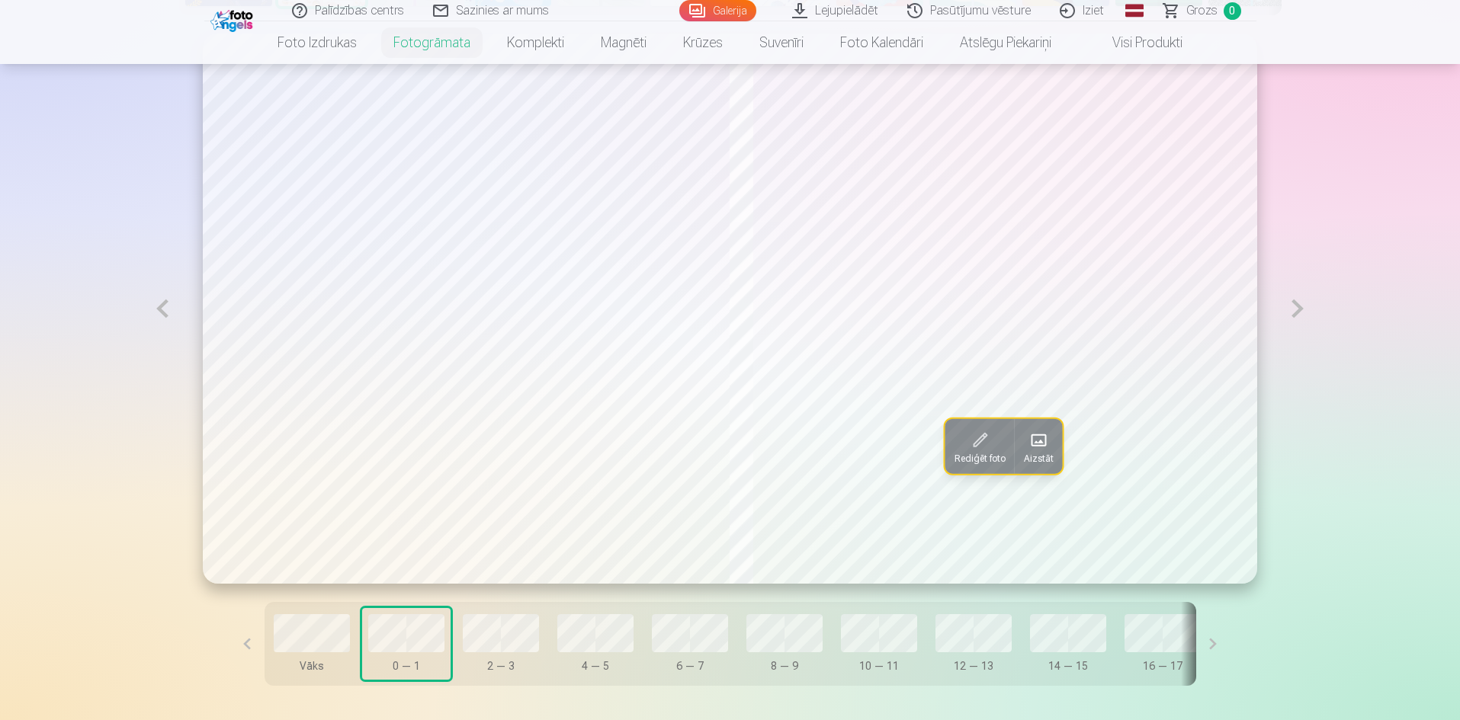
click at [1296, 312] on button at bounding box center [1297, 309] width 35 height 550
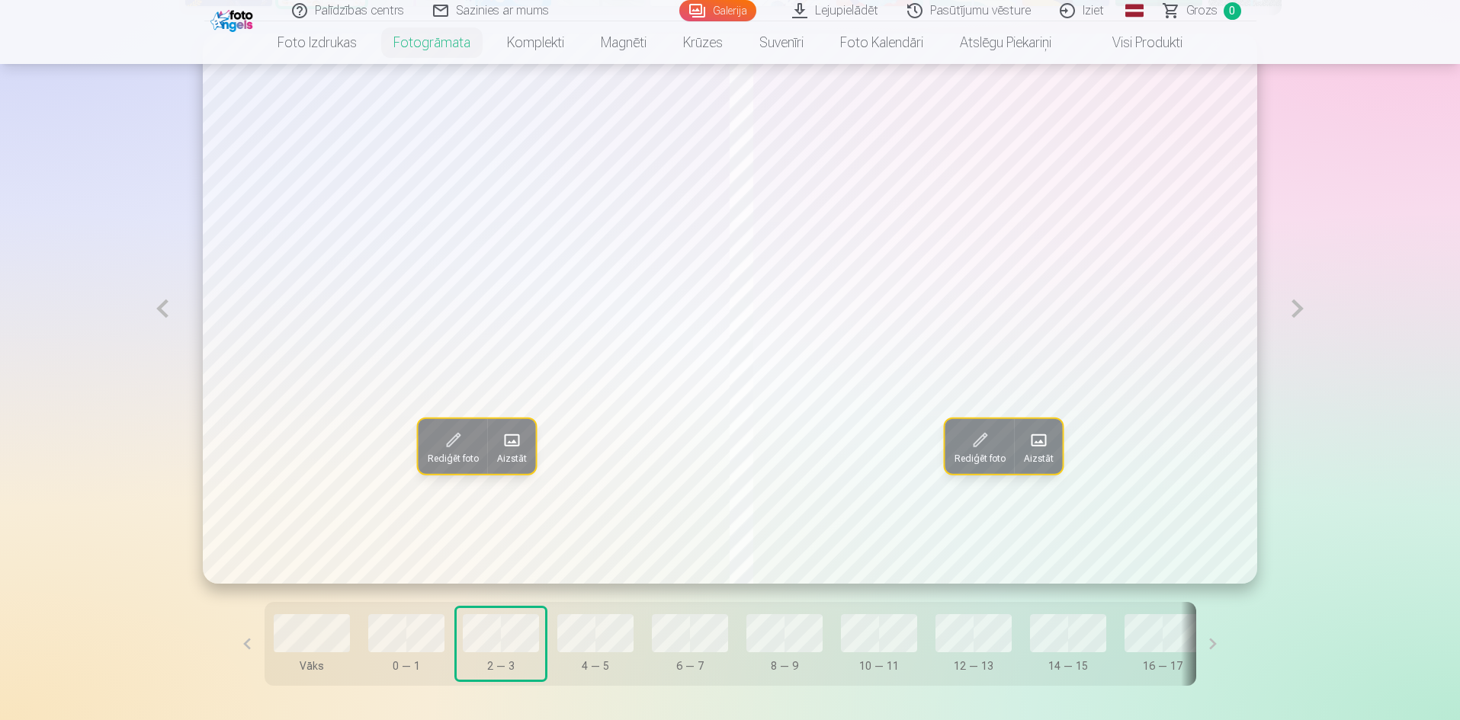
click at [1296, 312] on button at bounding box center [1297, 309] width 35 height 550
click at [1296, 313] on button at bounding box center [1297, 309] width 35 height 550
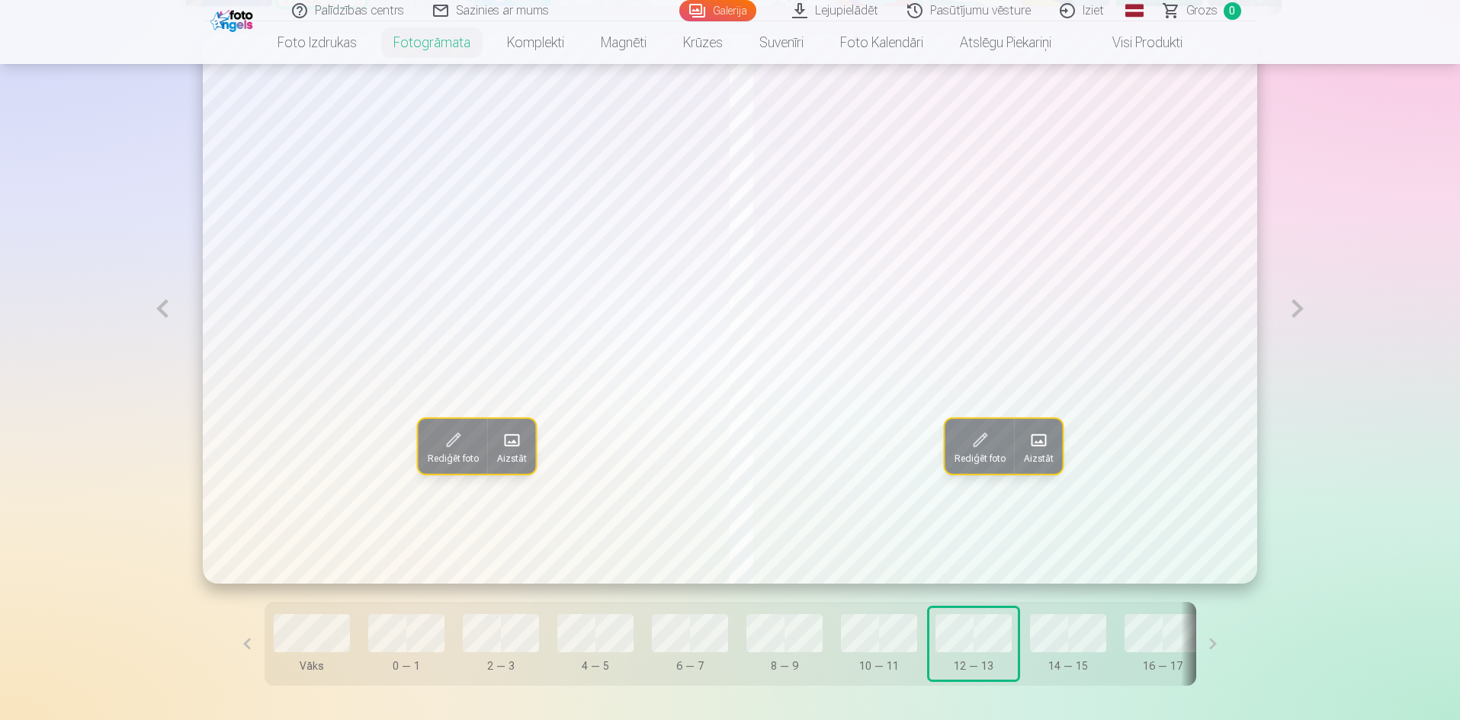
click at [1296, 313] on button at bounding box center [1297, 309] width 35 height 550
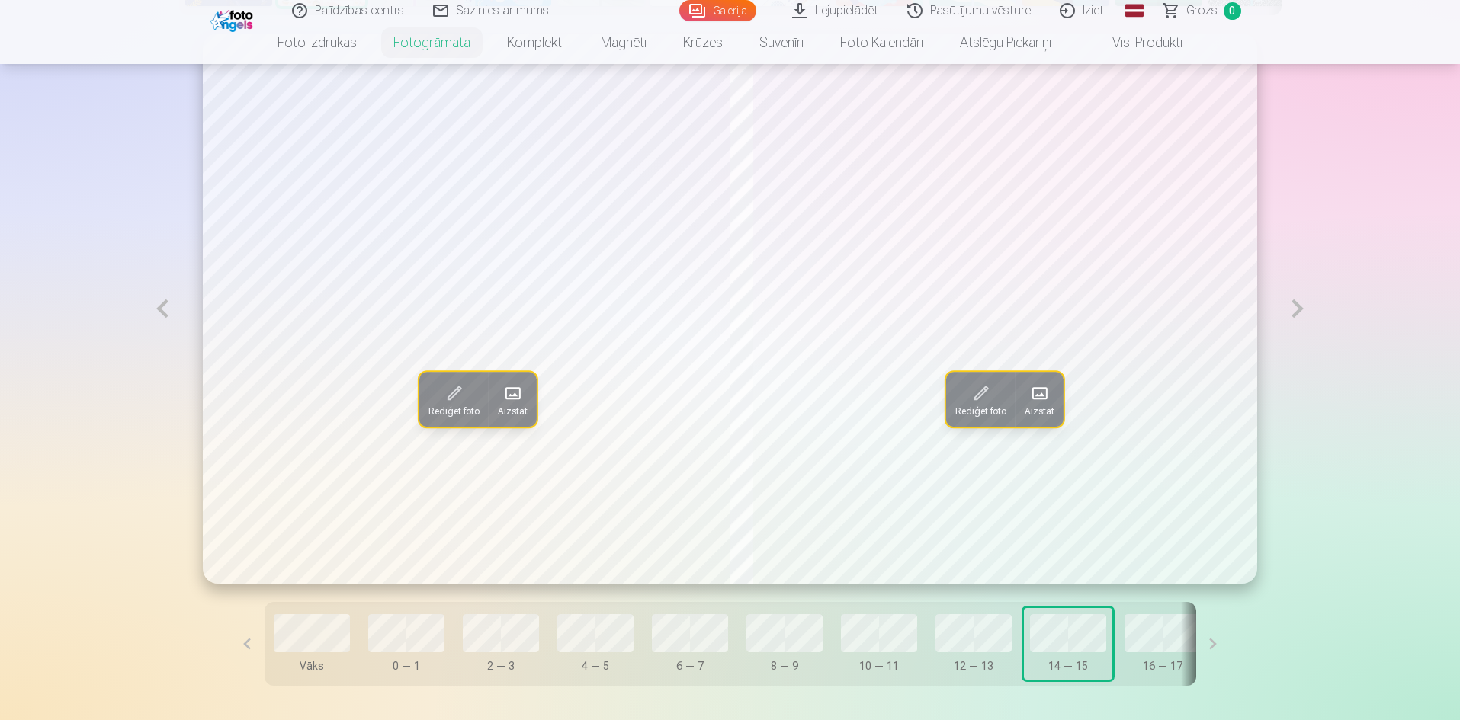
click at [1296, 313] on button at bounding box center [1297, 309] width 35 height 550
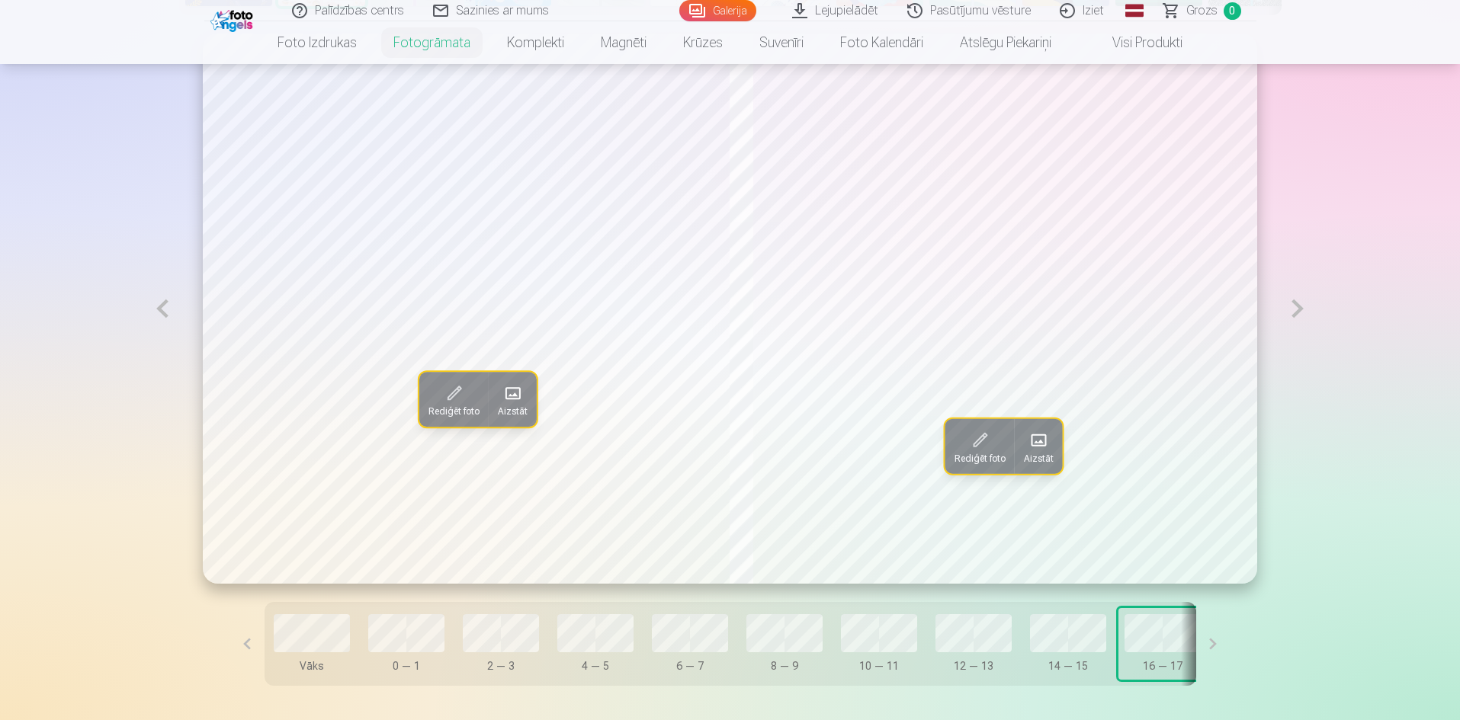
click at [1296, 313] on button at bounding box center [1297, 309] width 35 height 550
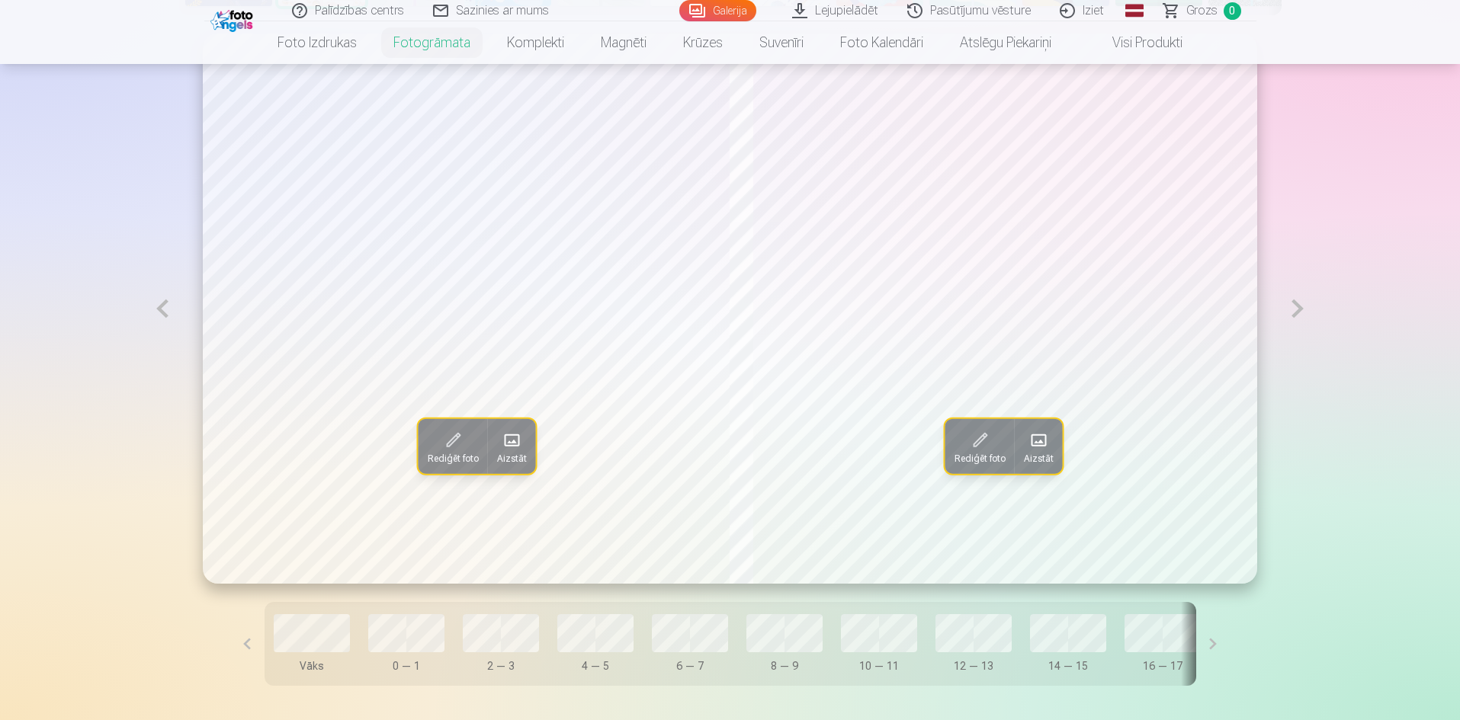
click at [1296, 313] on button at bounding box center [1297, 309] width 35 height 550
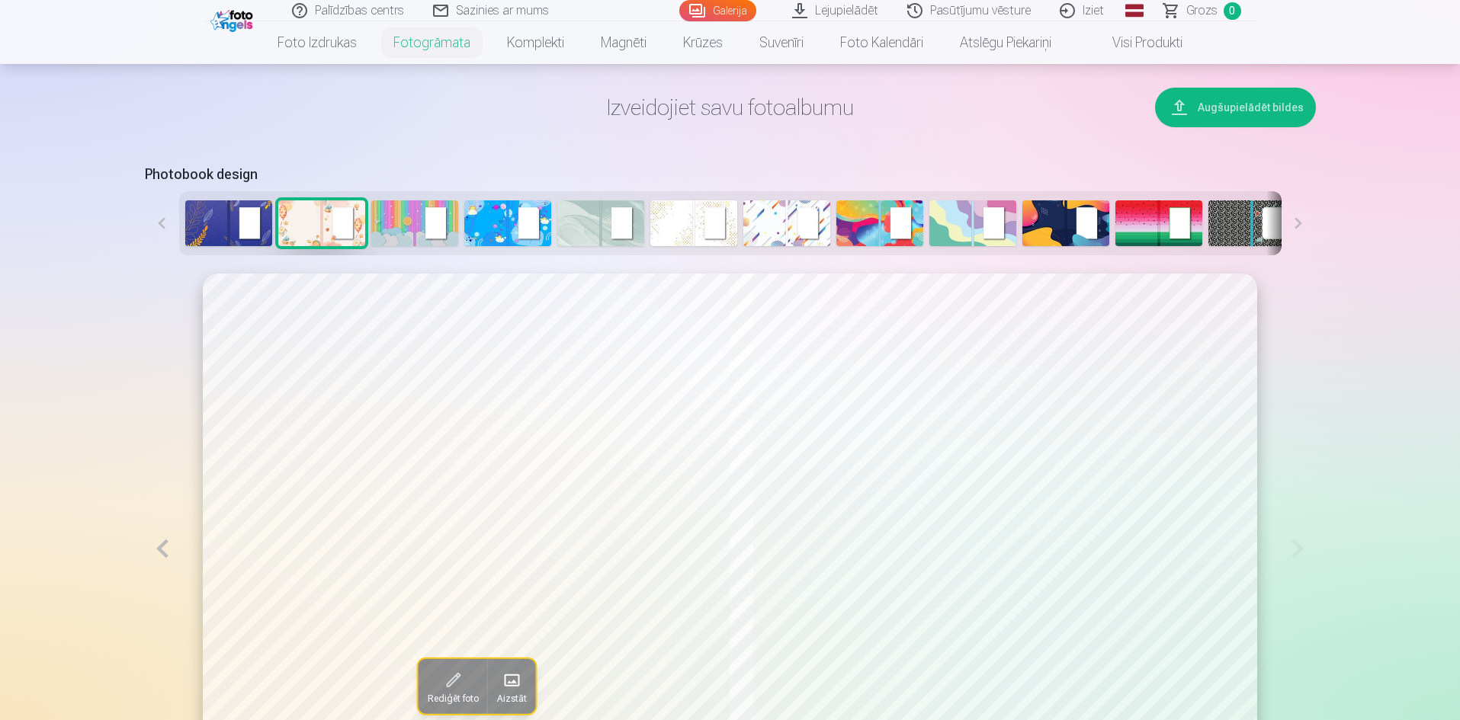
scroll to position [635, 0]
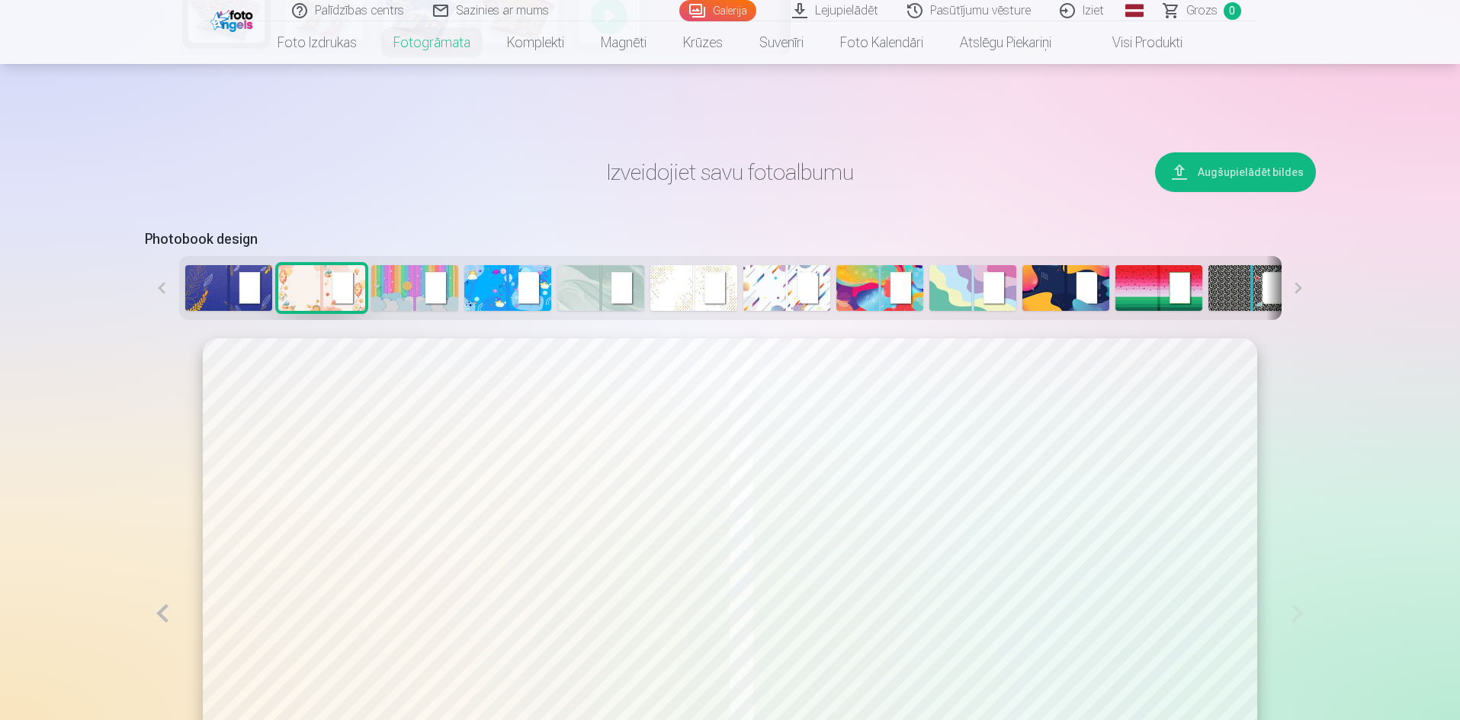
click at [162, 628] on button at bounding box center [162, 613] width 35 height 550
click at [159, 625] on button at bounding box center [162, 613] width 35 height 550
click at [162, 620] on button at bounding box center [162, 613] width 35 height 550
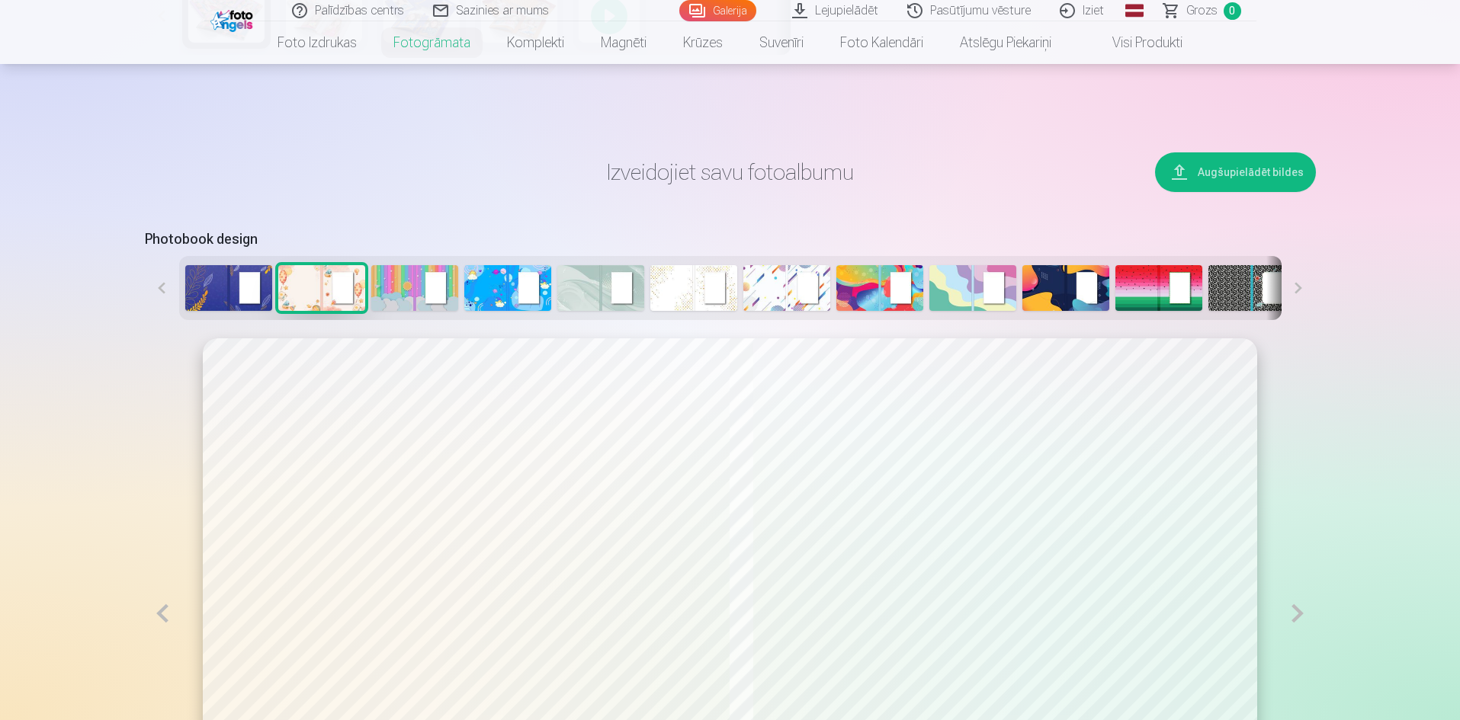
click at [162, 620] on button at bounding box center [162, 613] width 35 height 550
click at [162, 618] on button at bounding box center [162, 613] width 35 height 550
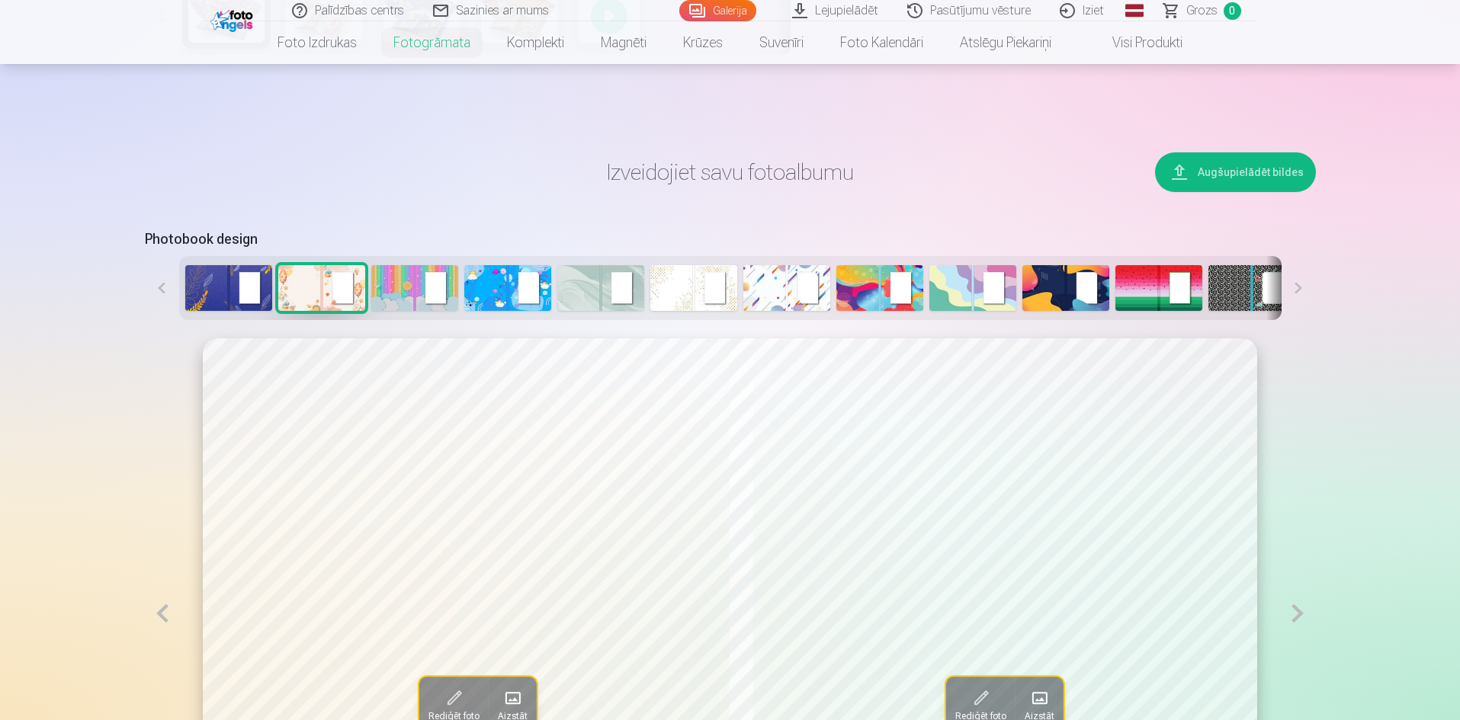
click at [162, 618] on button at bounding box center [162, 613] width 35 height 550
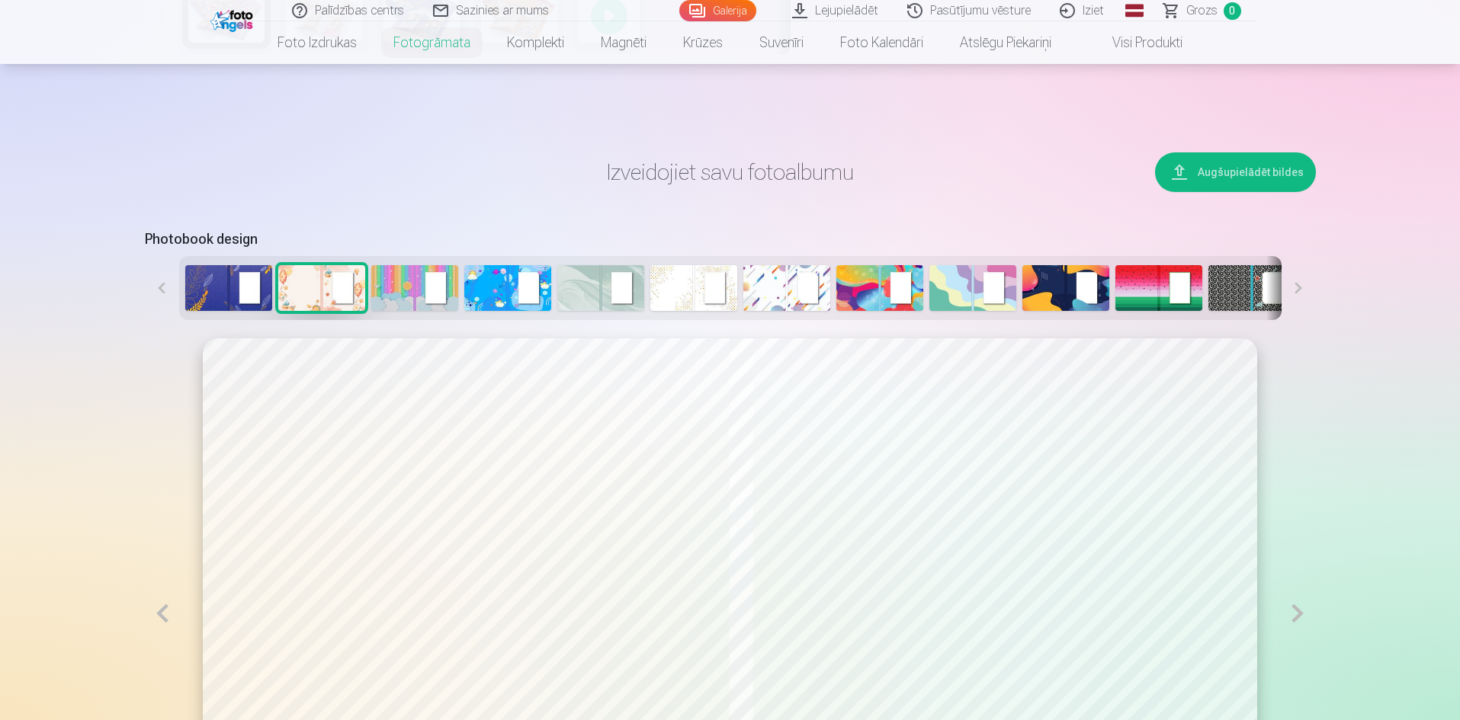
click at [162, 618] on button at bounding box center [162, 613] width 35 height 550
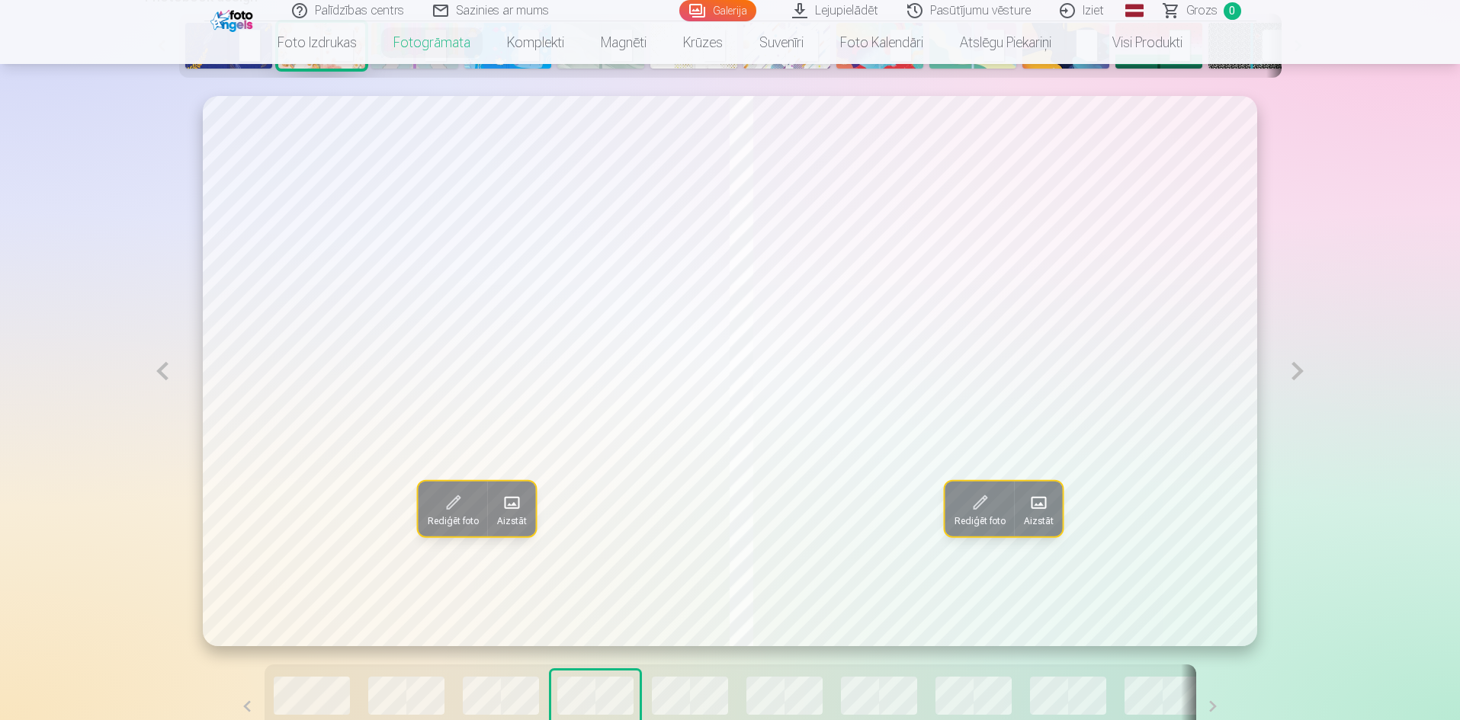
scroll to position [940, 0]
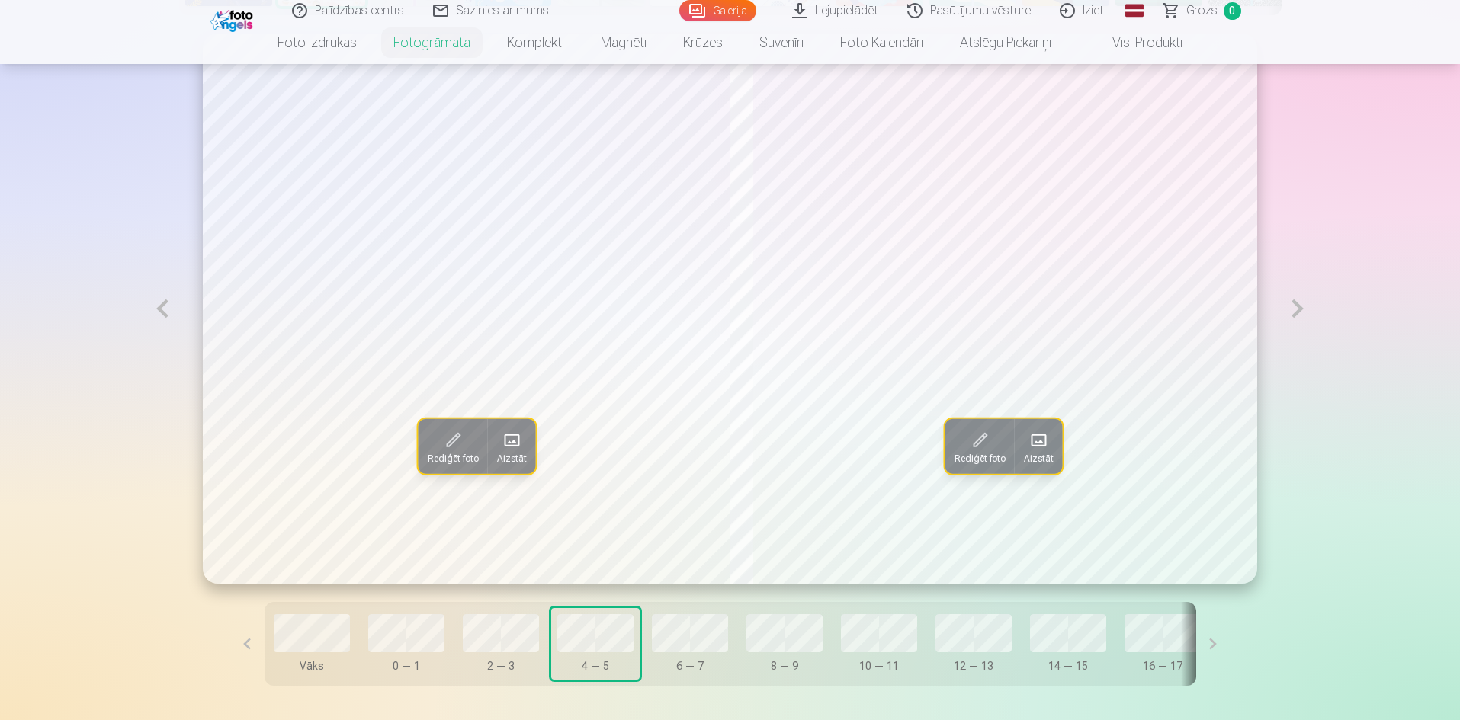
click at [165, 309] on button at bounding box center [162, 309] width 35 height 550
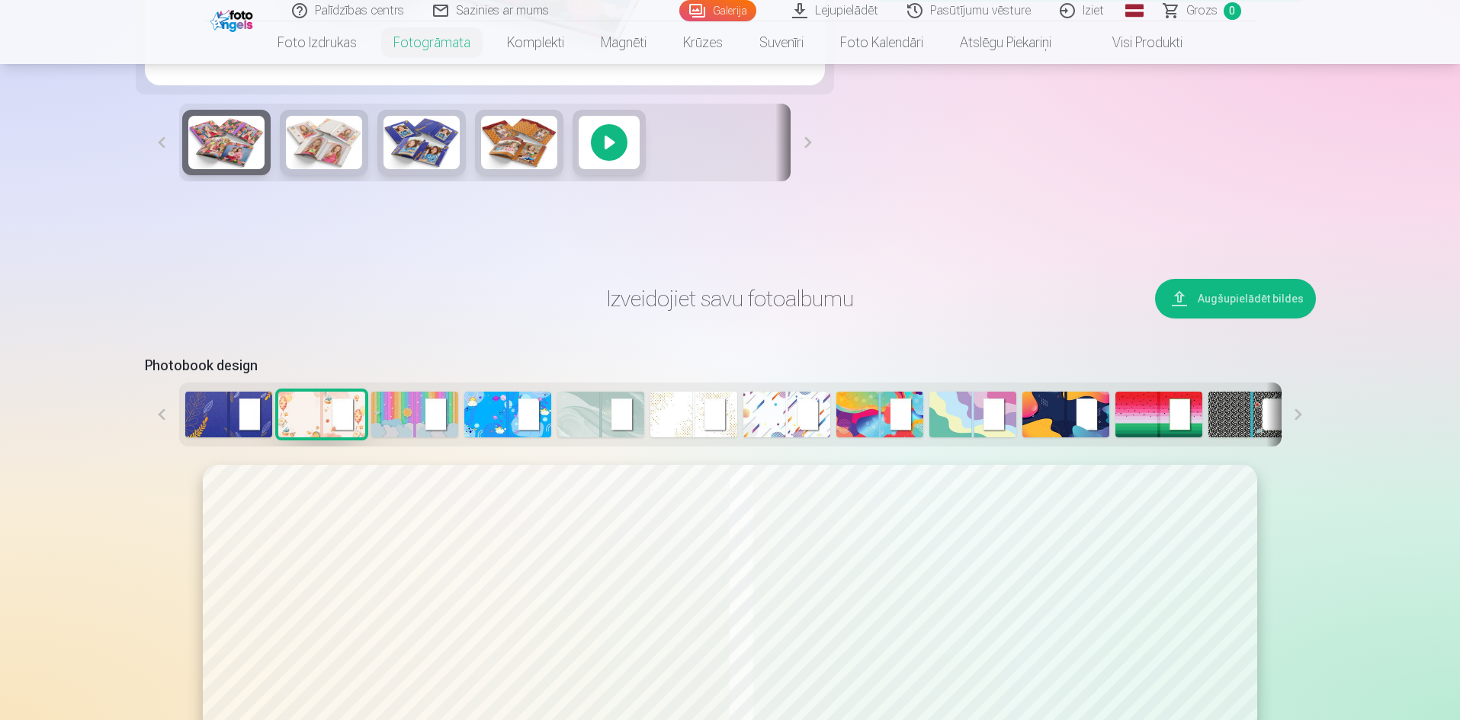
scroll to position [483, 0]
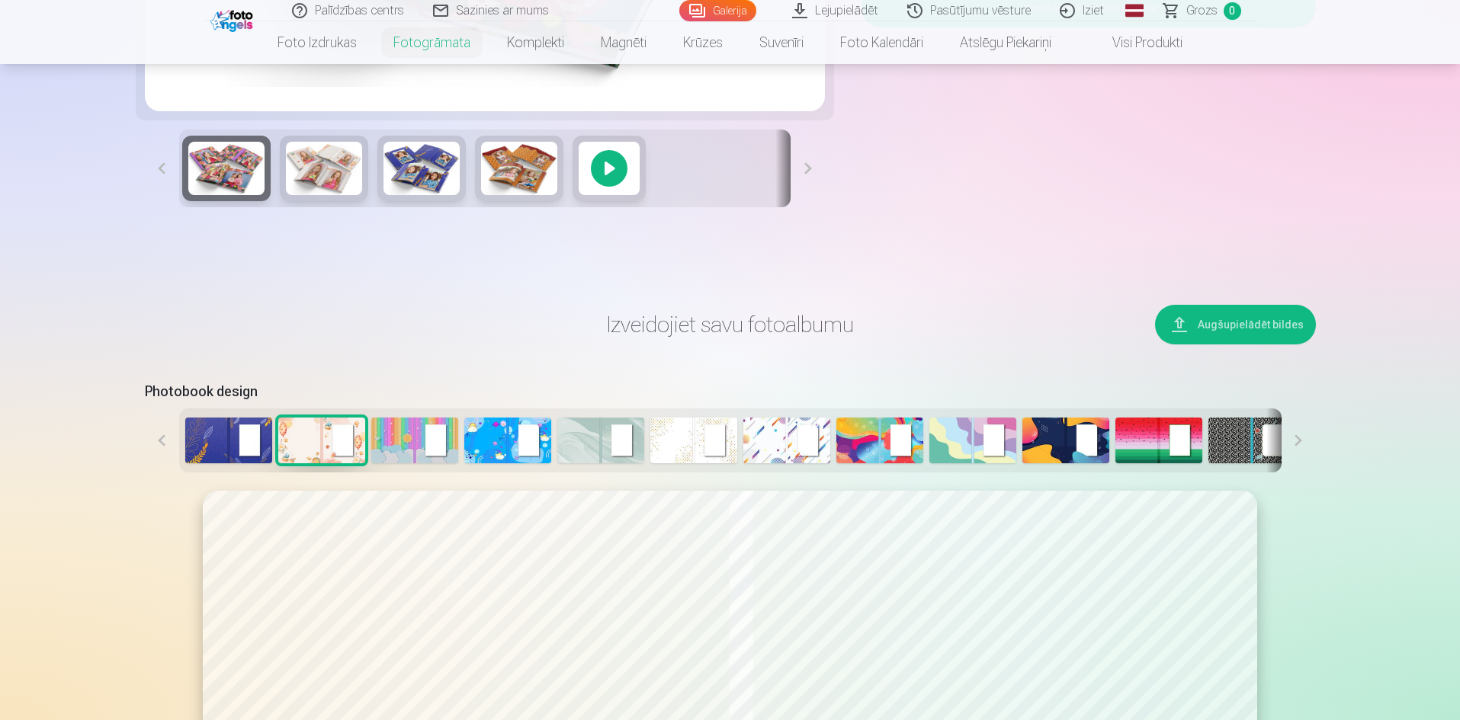
click at [594, 447] on img at bounding box center [600, 441] width 87 height 46
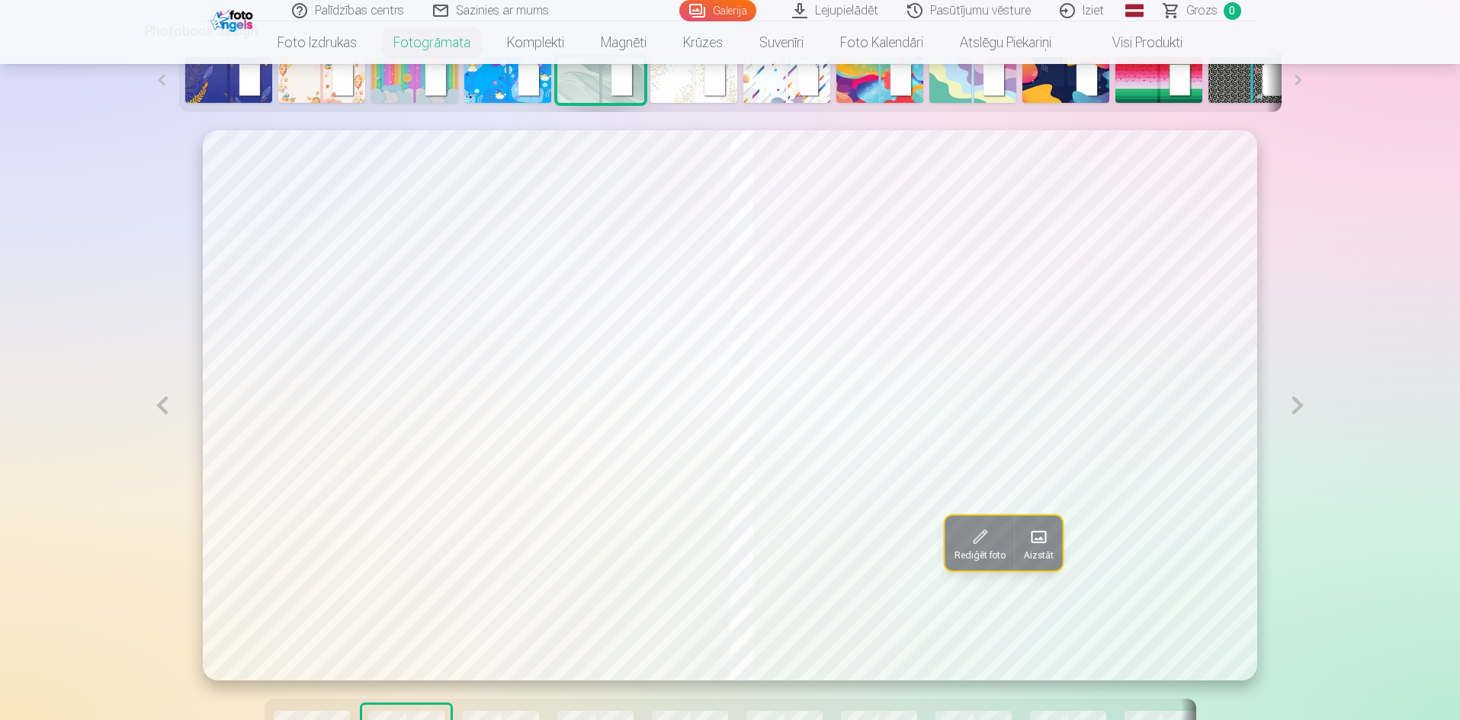
scroll to position [864, 0]
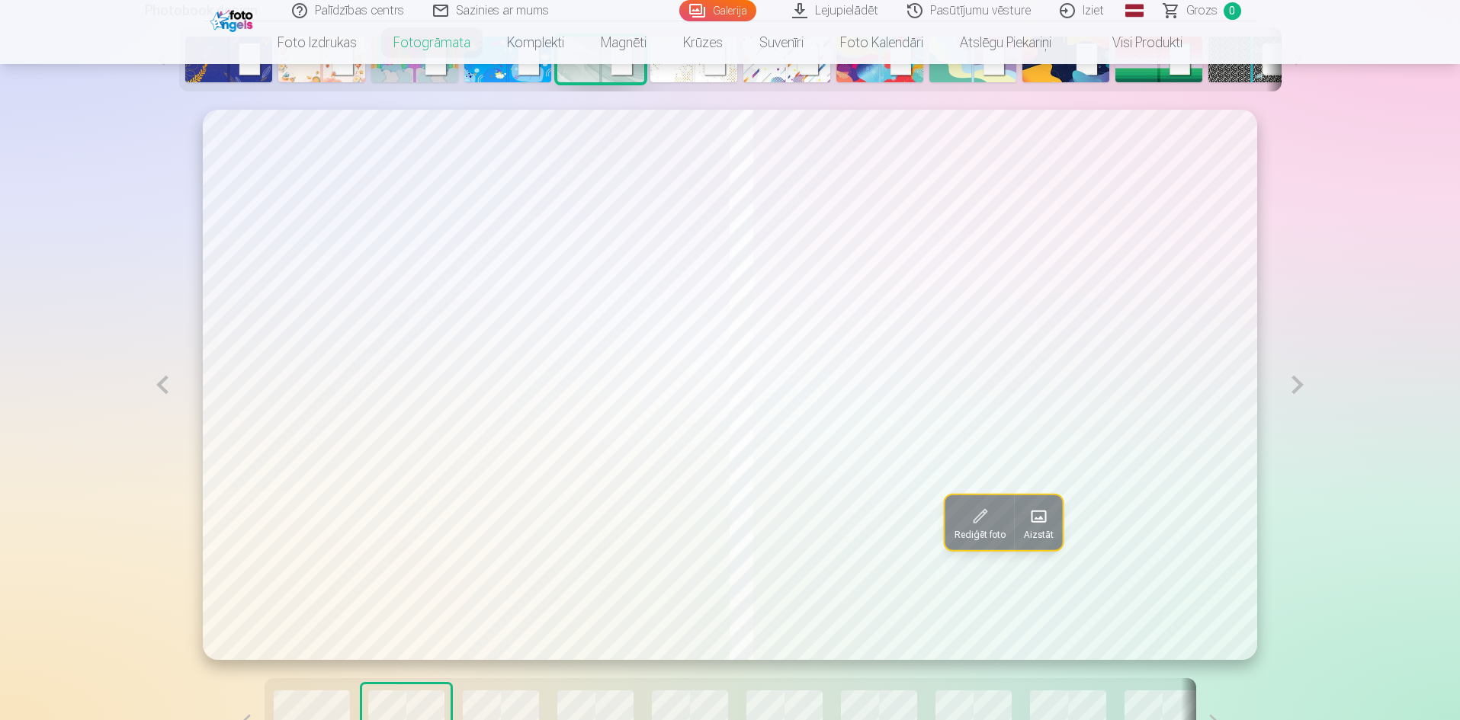
click at [1300, 395] on button at bounding box center [1297, 385] width 35 height 550
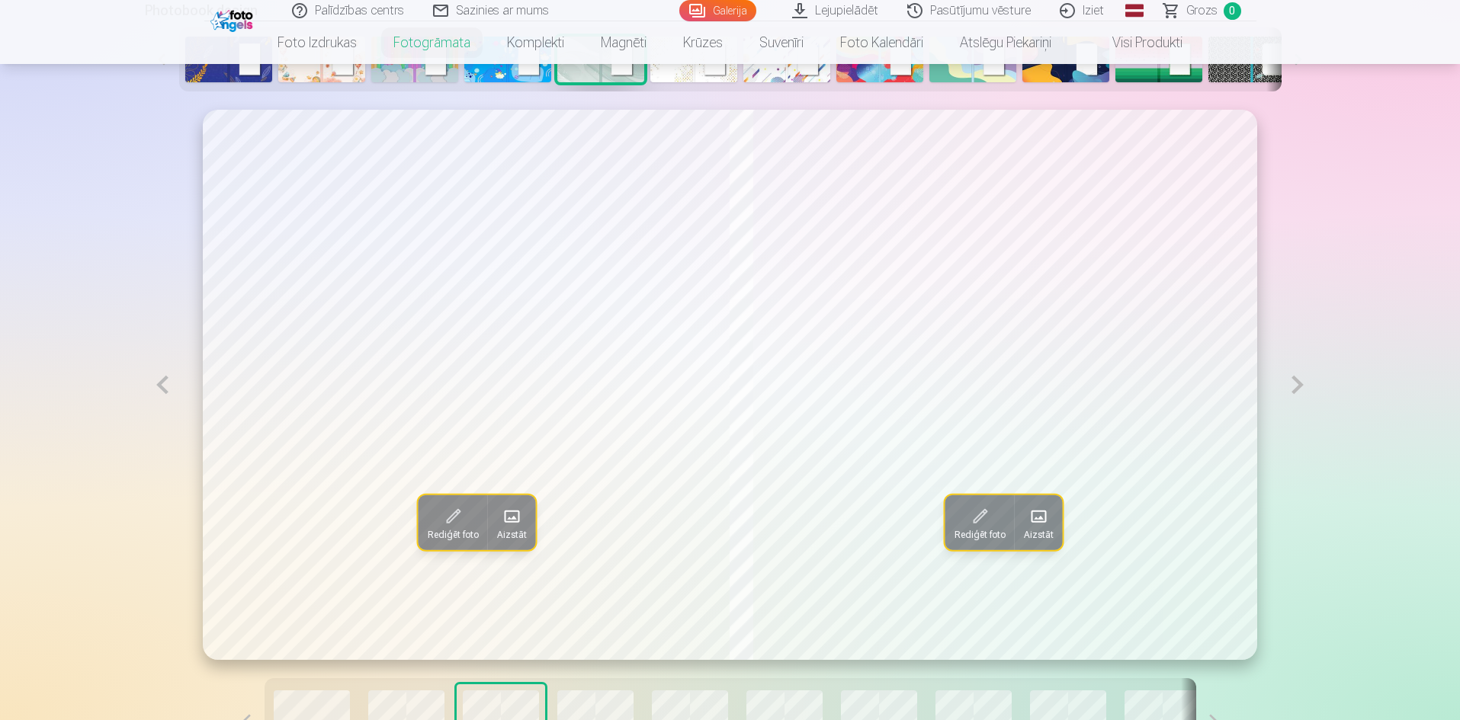
click at [159, 389] on button at bounding box center [162, 385] width 35 height 550
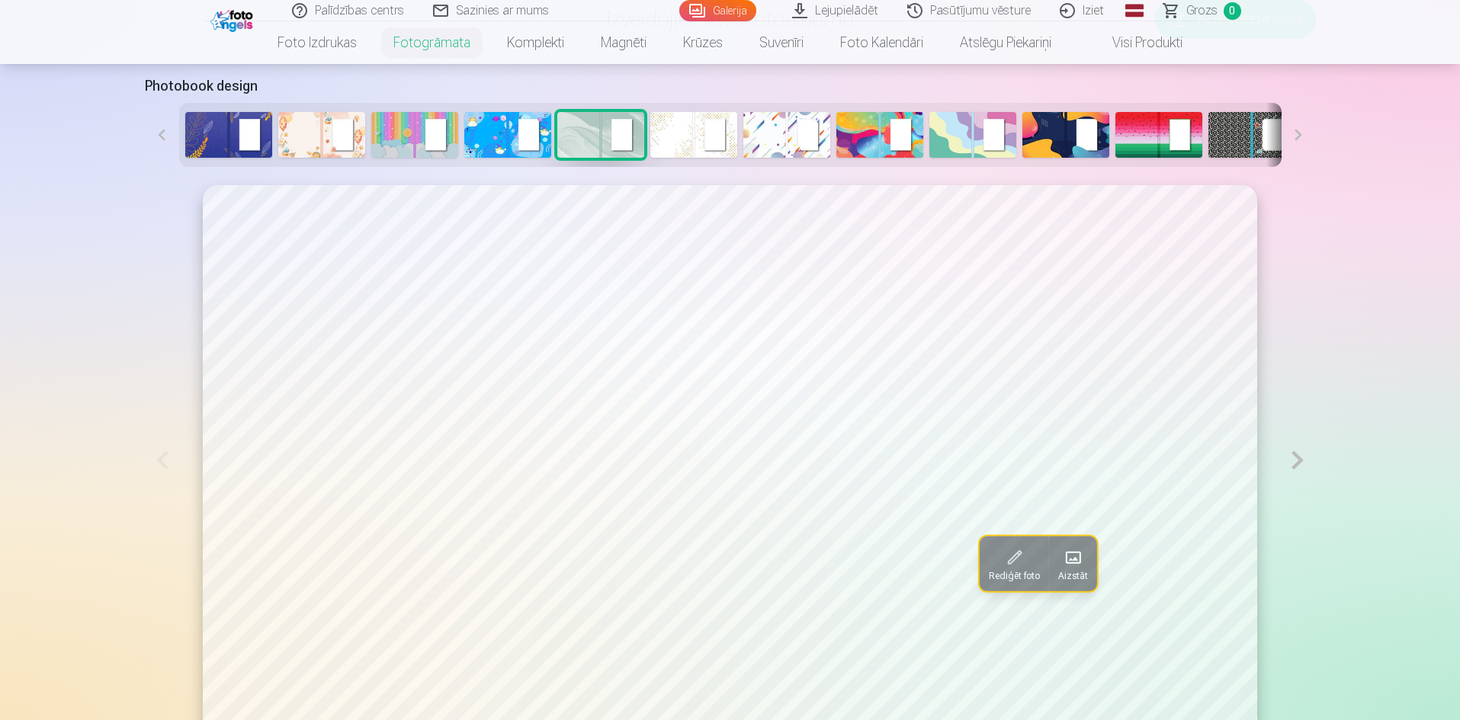
scroll to position [787, 0]
click at [778, 139] on img at bounding box center [786, 136] width 87 height 46
click at [585, 137] on img at bounding box center [600, 136] width 87 height 46
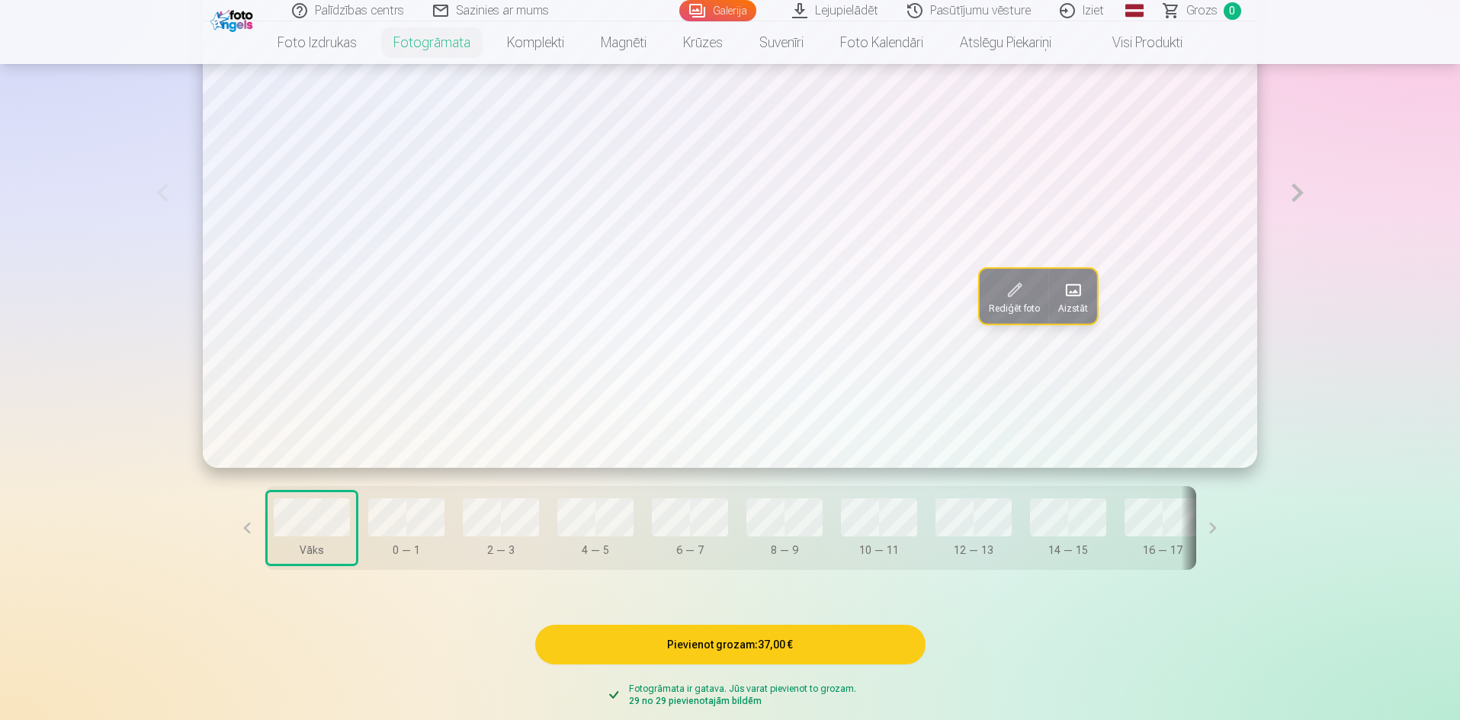
scroll to position [1092, 0]
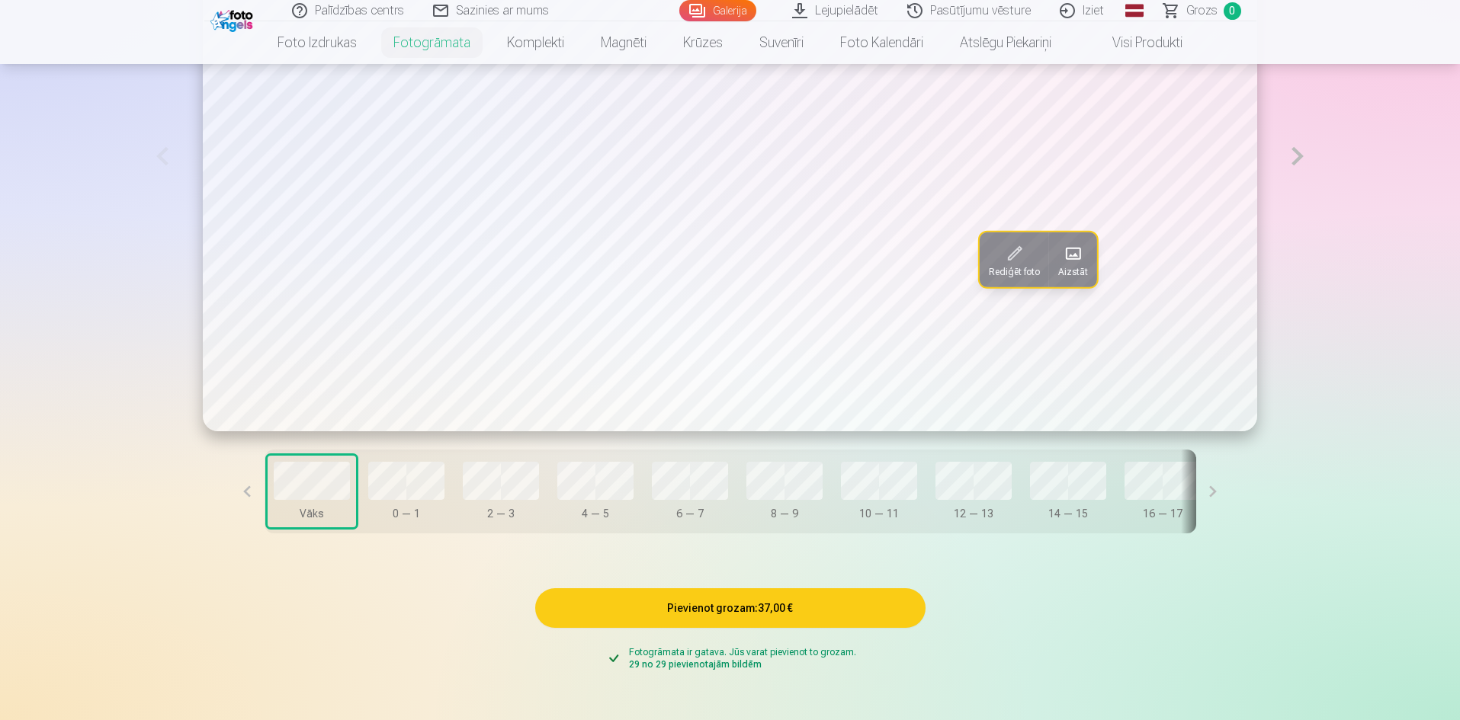
click at [861, 610] on button "Pievienot grozam : 37,00 €" at bounding box center [730, 608] width 390 height 40
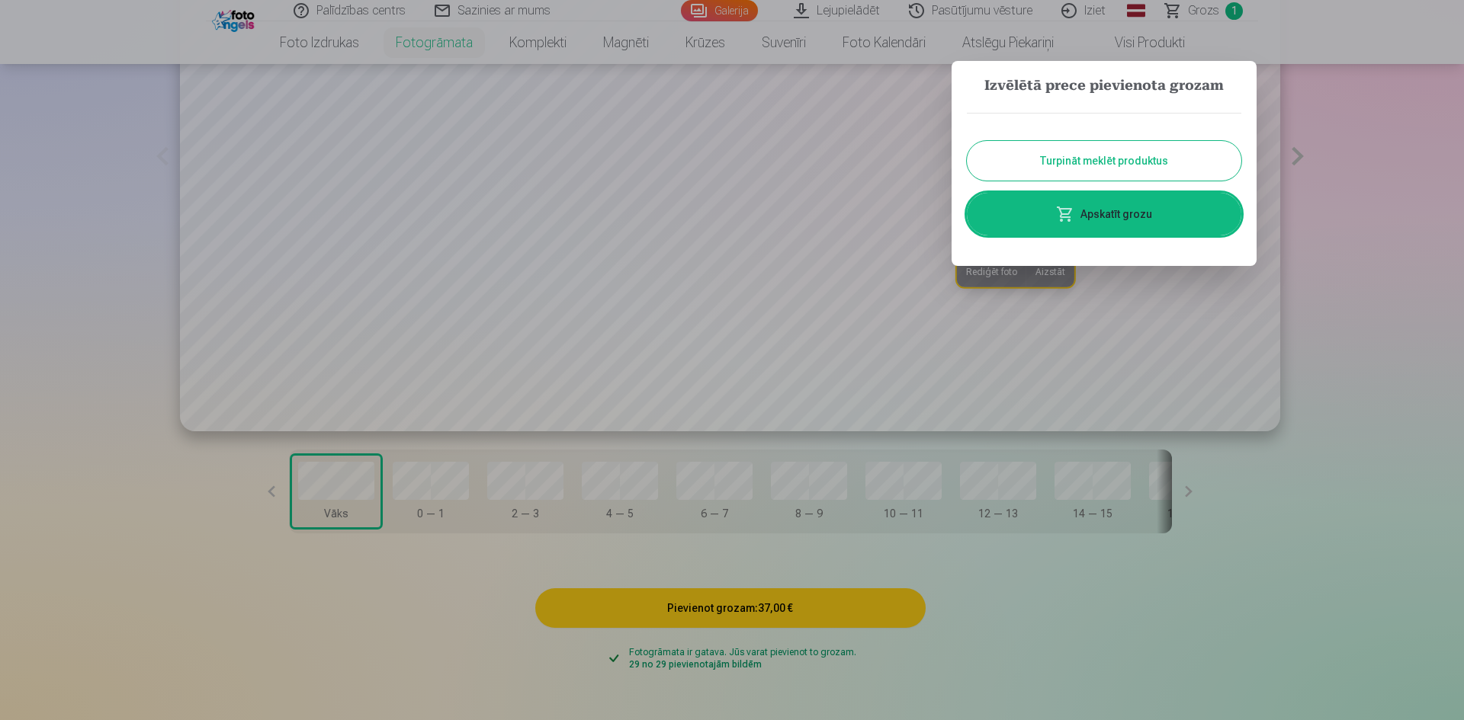
click at [1166, 223] on link "Apskatīt grozu" at bounding box center [1104, 214] width 274 height 43
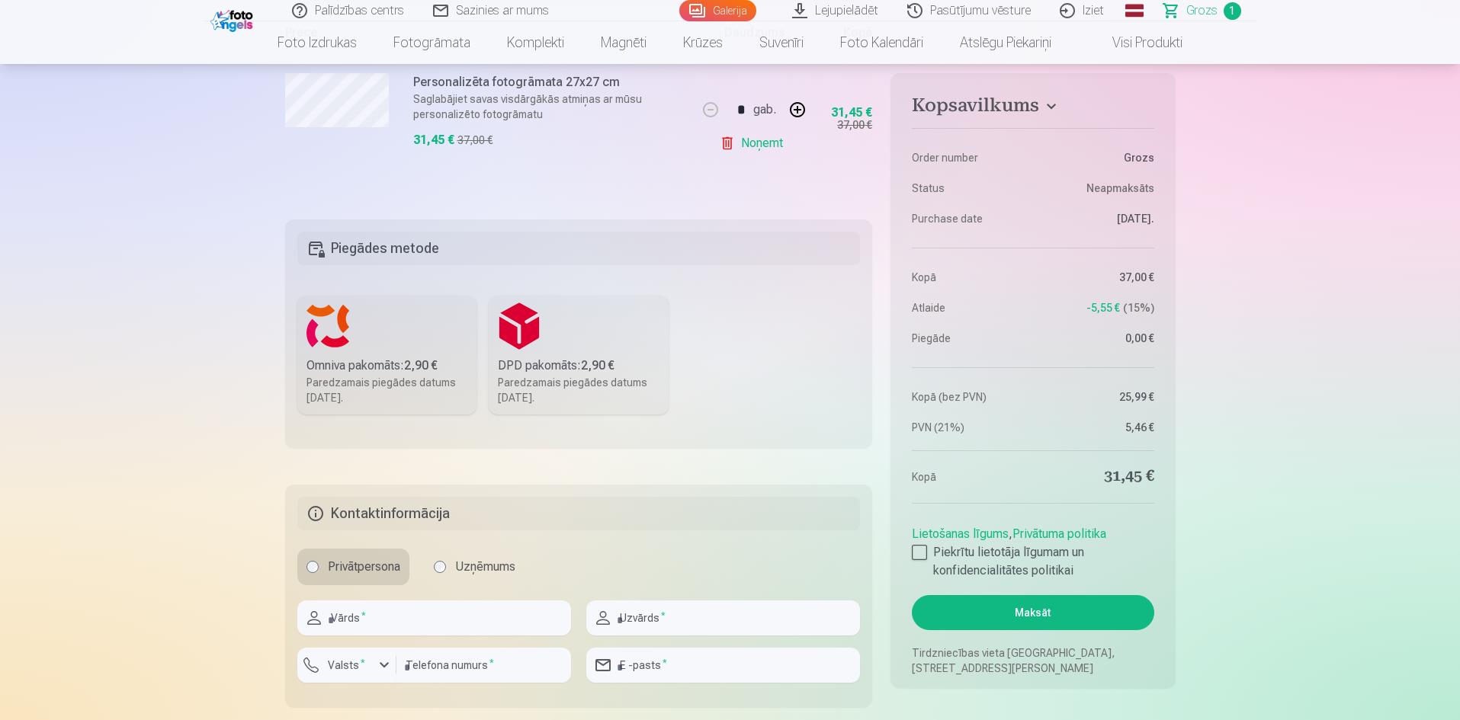
scroll to position [305, 0]
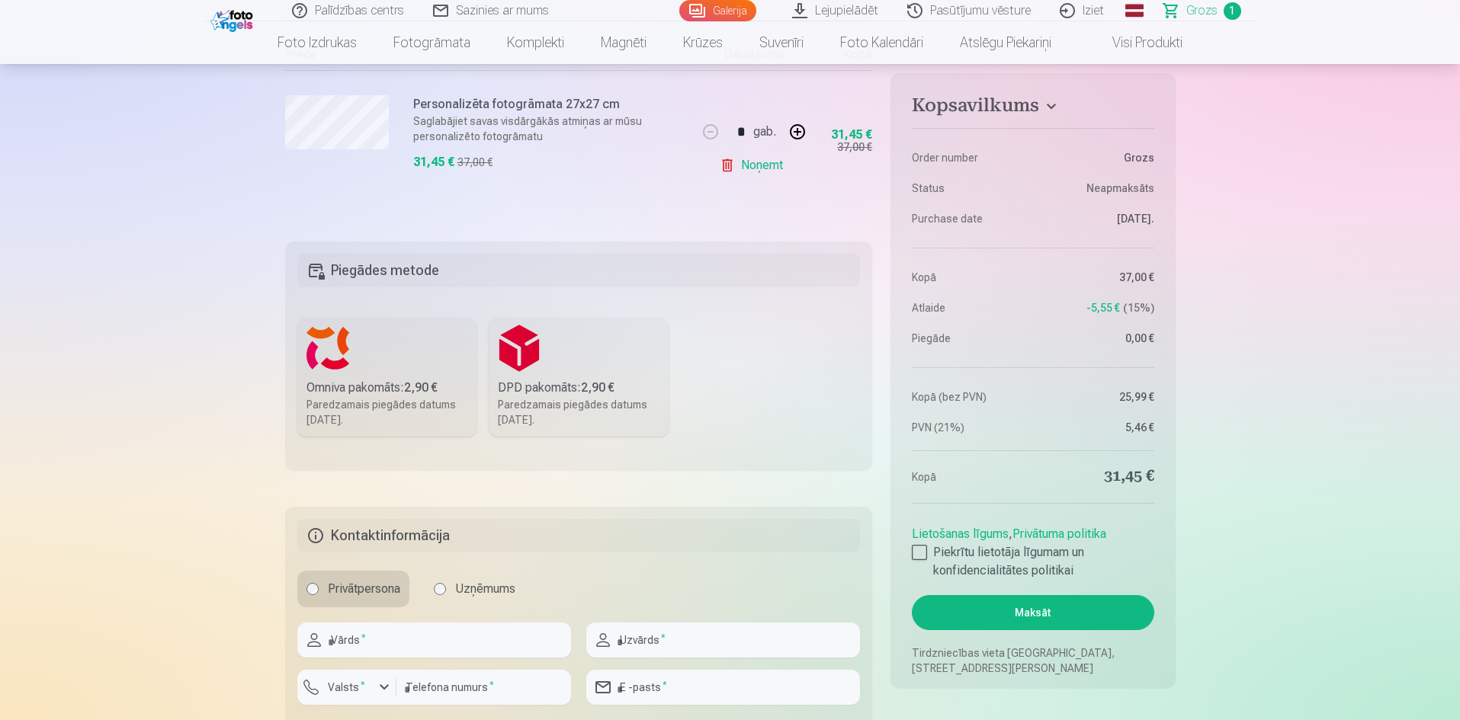
click at [407, 348] on label "Omniva pakomāts : 2,90 € Paredzamais piegādes datums [DATE]." at bounding box center [387, 377] width 180 height 119
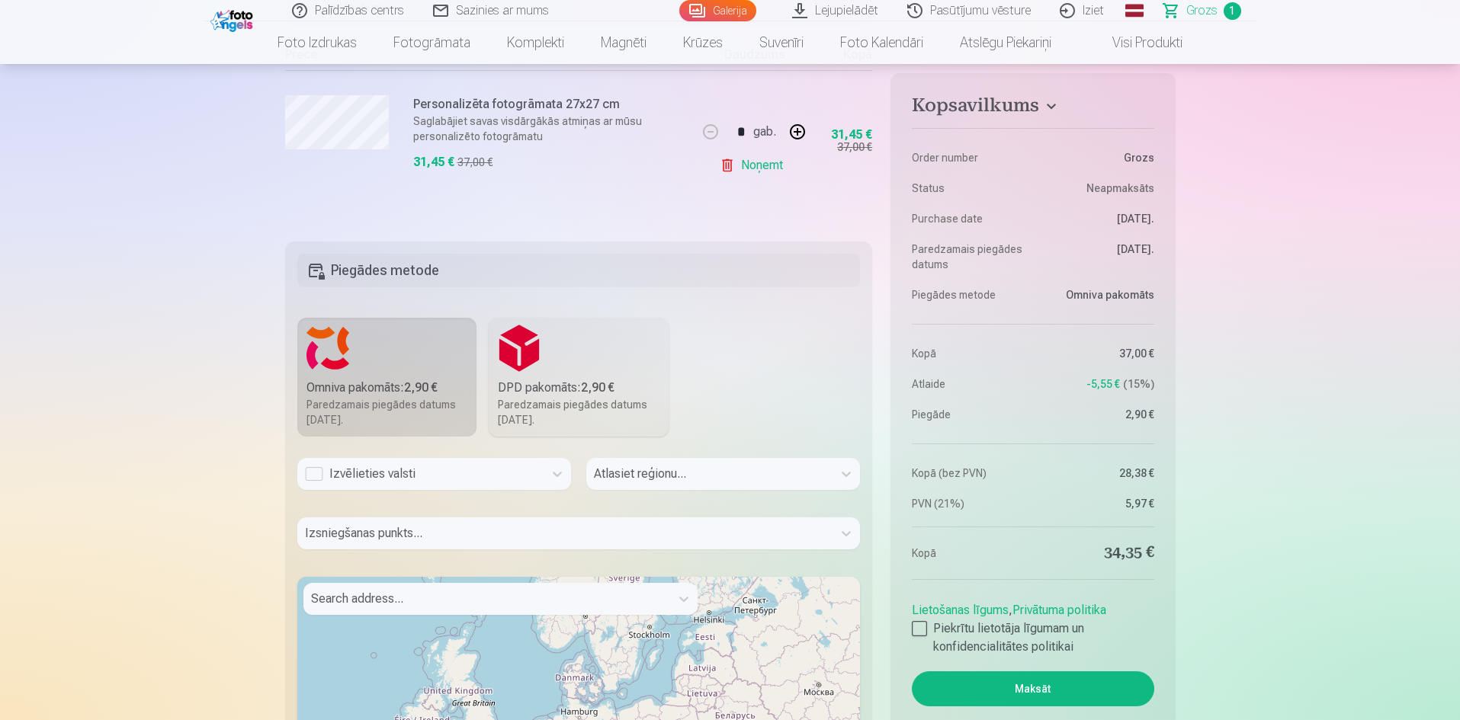
click at [379, 471] on div "Izvēlieties valsti" at bounding box center [420, 474] width 231 height 18
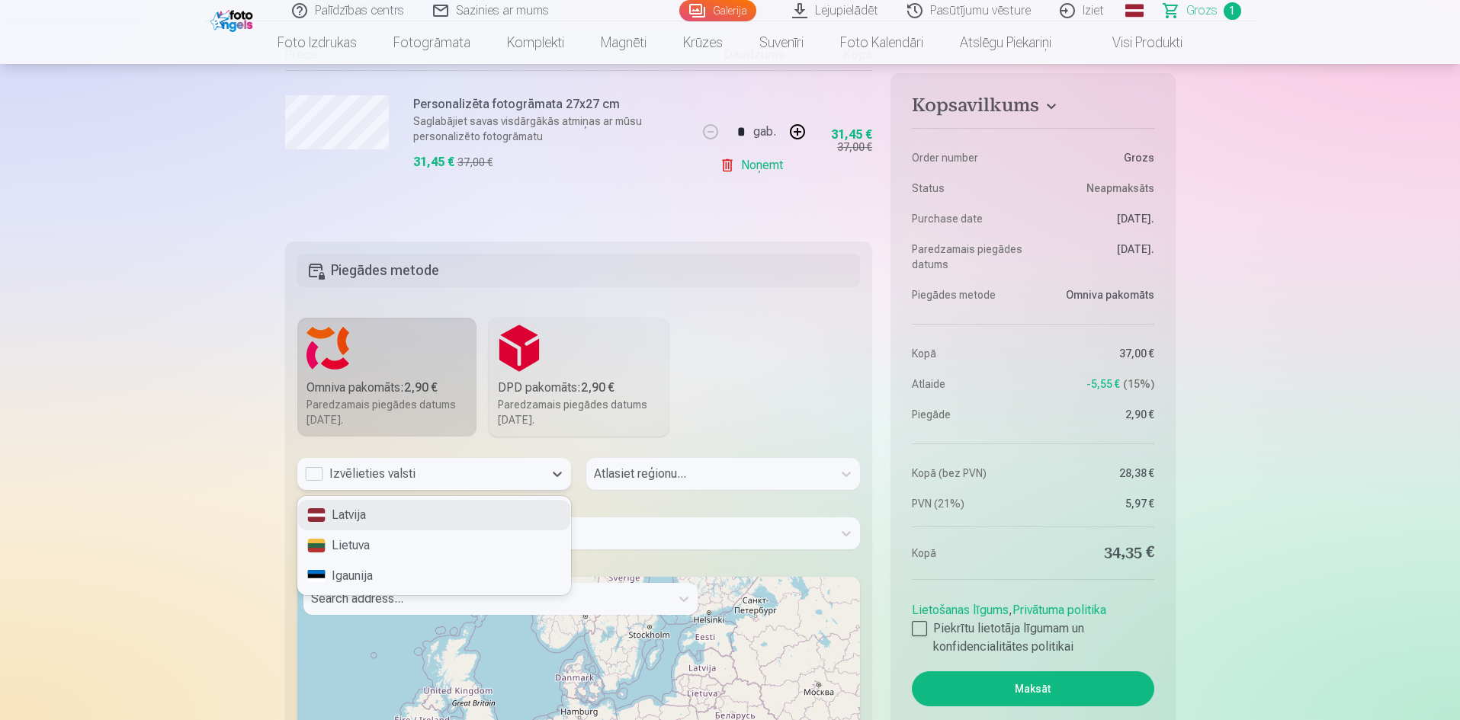
click at [393, 513] on div "Latvija" at bounding box center [434, 515] width 272 height 30
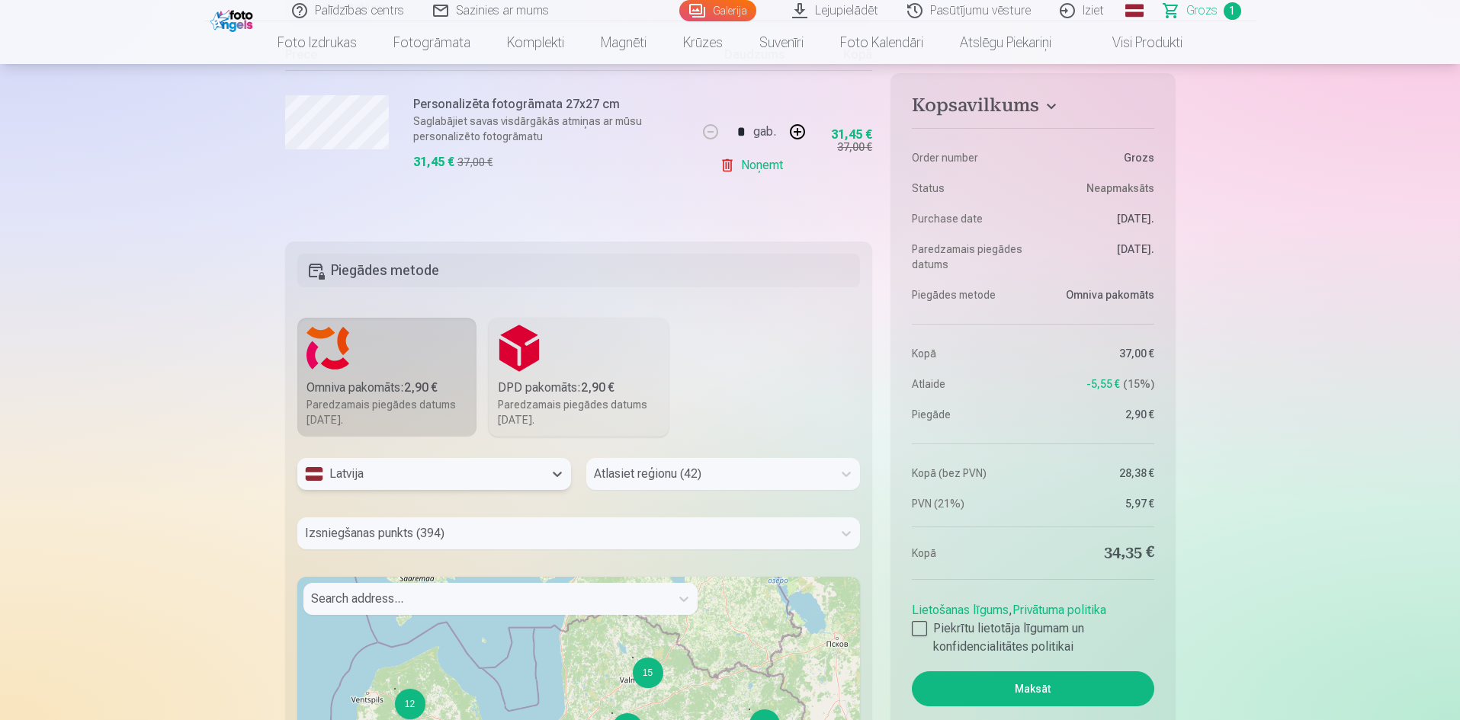
click at [624, 470] on div at bounding box center [709, 473] width 231 height 21
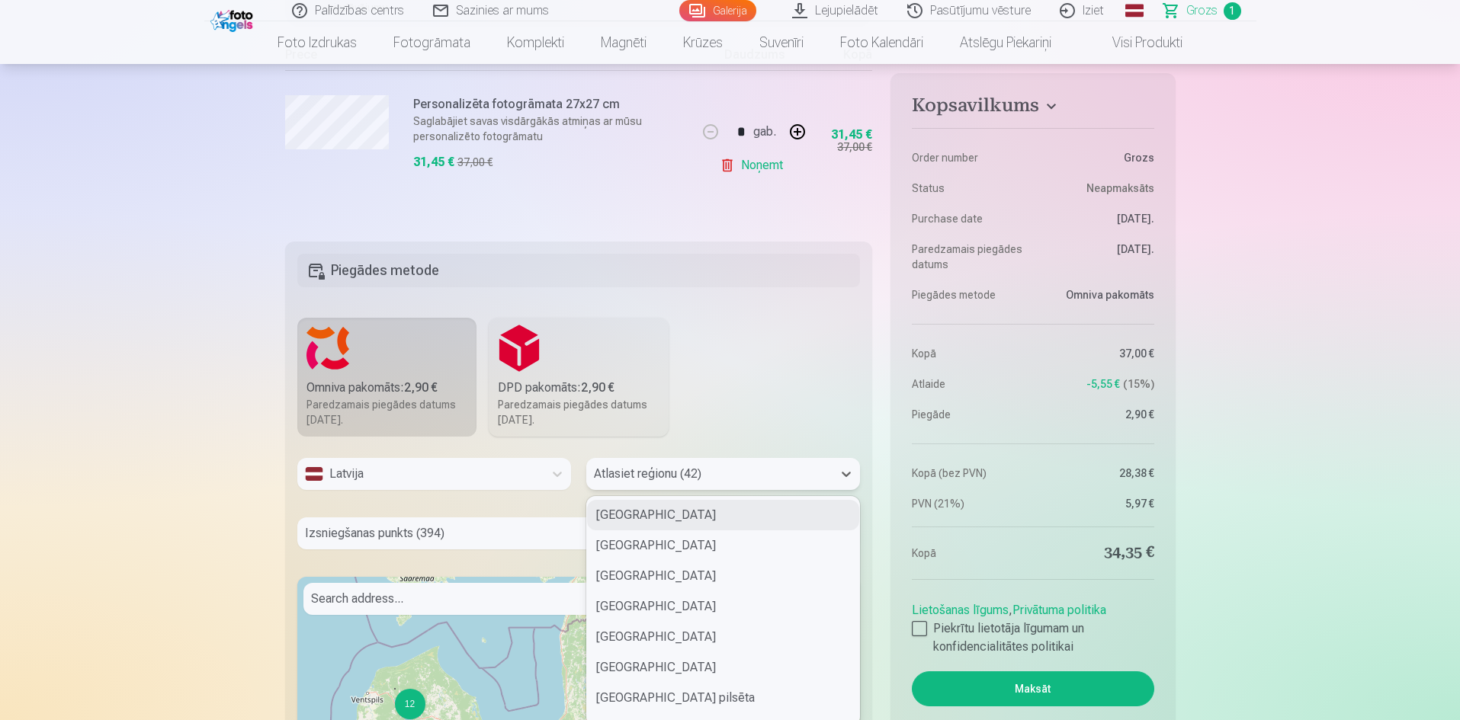
scroll to position [317, 0]
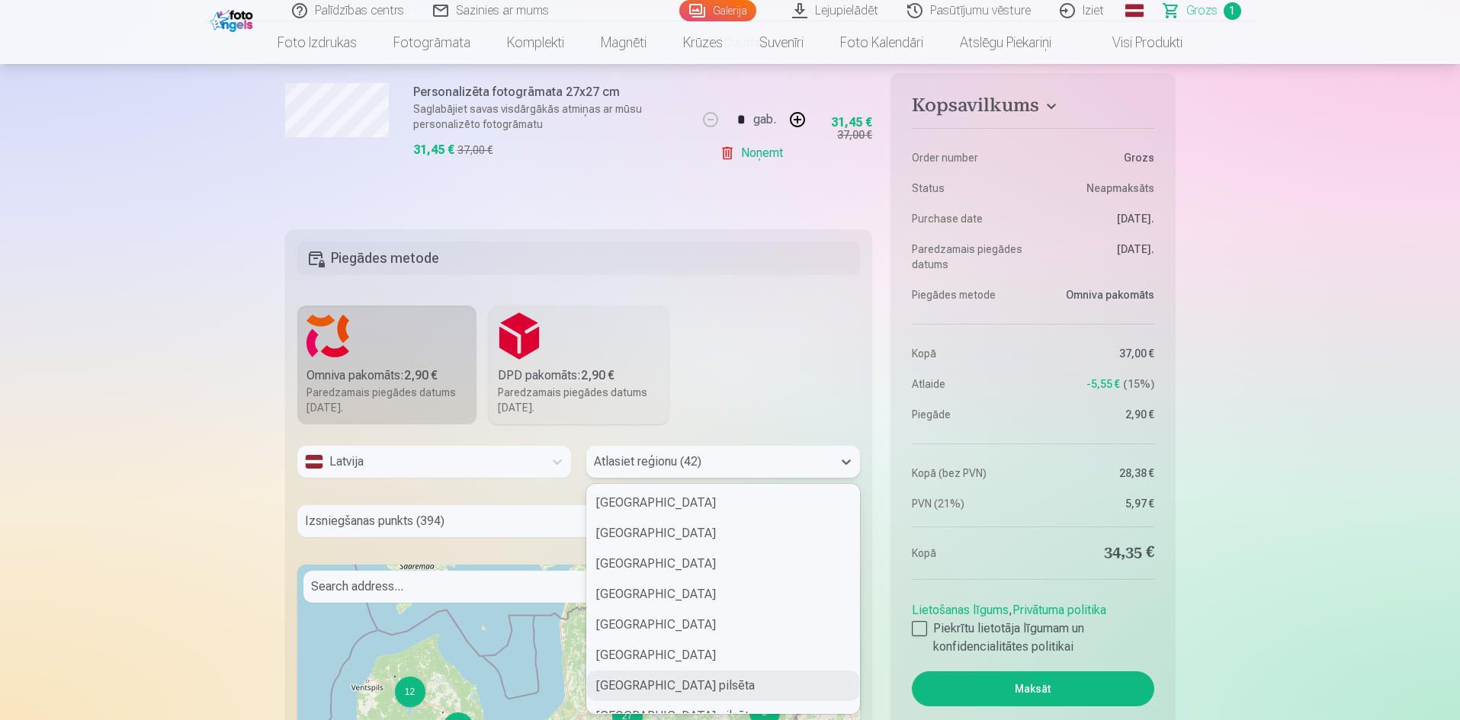
drag, startPoint x: 688, startPoint y: 681, endPoint x: 430, endPoint y: 544, distance: 291.9
click at [592, 587] on div "[GEOGRAPHIC_DATA] [GEOGRAPHIC_DATA] [GEOGRAPHIC_DATA] [GEOGRAPHIC_DATA] [GEOGRA…" at bounding box center [723, 599] width 272 height 229
click at [660, 682] on div "[GEOGRAPHIC_DATA] pilsēta" at bounding box center [723, 686] width 272 height 30
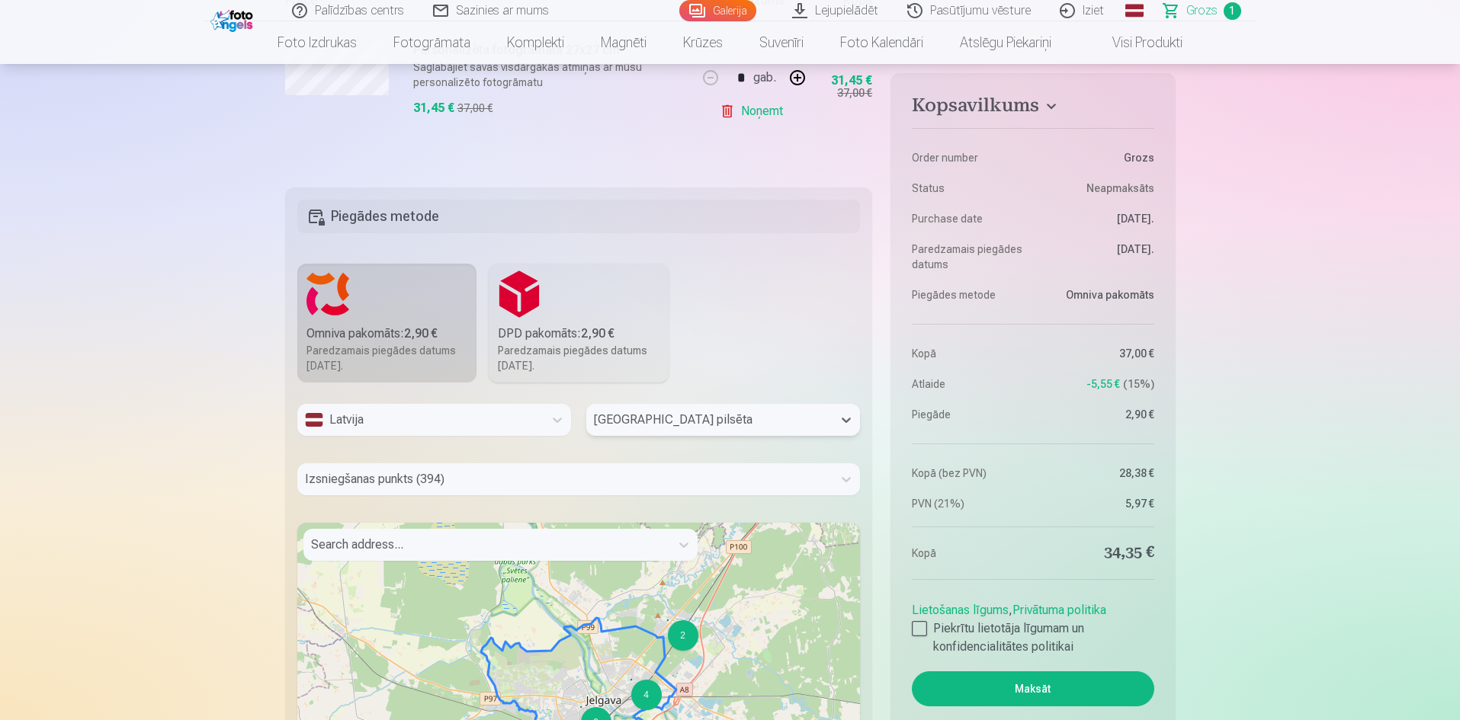
scroll to position [393, 0]
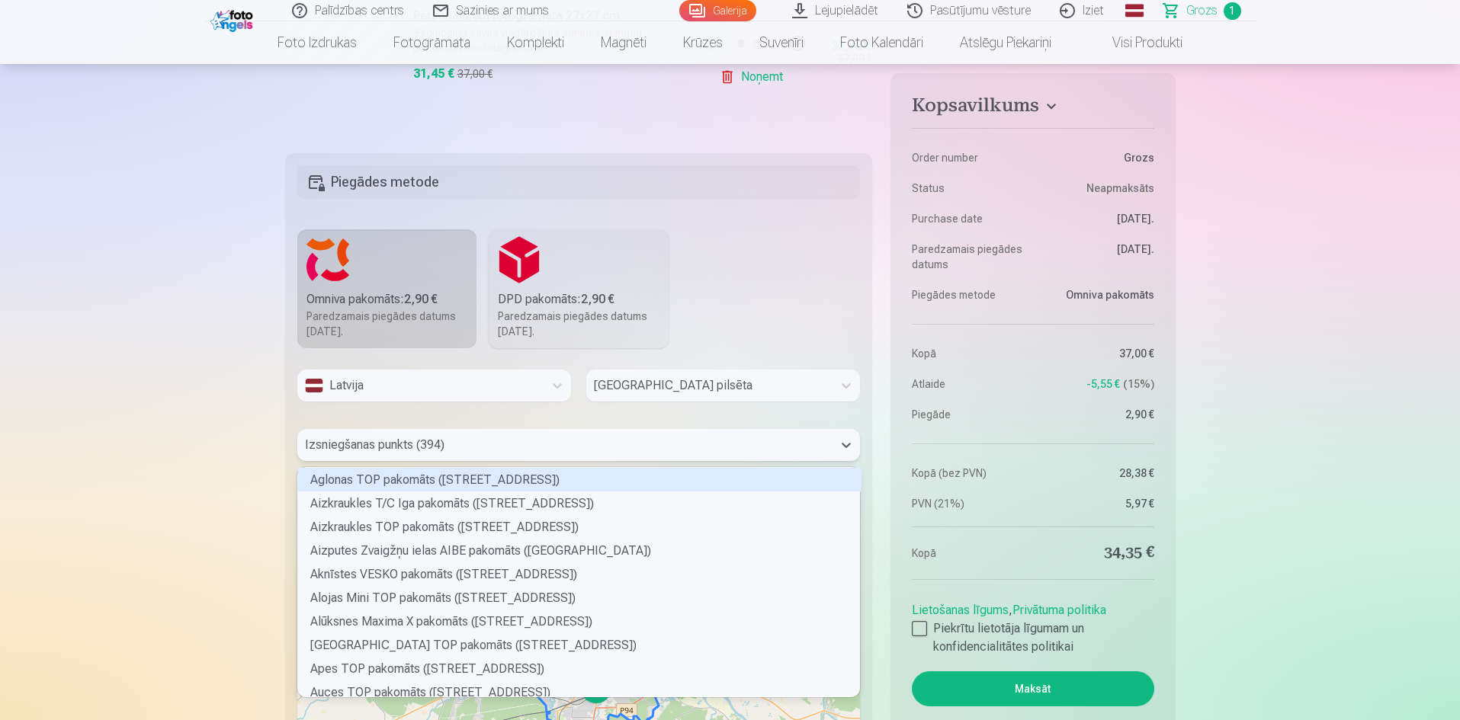
click at [454, 448] on div at bounding box center [565, 444] width 521 height 21
click at [430, 447] on div at bounding box center [565, 444] width 521 height 21
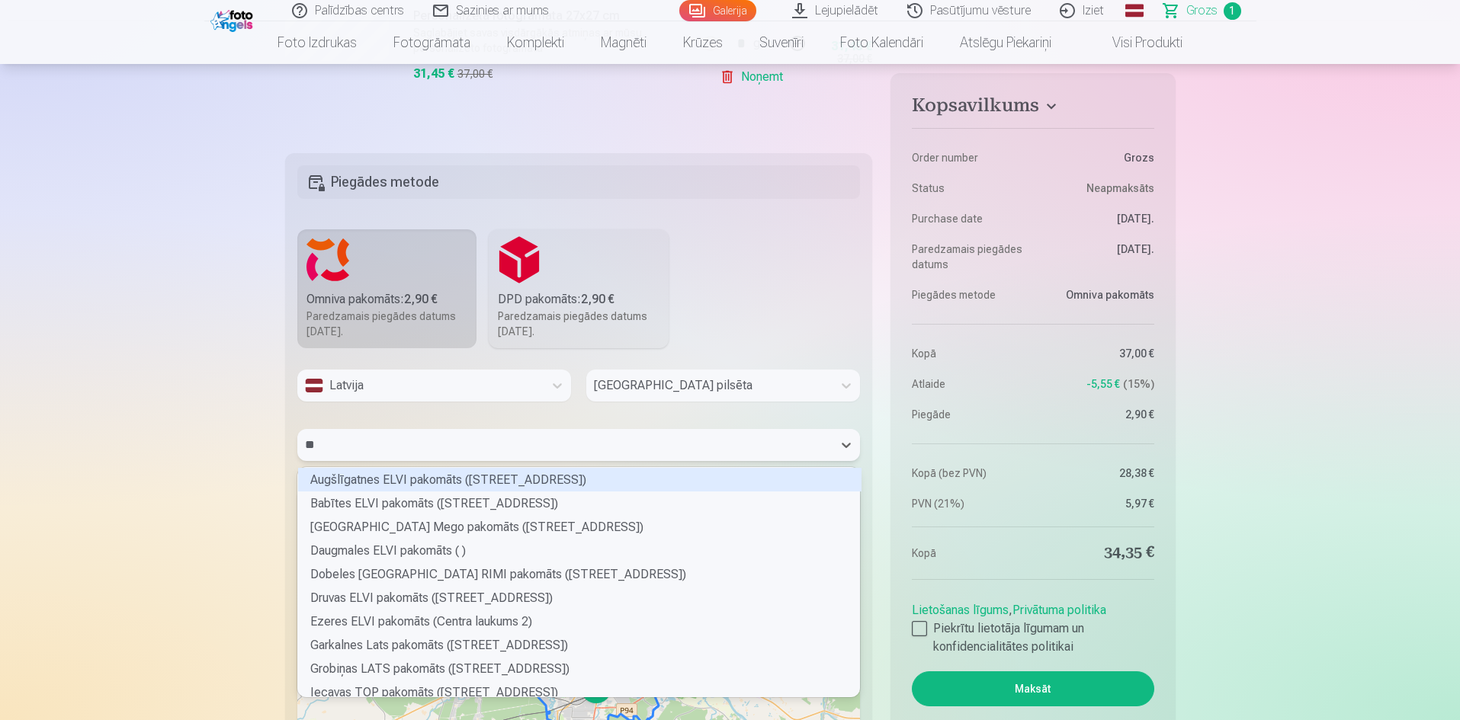
type input "***"
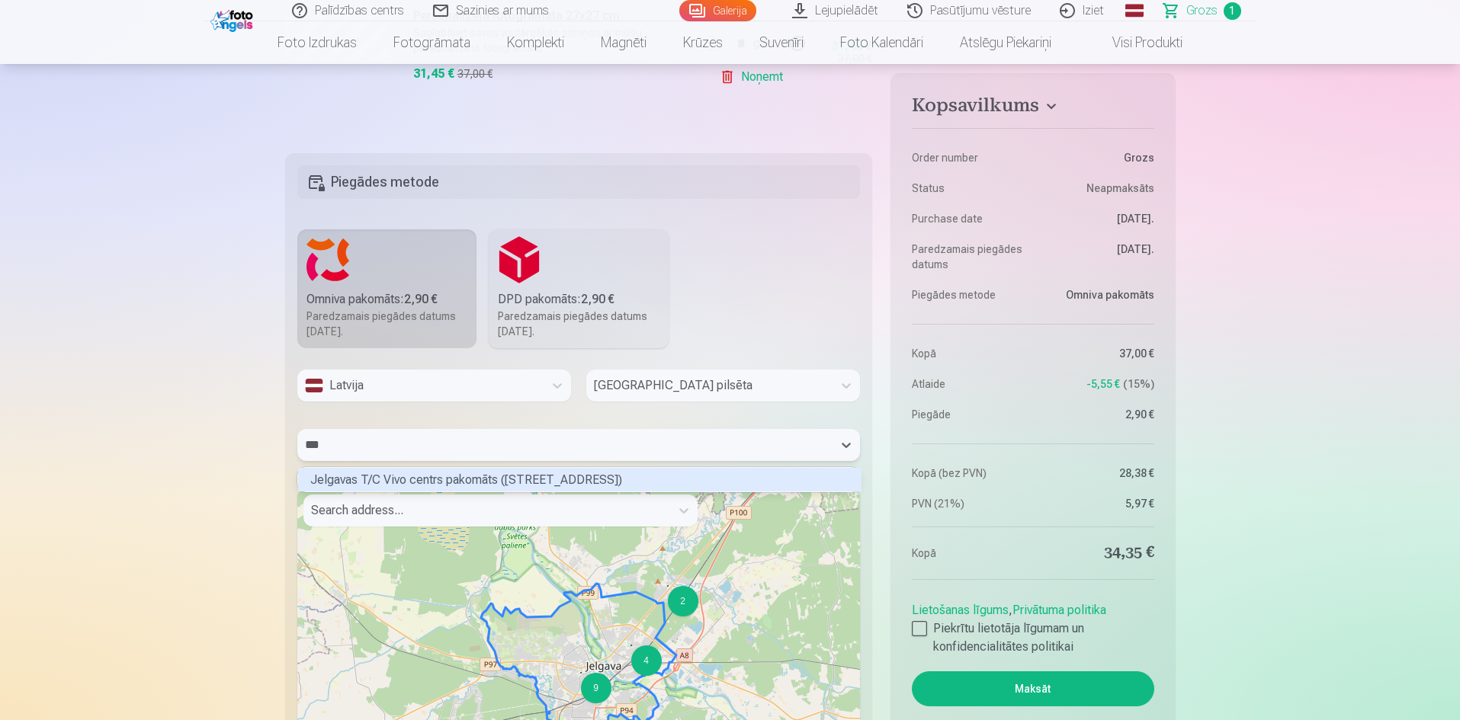
click at [410, 476] on div "Jelgavas T/C Vivo centrs pakomāts ([STREET_ADDRESS])" at bounding box center [579, 480] width 563 height 24
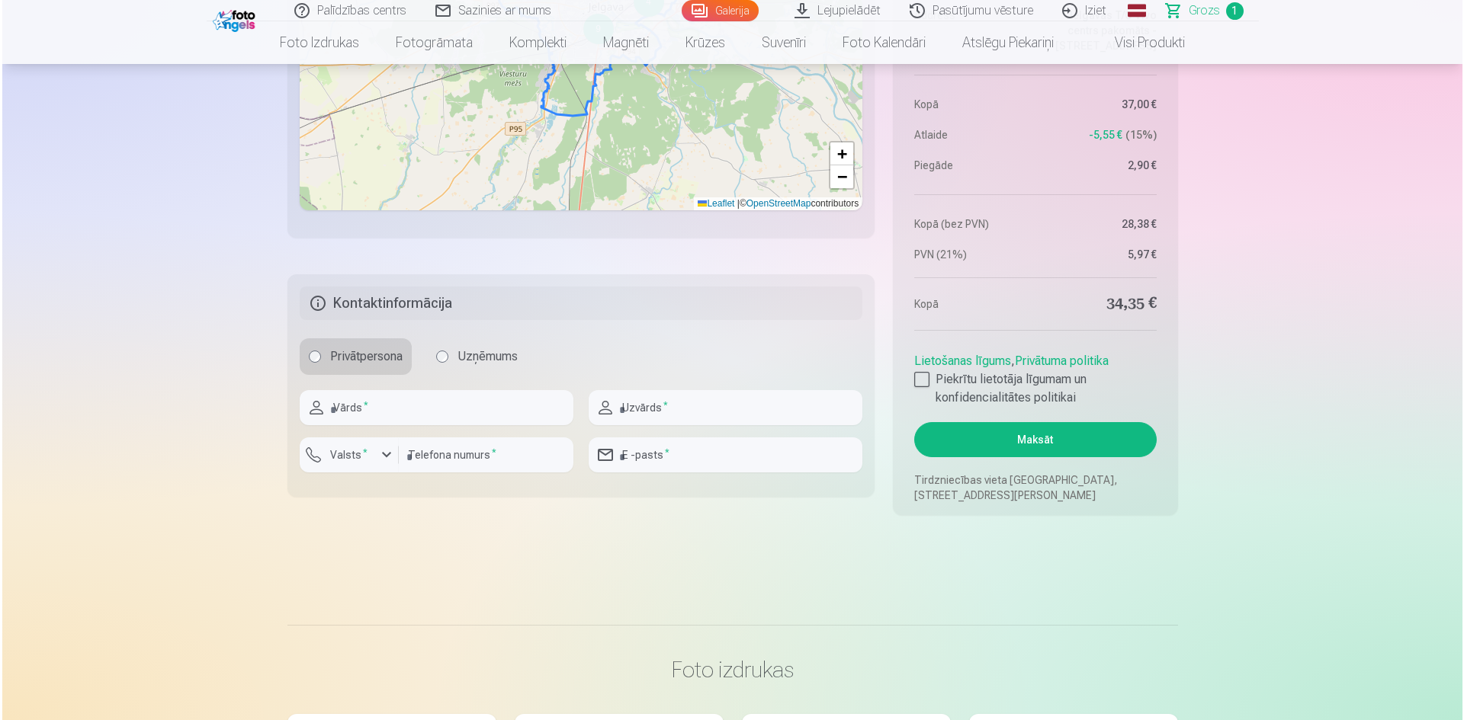
scroll to position [1079, 0]
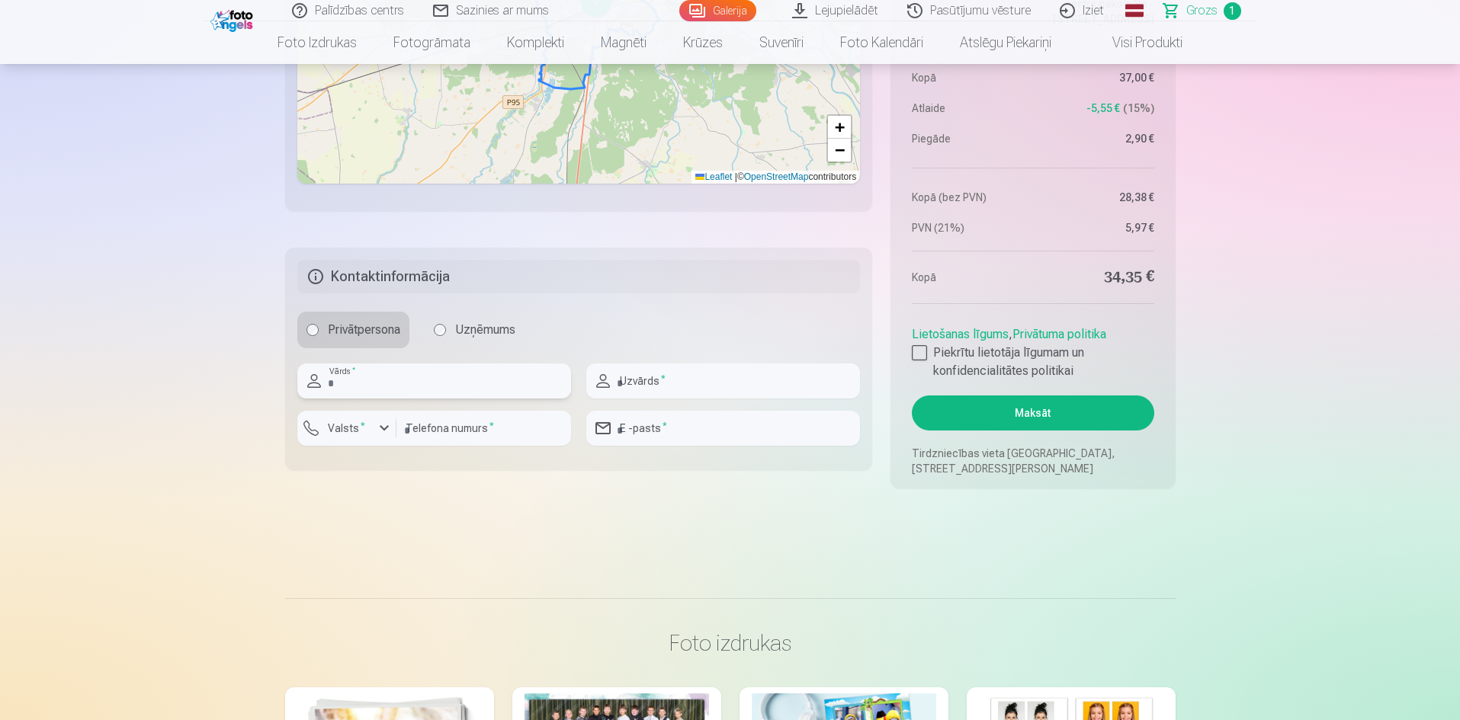
click at [367, 385] on input "text" at bounding box center [434, 381] width 274 height 35
type input "********"
click at [631, 380] on input "text" at bounding box center [723, 381] width 274 height 35
type input "*****"
click at [446, 430] on input "number" at bounding box center [483, 428] width 175 height 35
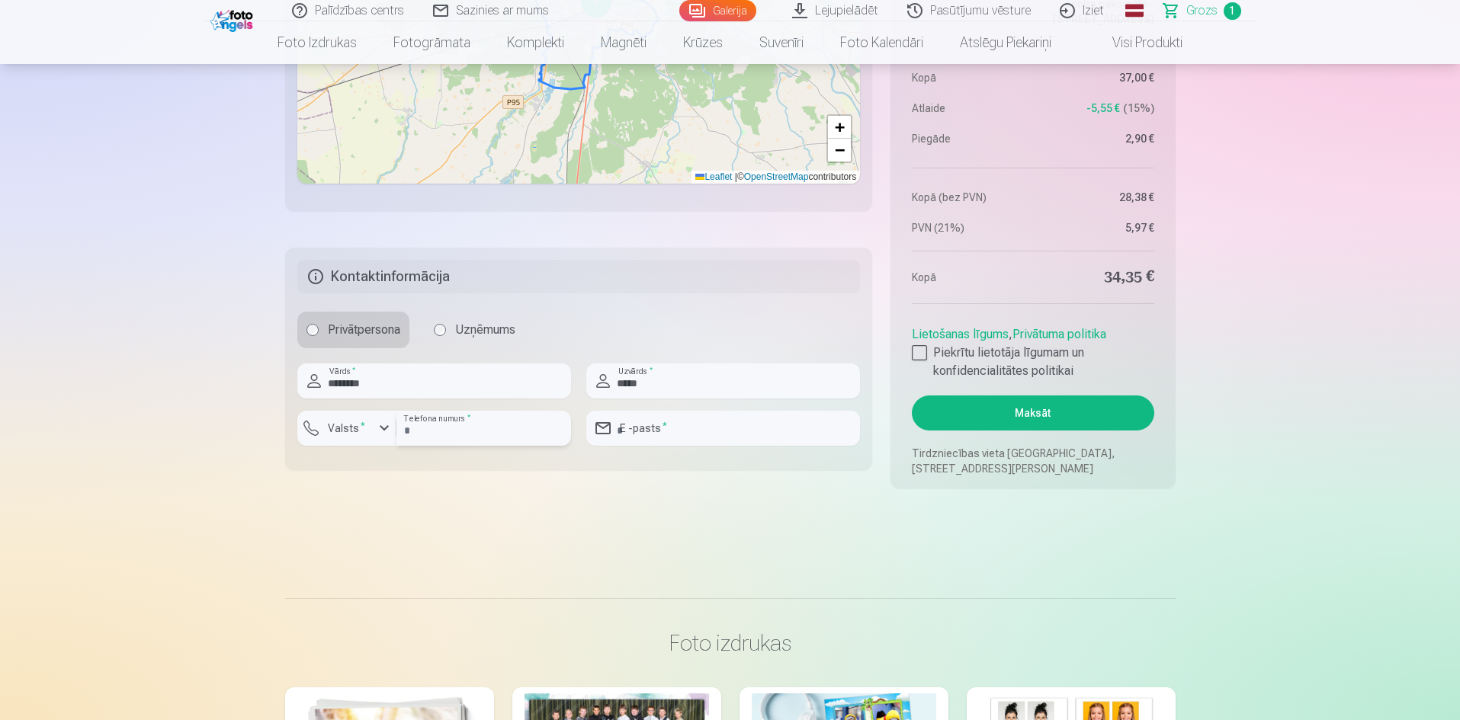
type input "********"
click at [357, 438] on button "Valsts *" at bounding box center [346, 428] width 99 height 35
click at [367, 457] on div "+371" at bounding box center [355, 464] width 30 height 18
click at [700, 431] on input "email" at bounding box center [723, 428] width 274 height 35
type input "**********"
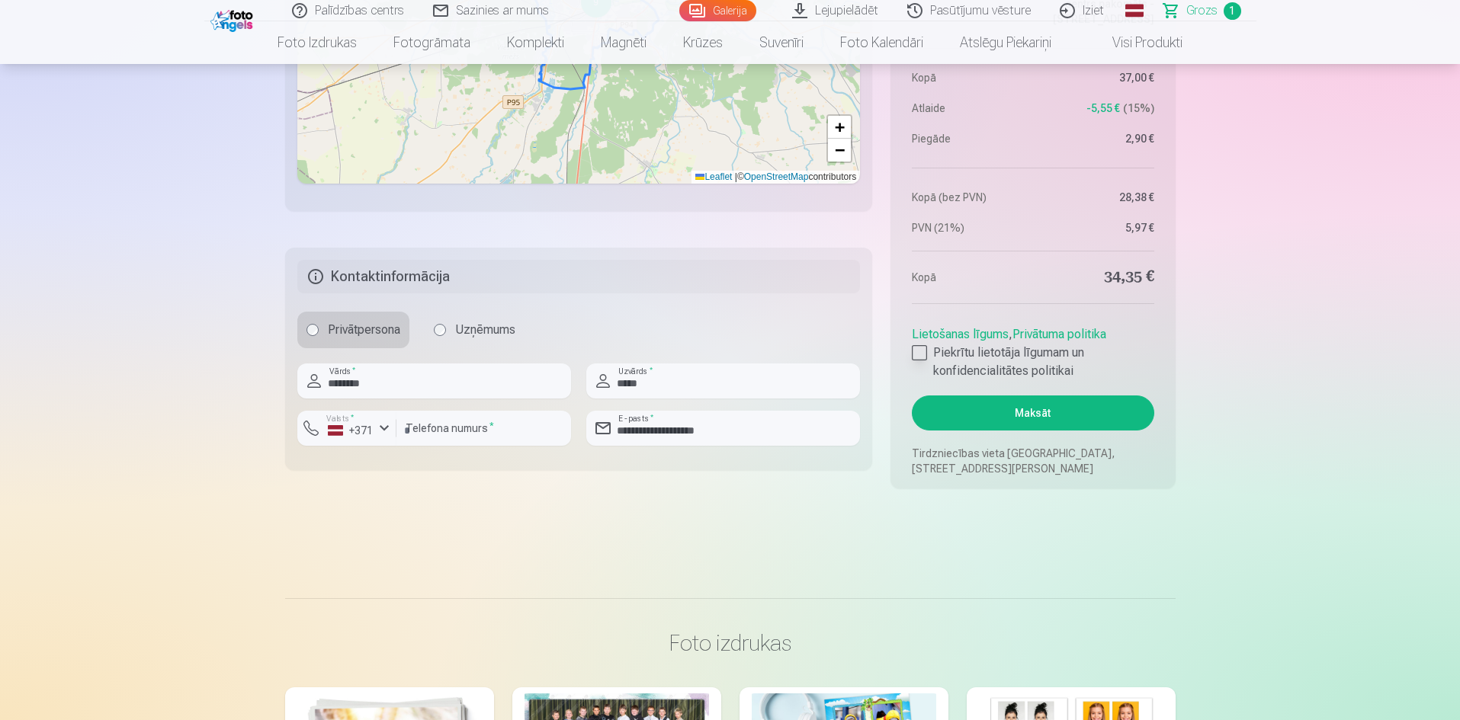
click at [921, 350] on div at bounding box center [919, 352] width 15 height 15
click at [1004, 414] on button "Maksāt" at bounding box center [1033, 413] width 242 height 35
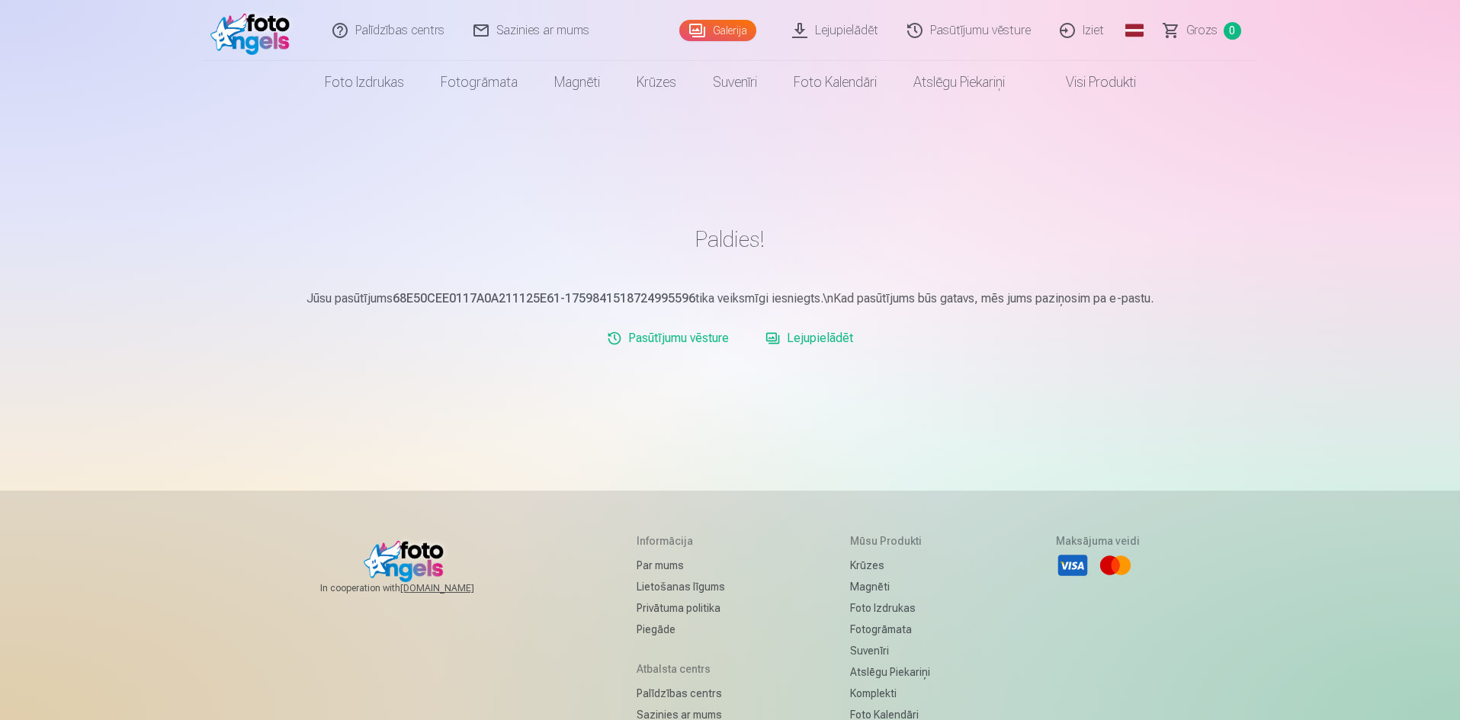
click at [1090, 28] on link "Iziet" at bounding box center [1082, 30] width 73 height 61
